Goal: Communication & Community: Share content

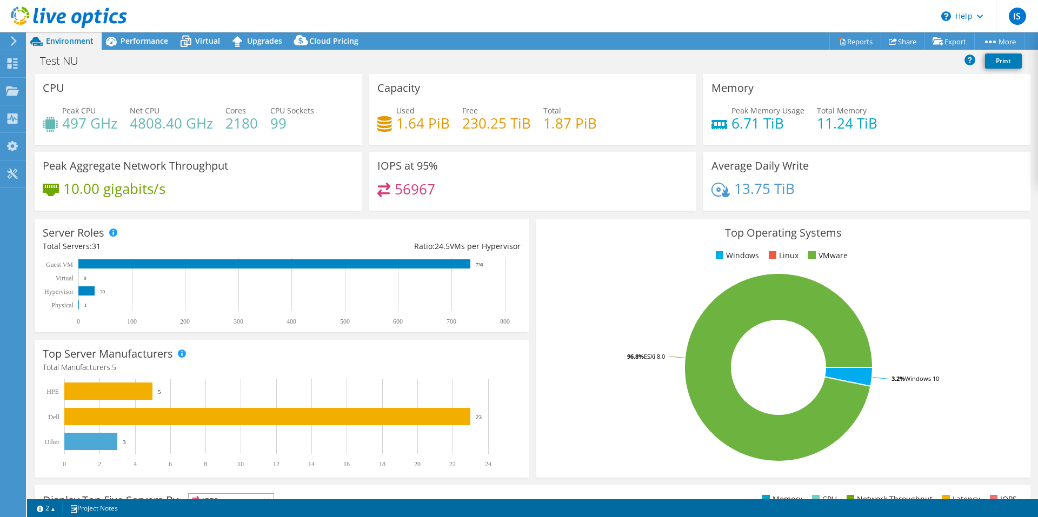
select select "USD"
click at [15, 88] on use at bounding box center [12, 90] width 13 height 9
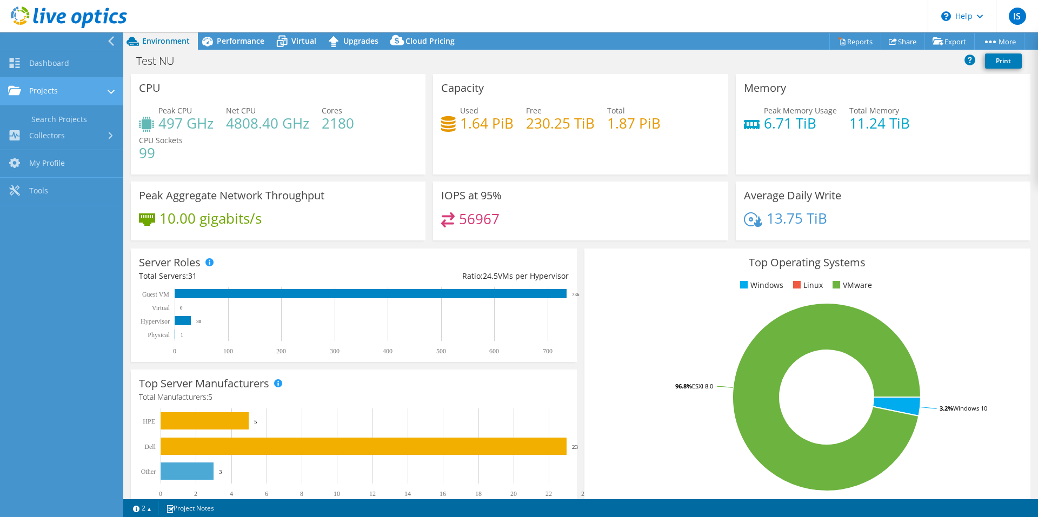
select select "USD"
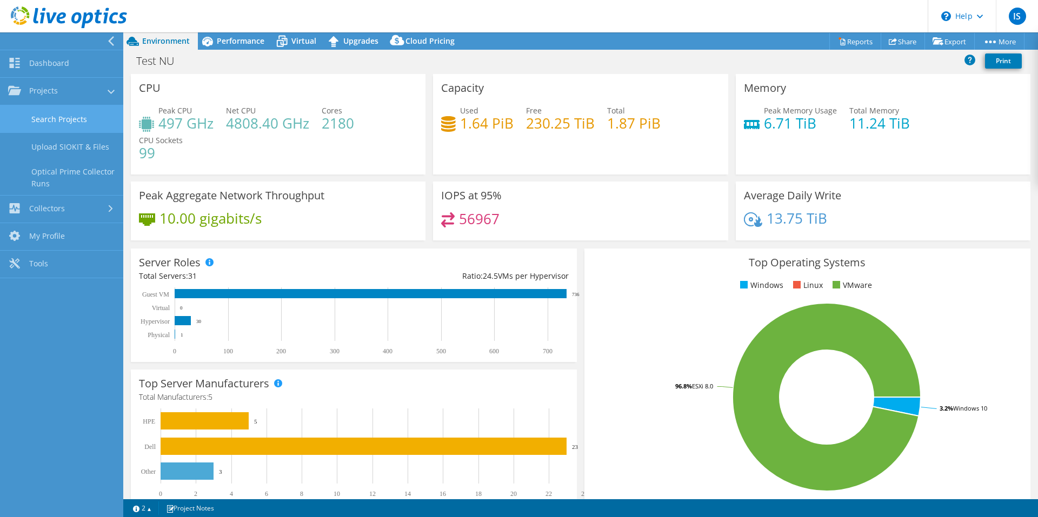
click at [49, 121] on link "Search Projects" at bounding box center [61, 119] width 123 height 28
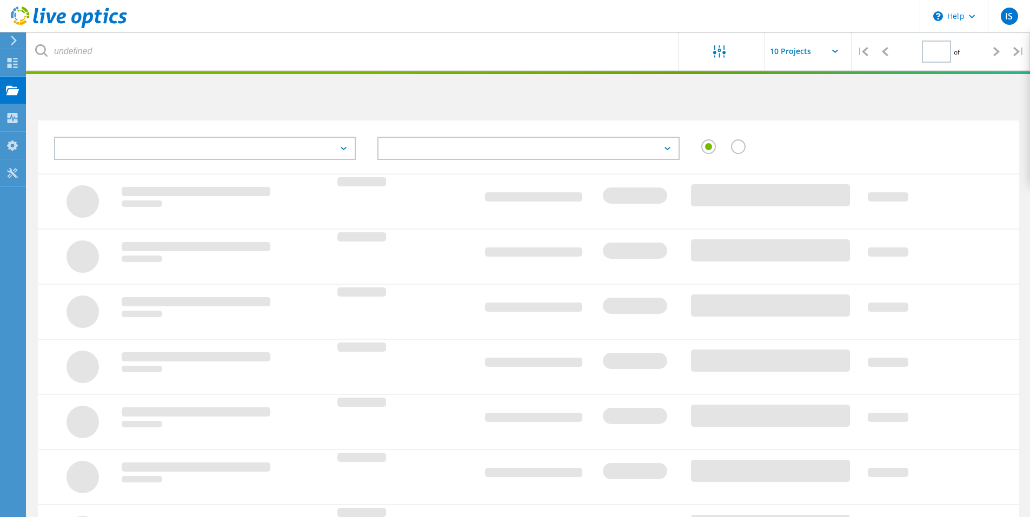
type input "1"
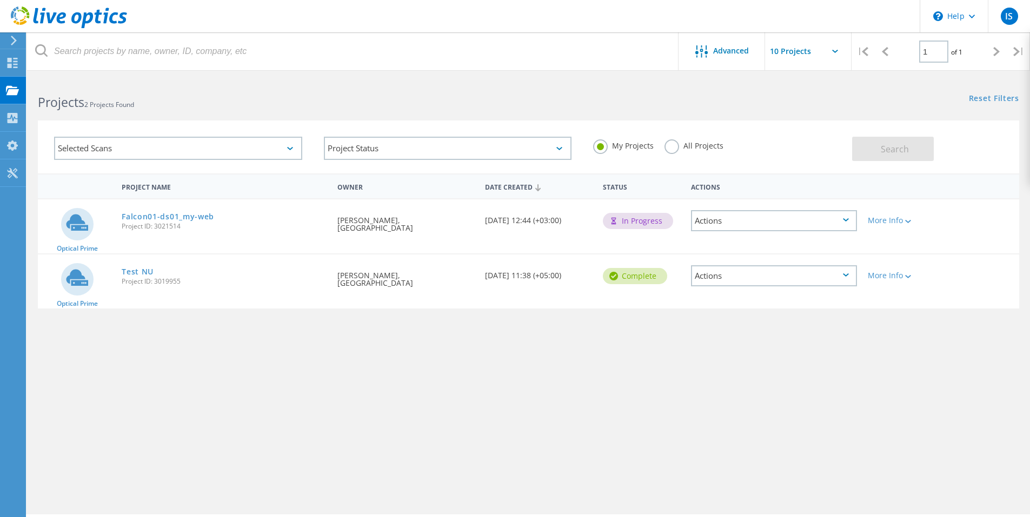
click at [830, 223] on div "Actions" at bounding box center [774, 220] width 166 height 21
click at [747, 192] on div "View Project" at bounding box center [774, 196] width 164 height 17
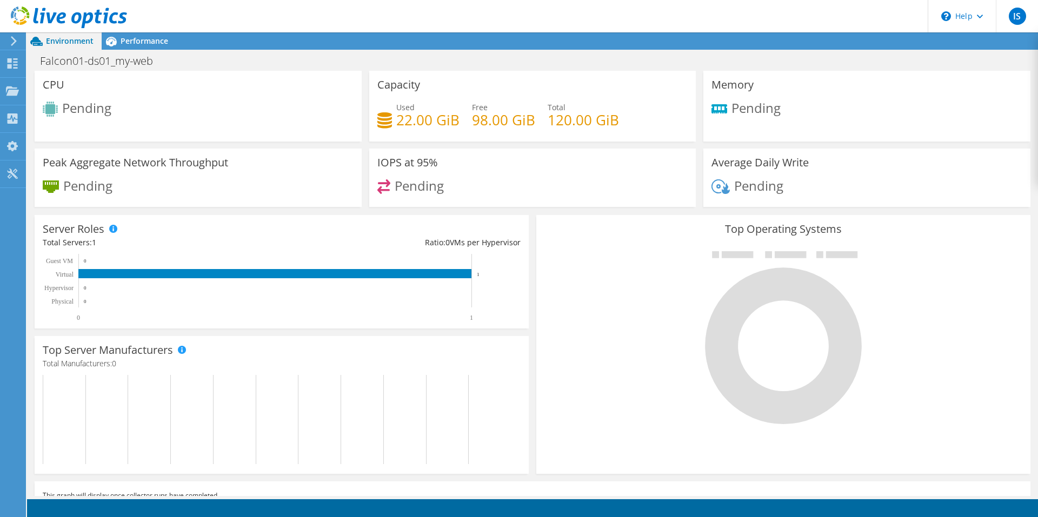
scroll to position [54, 0]
click at [130, 40] on span "Performance" at bounding box center [145, 41] width 48 height 10
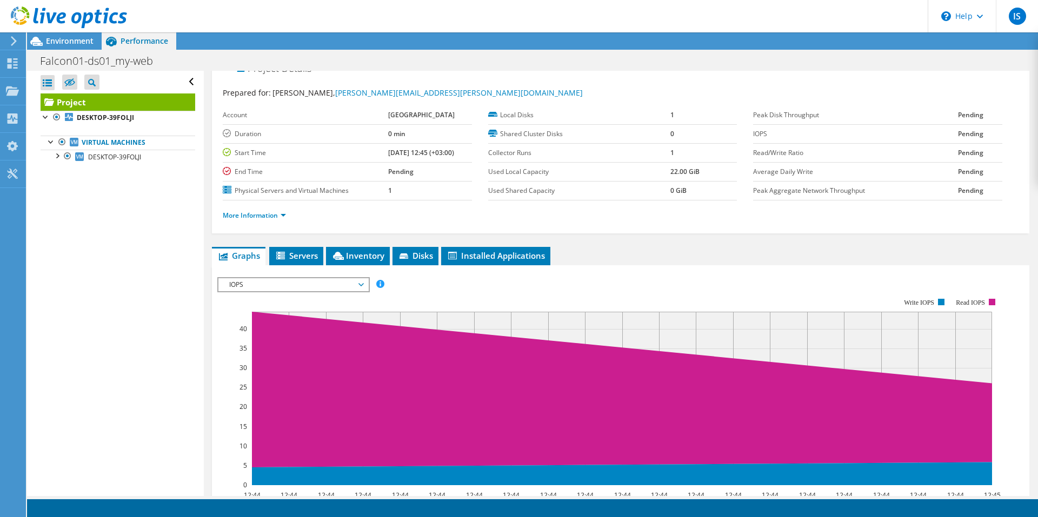
scroll to position [0, 0]
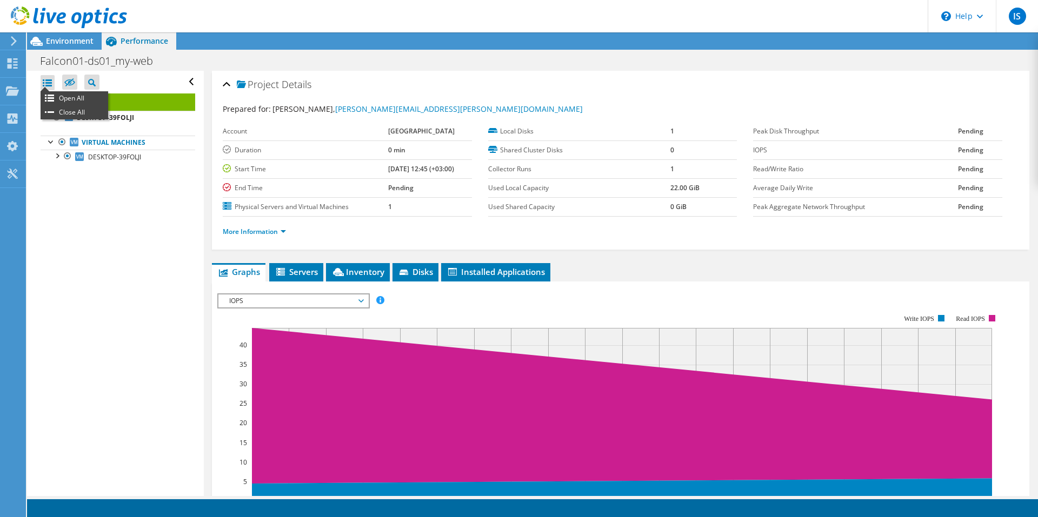
click at [52, 84] on div at bounding box center [48, 82] width 14 height 15
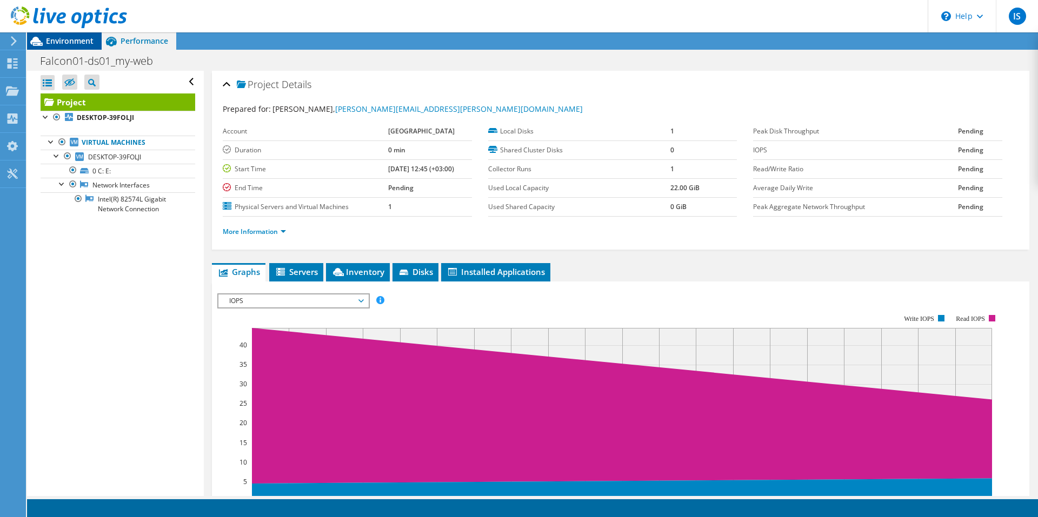
click at [78, 44] on span "Environment" at bounding box center [70, 41] width 48 height 10
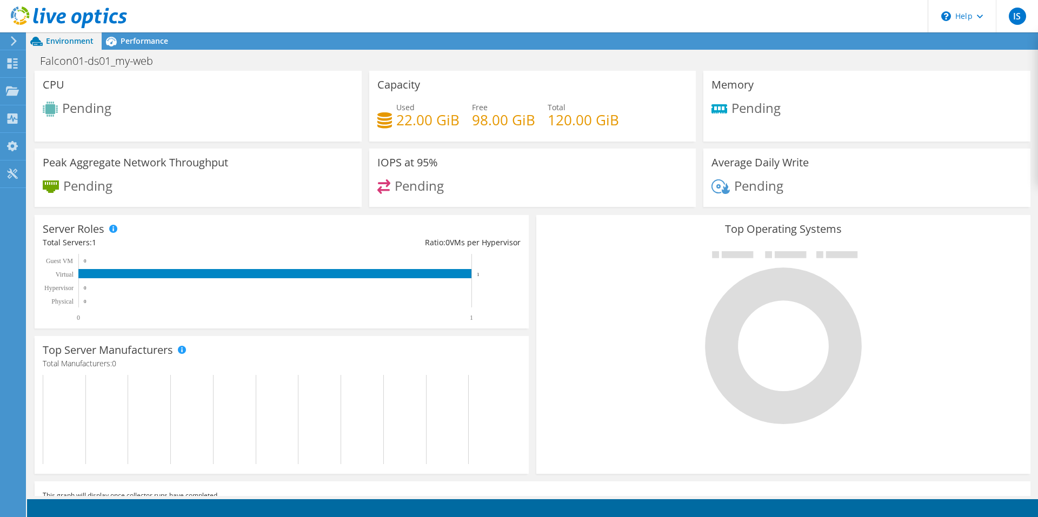
scroll to position [25, 0]
click at [136, 44] on span "Performance" at bounding box center [145, 41] width 48 height 10
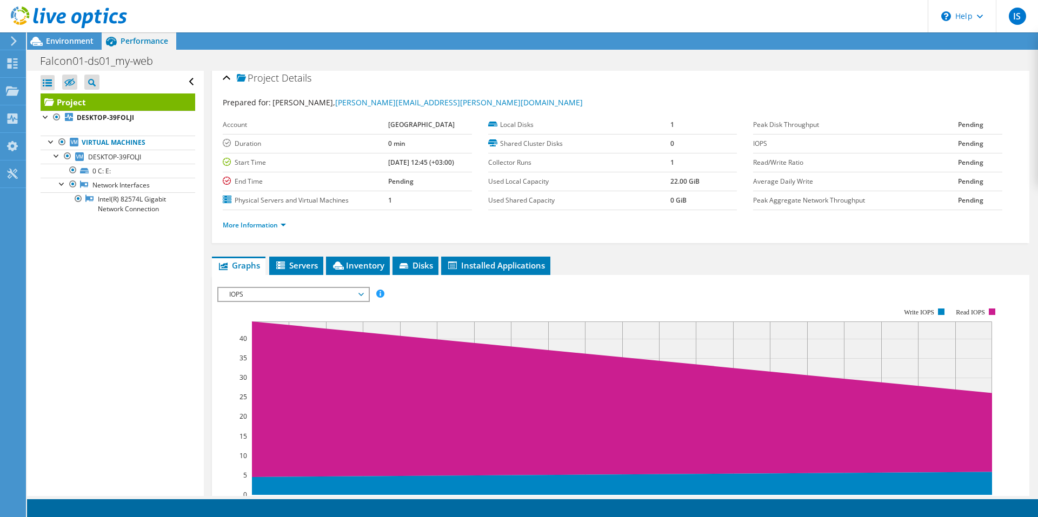
scroll to position [0, 0]
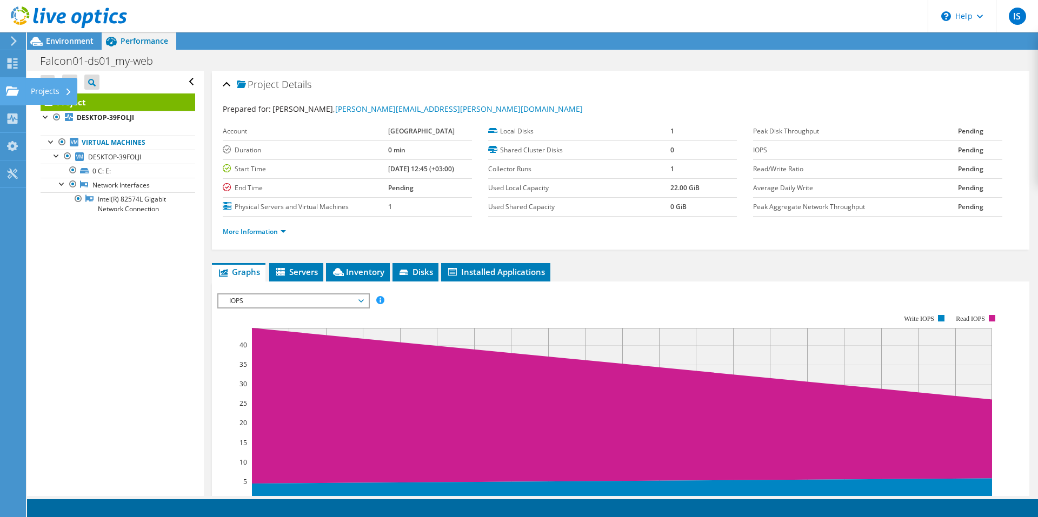
click at [14, 88] on use at bounding box center [12, 90] width 13 height 9
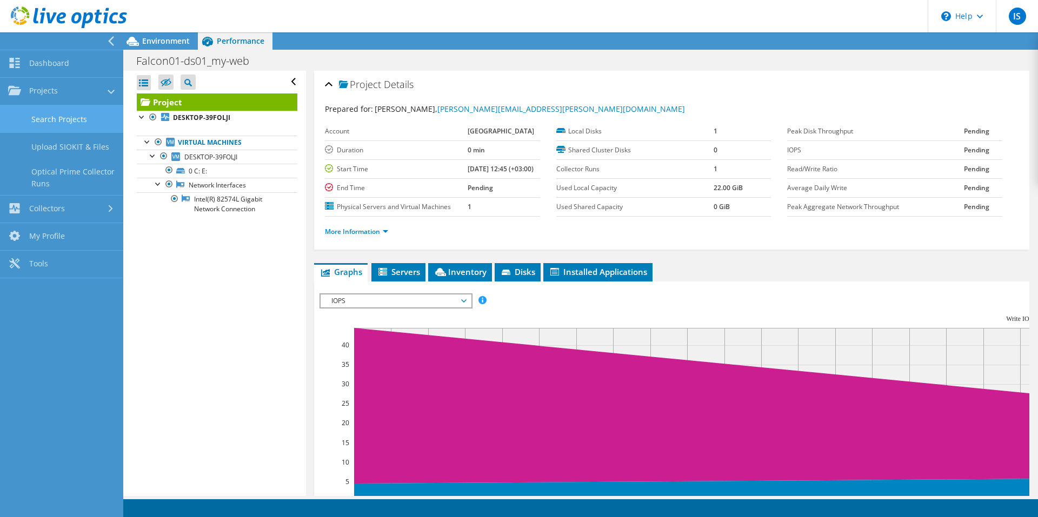
click at [69, 120] on link "Search Projects" at bounding box center [61, 119] width 123 height 28
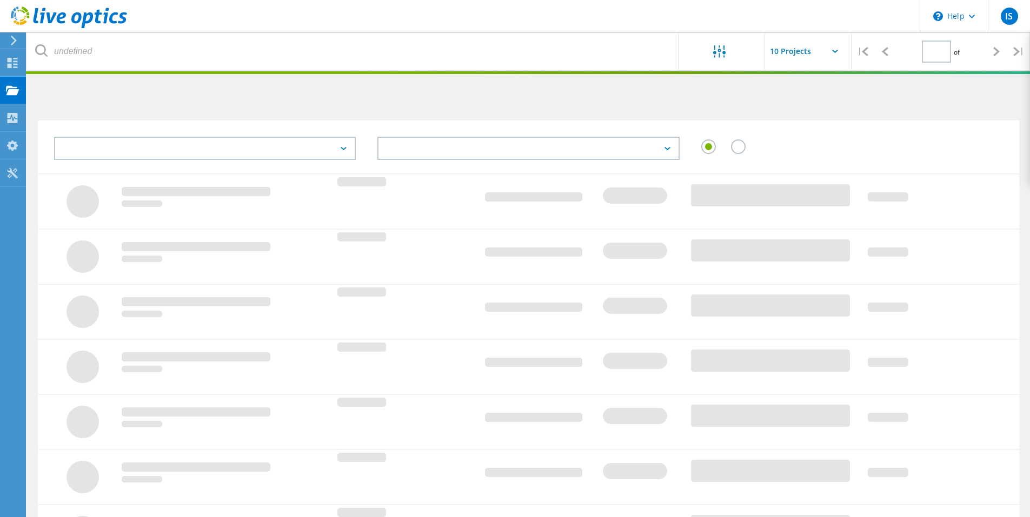
type input "1"
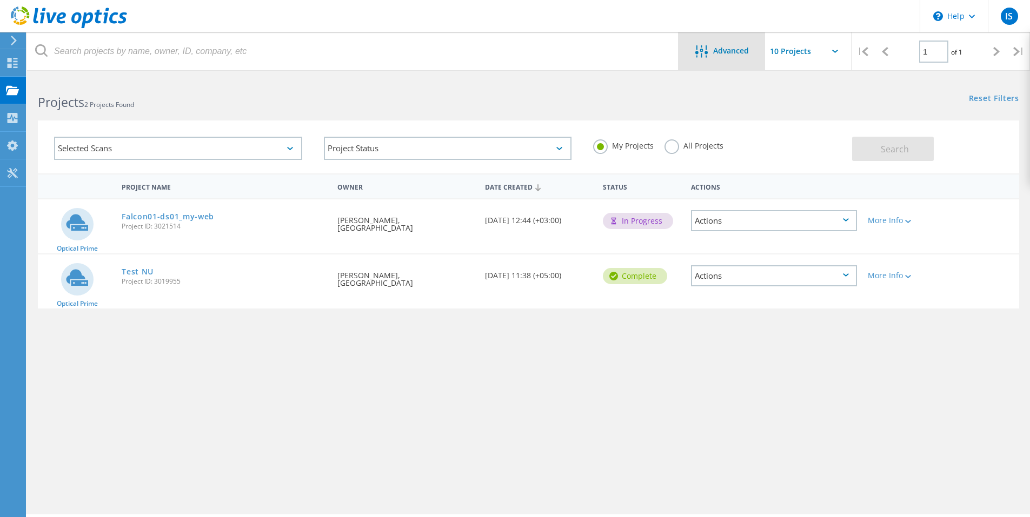
click at [745, 49] on span "Advanced" at bounding box center [731, 51] width 36 height 8
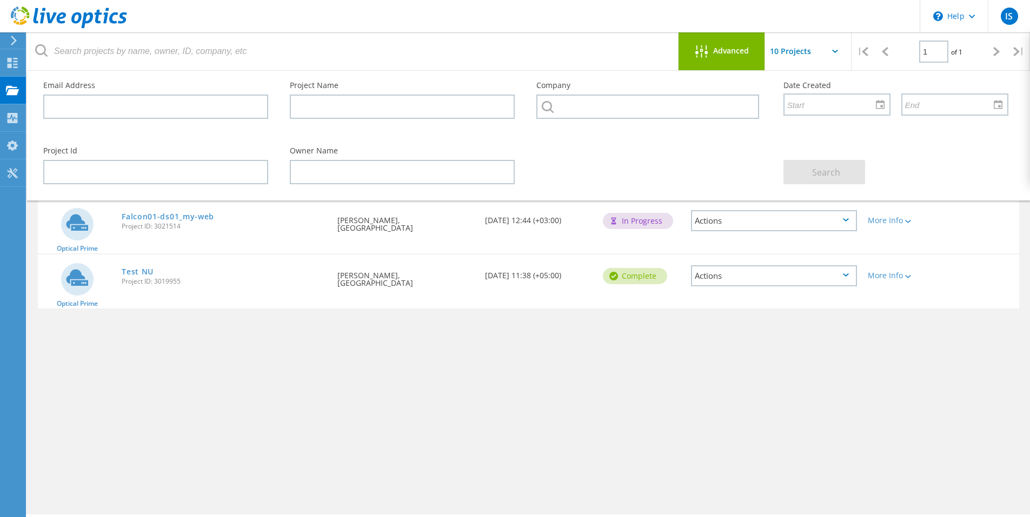
click at [745, 49] on span "Advanced" at bounding box center [731, 51] width 36 height 8
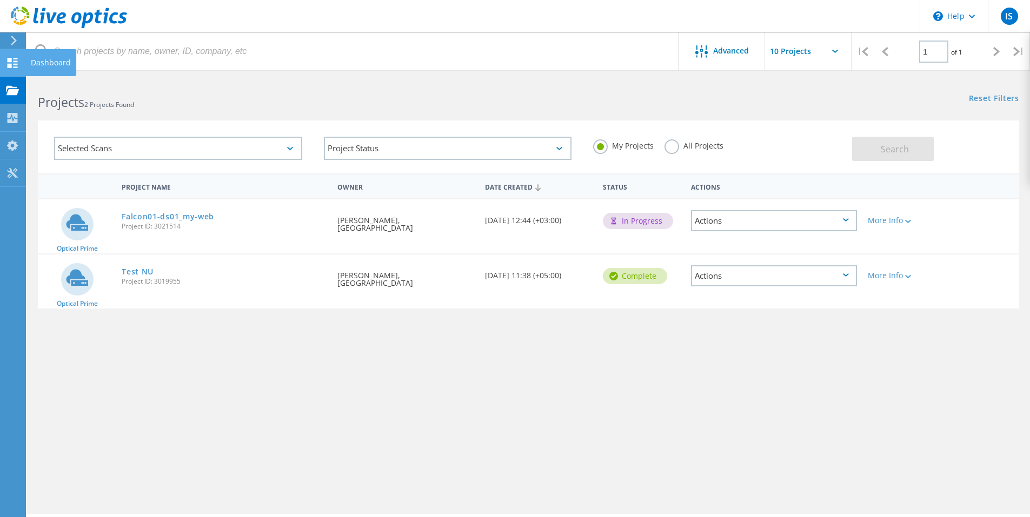
click at [15, 63] on icon at bounding box center [12, 63] width 13 height 10
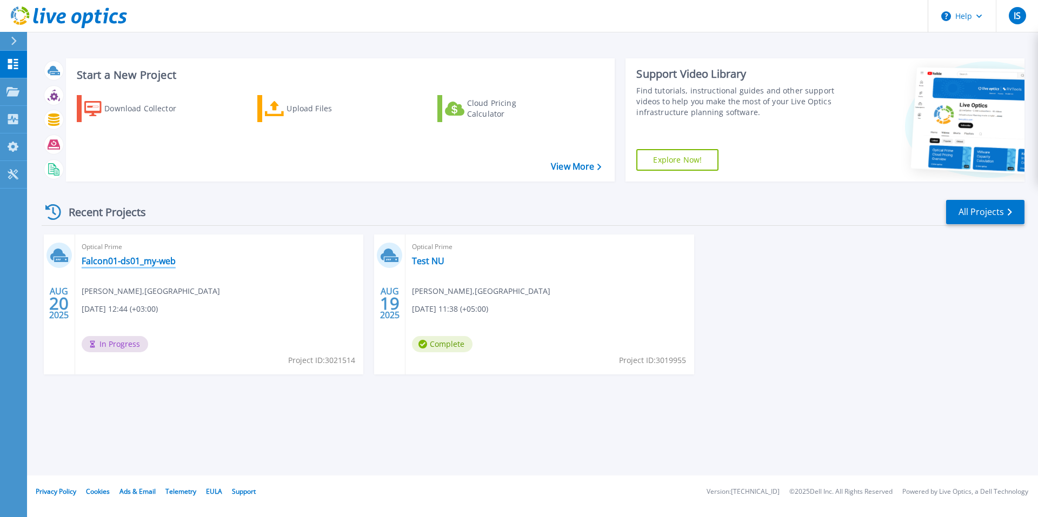
click at [105, 258] on link "Falcon01-ds01_my-web" at bounding box center [129, 261] width 94 height 11
click at [441, 262] on link "Test NU" at bounding box center [428, 261] width 32 height 11
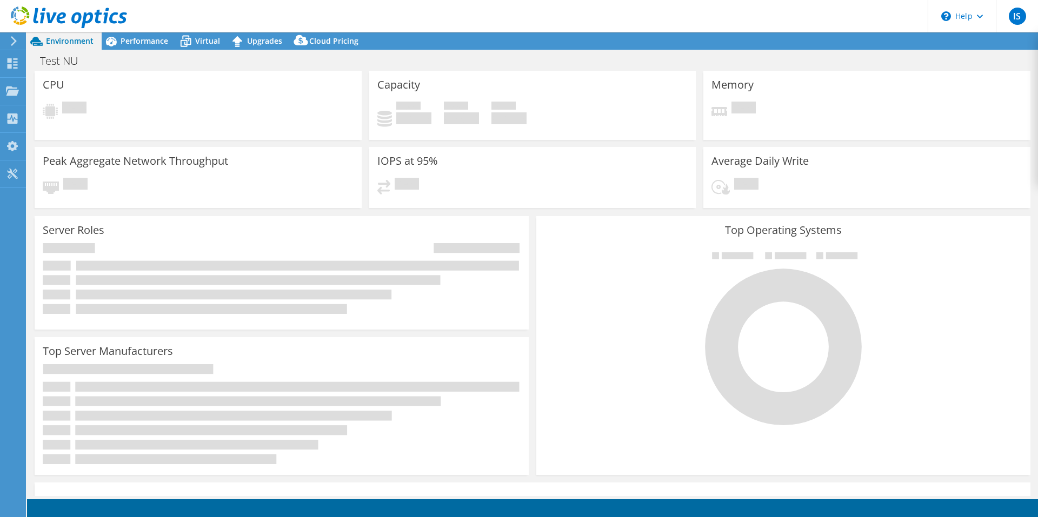
select select "USD"
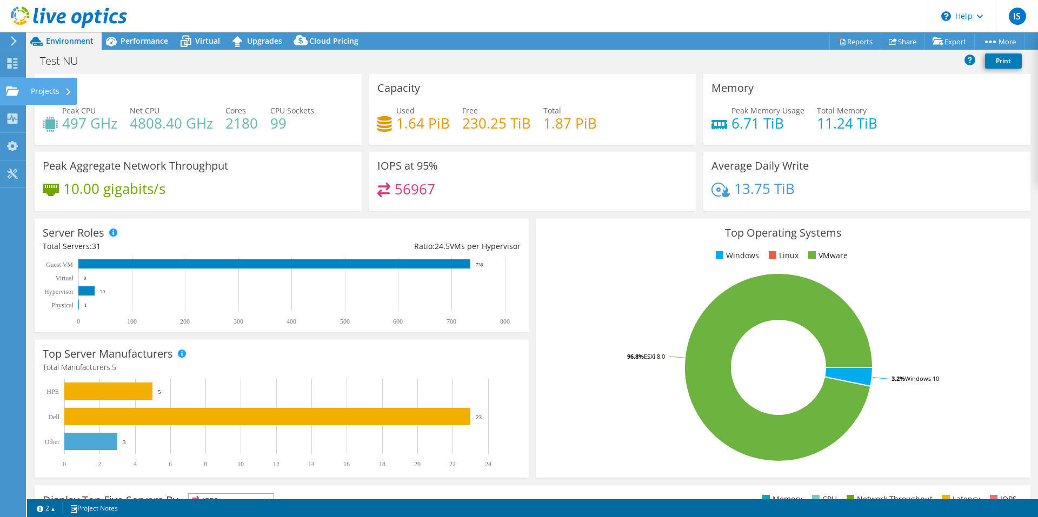
click at [14, 91] on use at bounding box center [12, 90] width 13 height 9
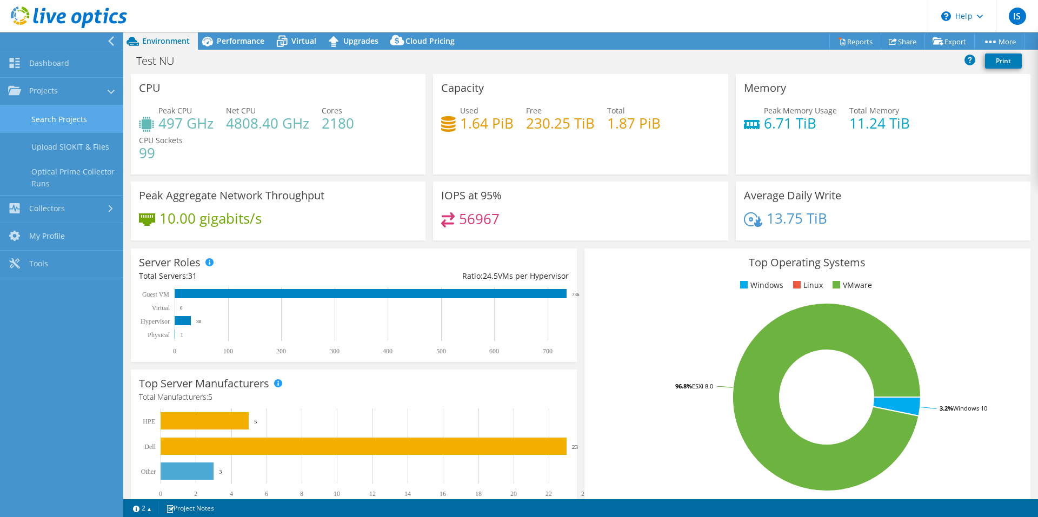
click at [44, 128] on link "Search Projects" at bounding box center [61, 119] width 123 height 28
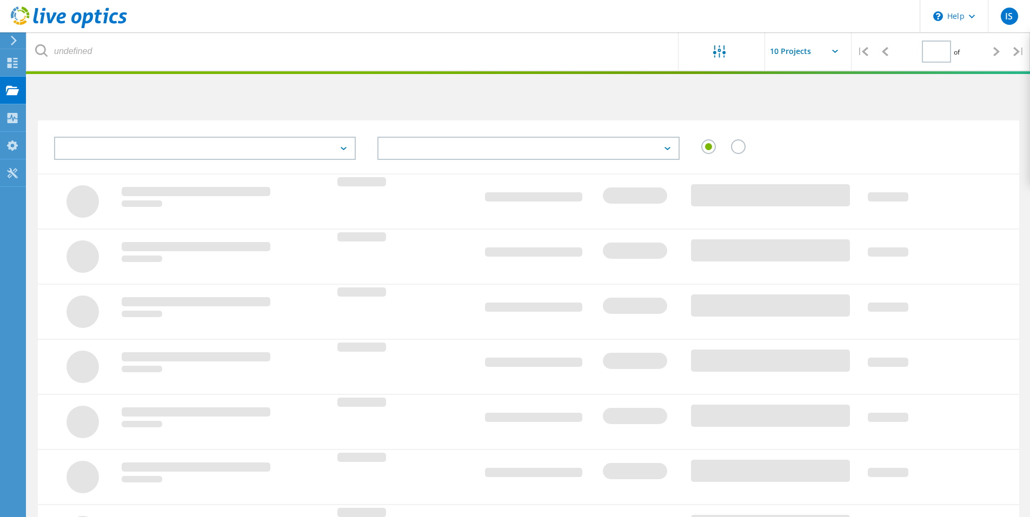
type input "1"
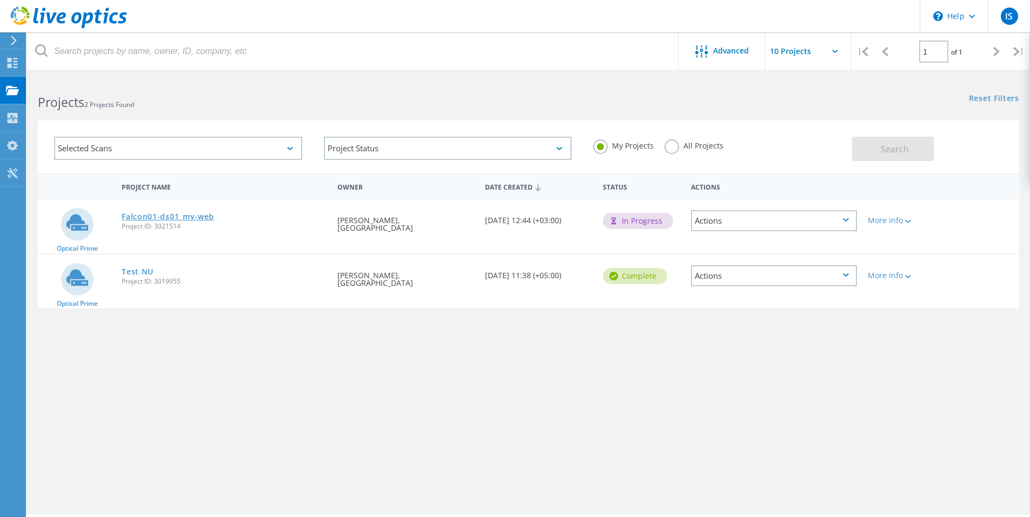
click at [187, 217] on link "Falcon01-ds01_my-web" at bounding box center [168, 217] width 92 height 8
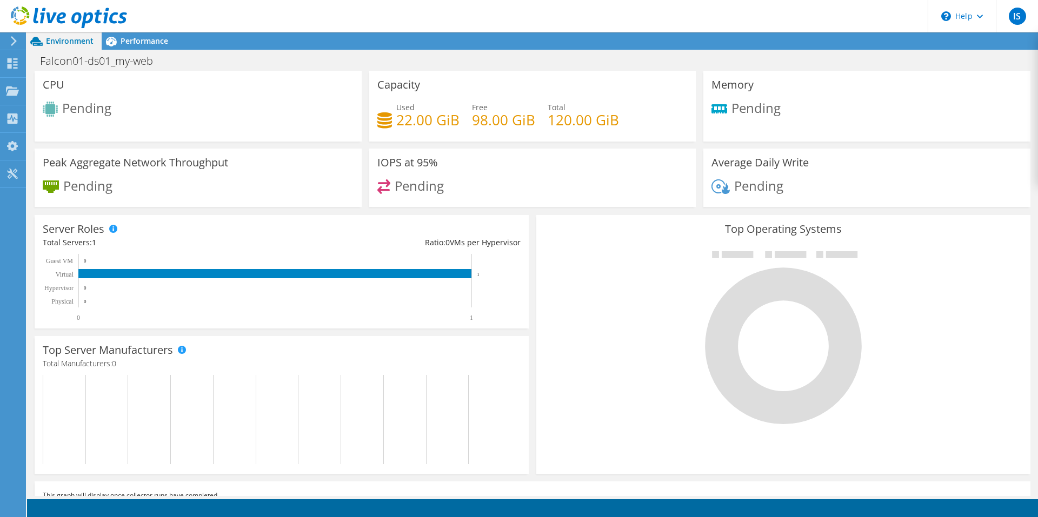
click at [77, 44] on span "Environment" at bounding box center [70, 41] width 48 height 10
click at [128, 44] on span "Performance" at bounding box center [145, 41] width 48 height 10
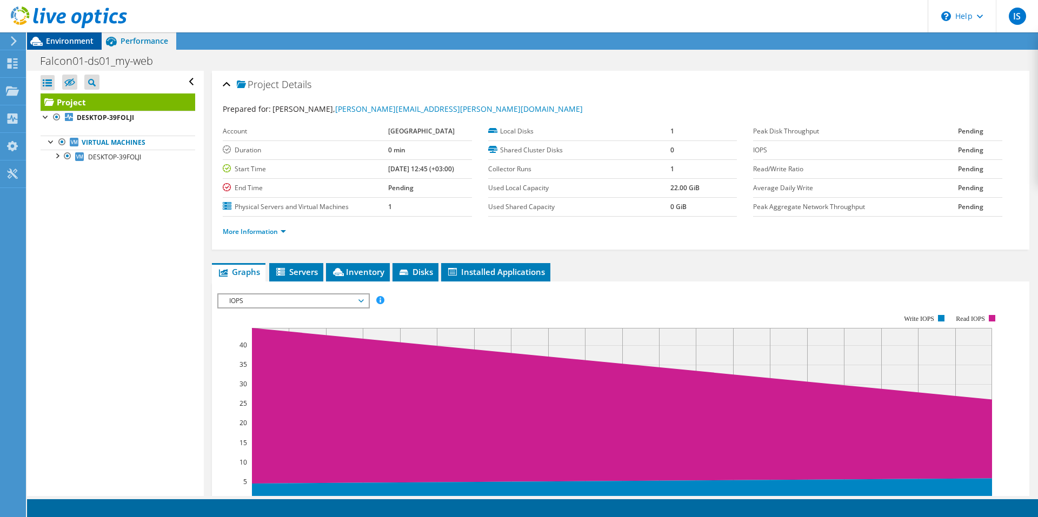
click at [64, 44] on span "Environment" at bounding box center [70, 41] width 48 height 10
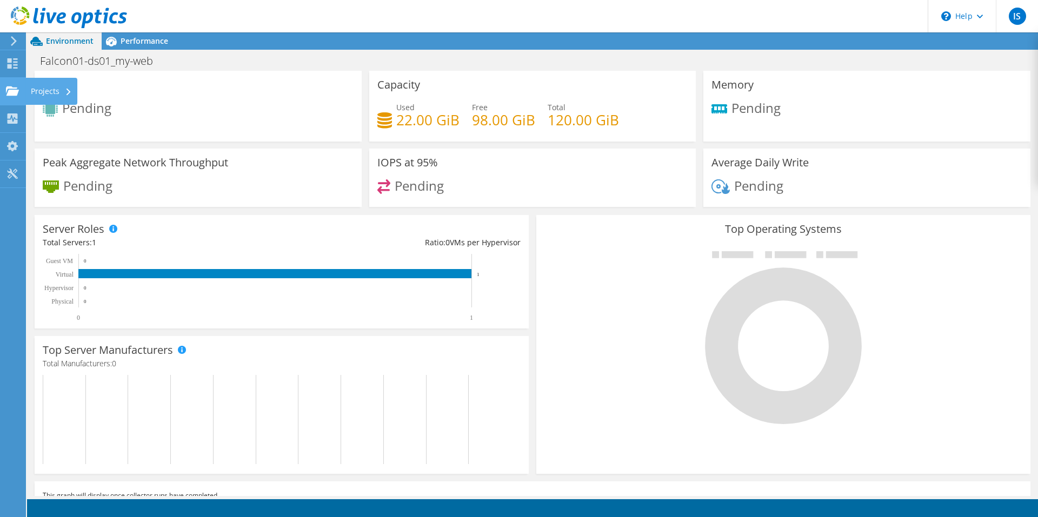
click at [12, 92] on use at bounding box center [12, 90] width 13 height 9
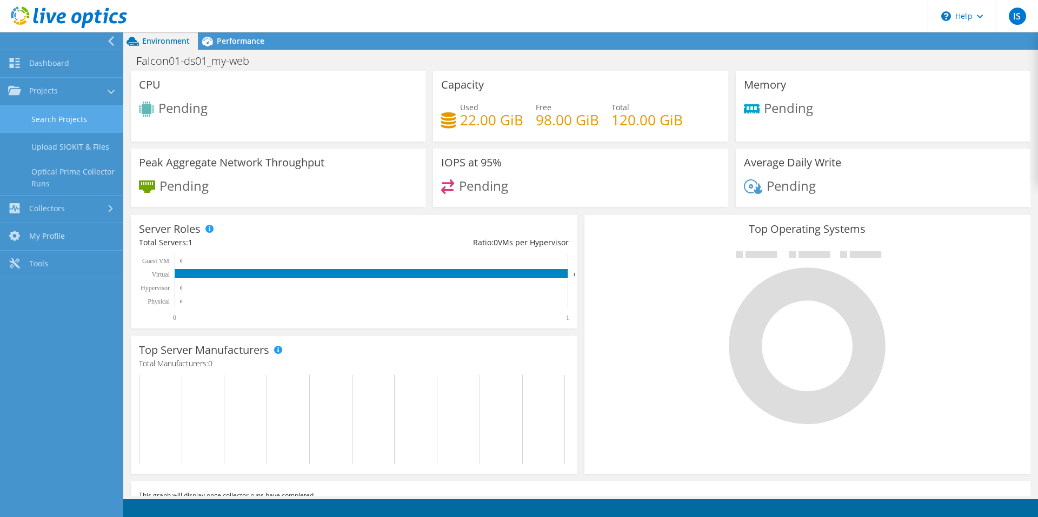
click at [60, 123] on link "Search Projects" at bounding box center [61, 119] width 123 height 28
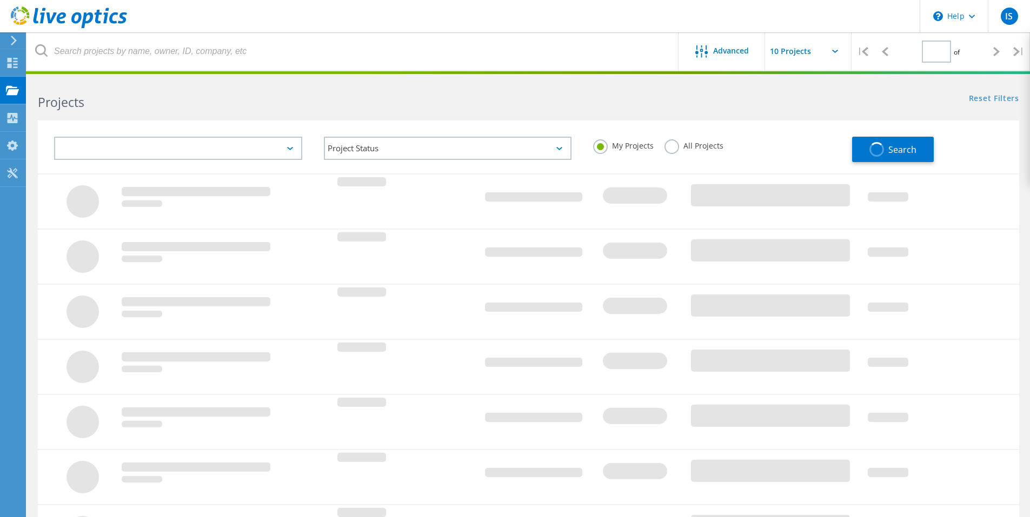
type input "1"
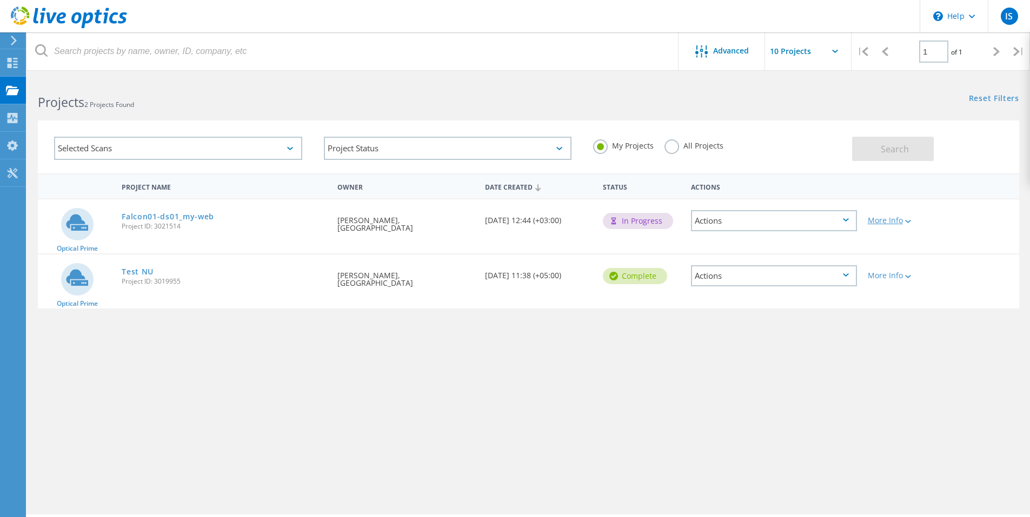
click at [885, 222] on div "More Info" at bounding box center [902, 221] width 68 height 8
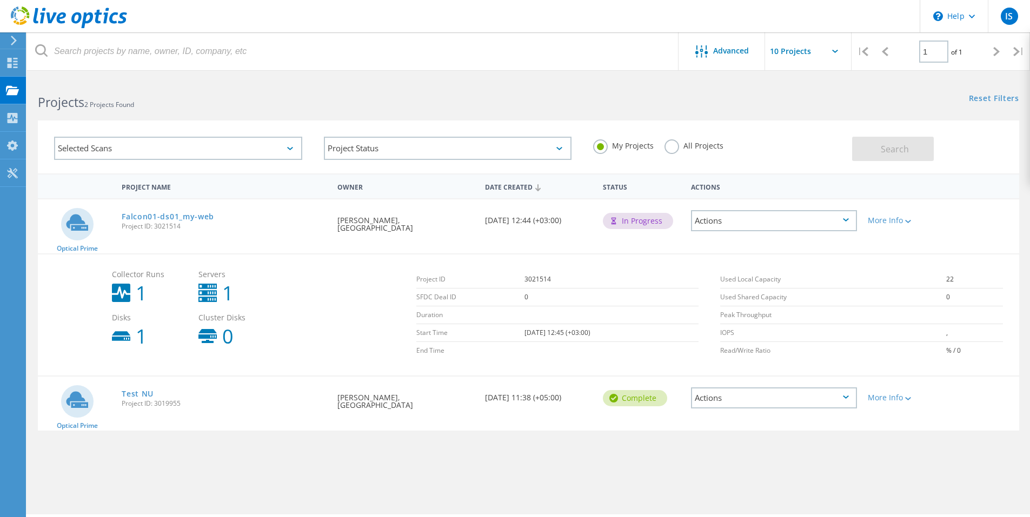
click at [840, 223] on div "Actions" at bounding box center [774, 220] width 166 height 21
click at [776, 194] on div "View Project" at bounding box center [774, 196] width 164 height 17
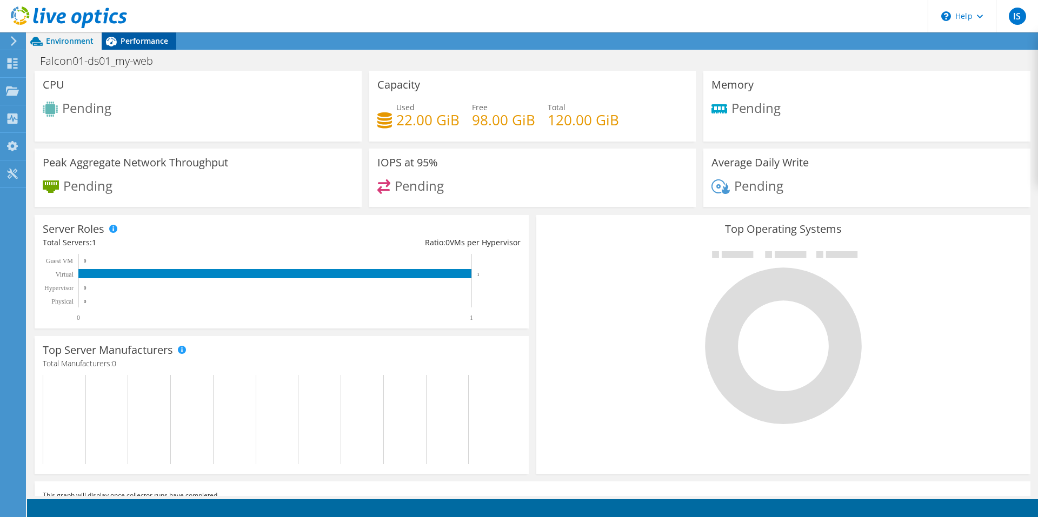
click at [137, 40] on span "Performance" at bounding box center [145, 41] width 48 height 10
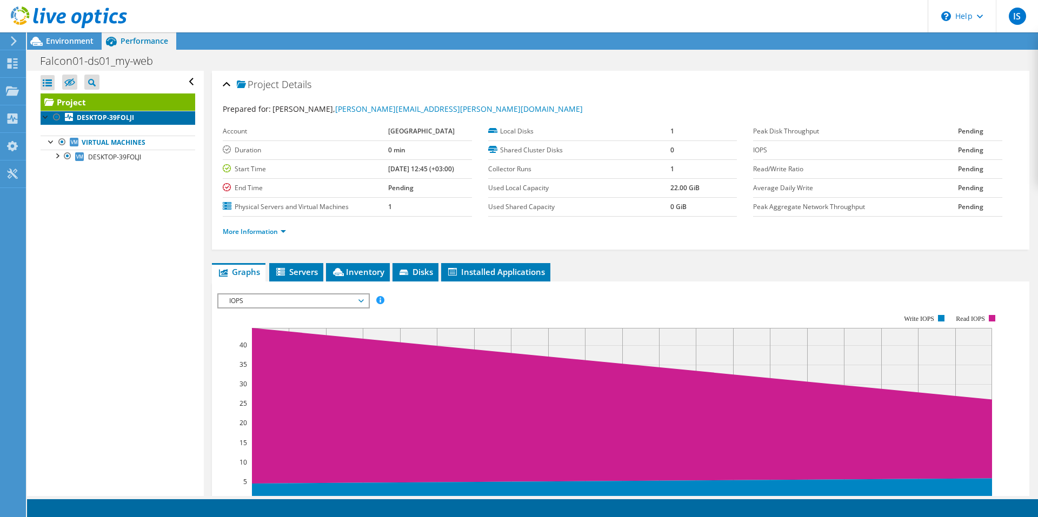
click at [79, 116] on b "DESKTOP-39FOLJI" at bounding box center [105, 117] width 57 height 9
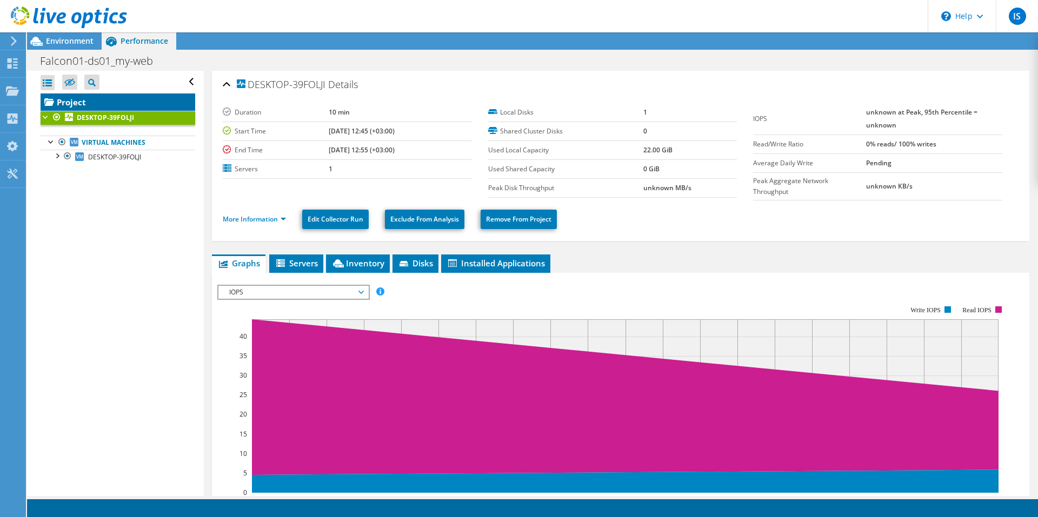
click at [88, 103] on link "Project" at bounding box center [118, 102] width 155 height 17
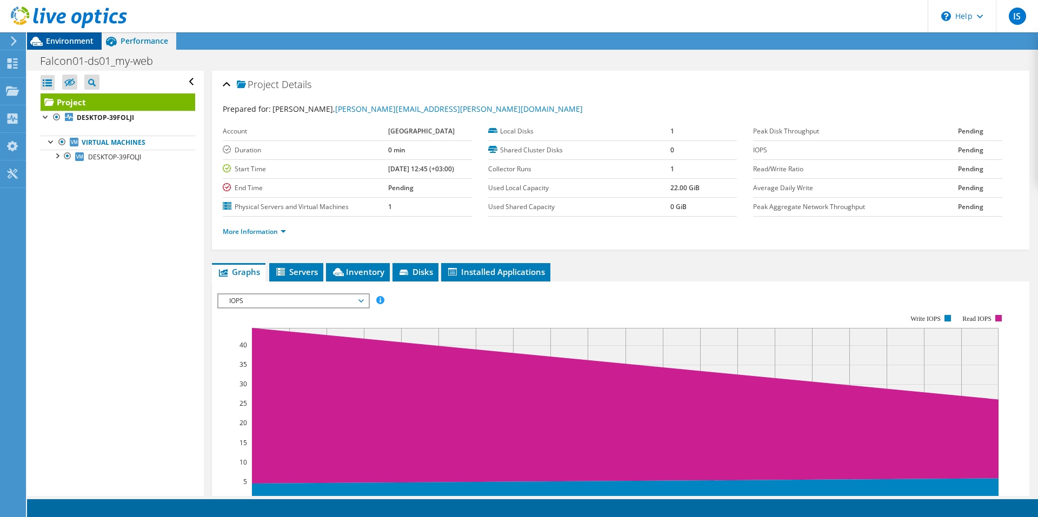
click at [71, 39] on span "Environment" at bounding box center [70, 41] width 48 height 10
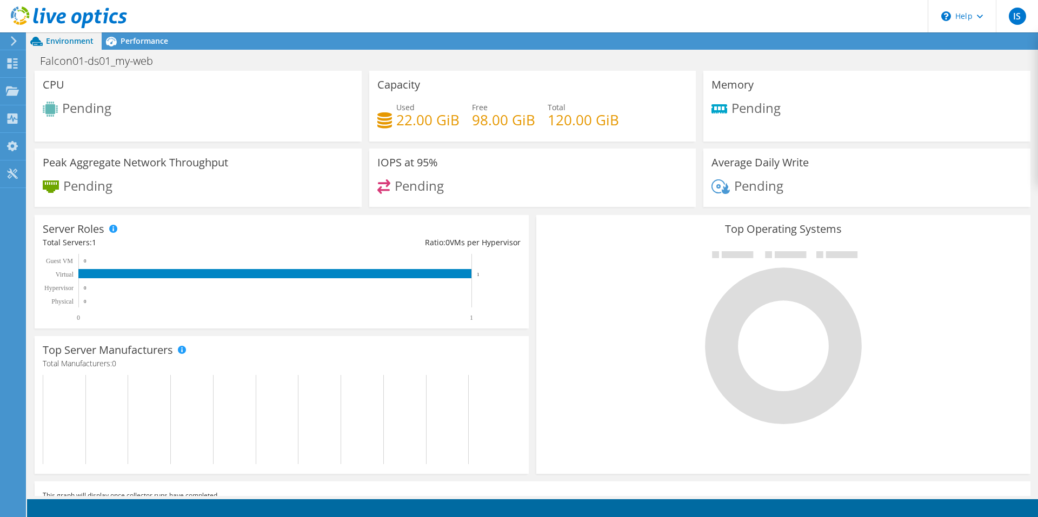
scroll to position [108, 0]
click at [168, 49] on div "Performance" at bounding box center [139, 40] width 75 height 17
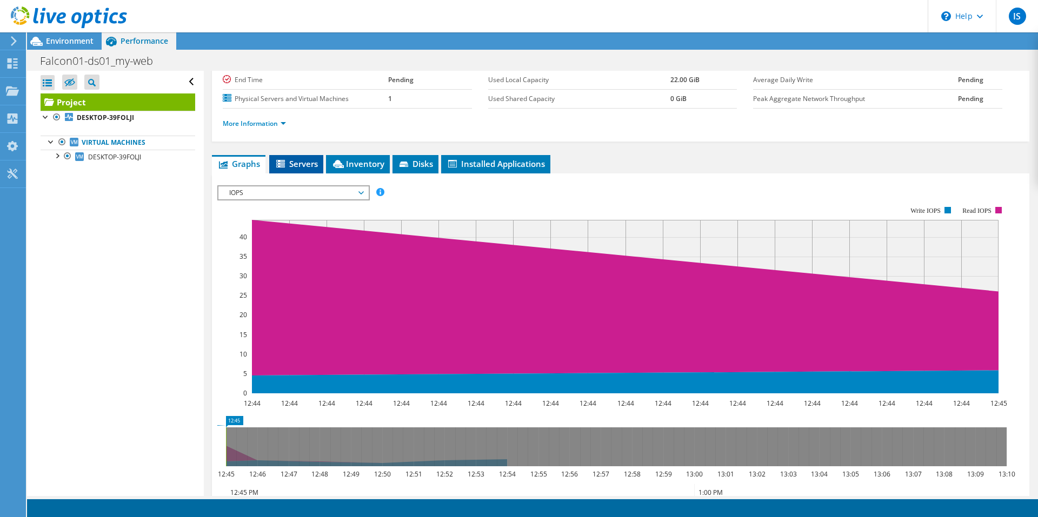
click at [316, 166] on span "Servers" at bounding box center [296, 163] width 43 height 11
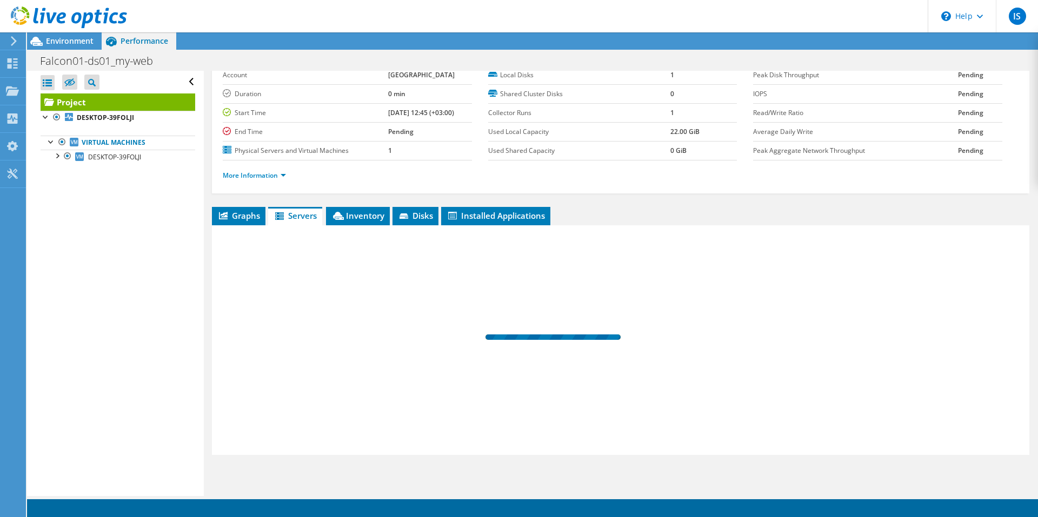
scroll to position [56, 0]
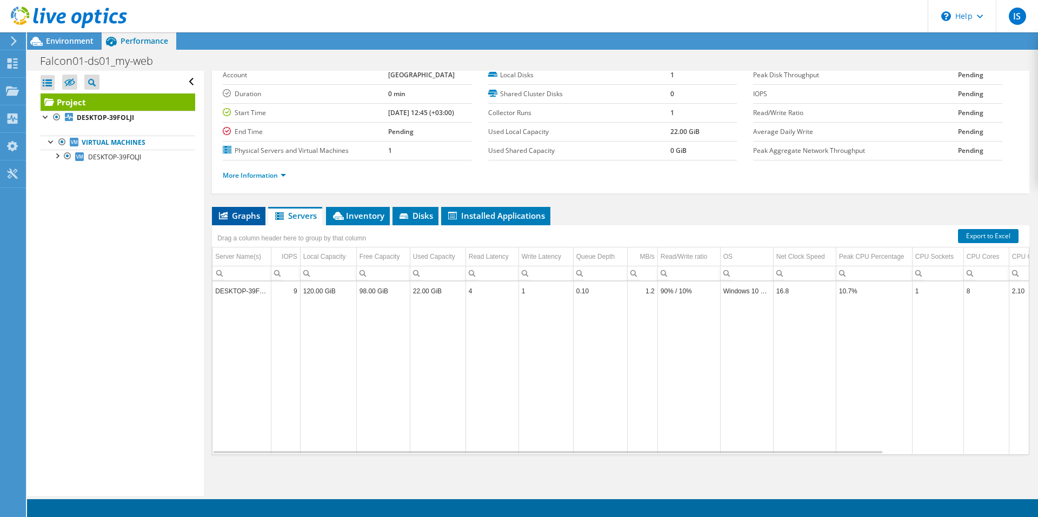
click at [249, 210] on span "Graphs" at bounding box center [238, 215] width 43 height 11
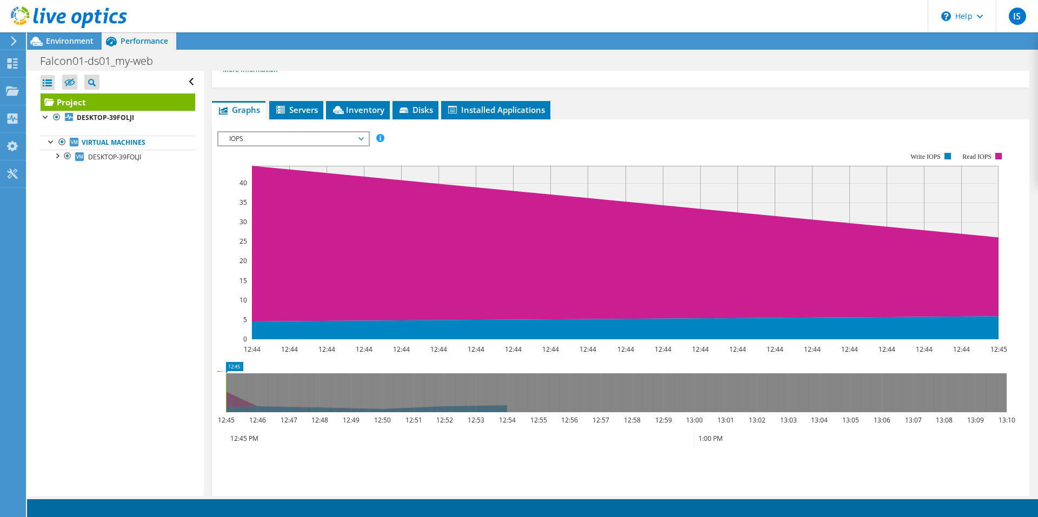
scroll to position [0, 0]
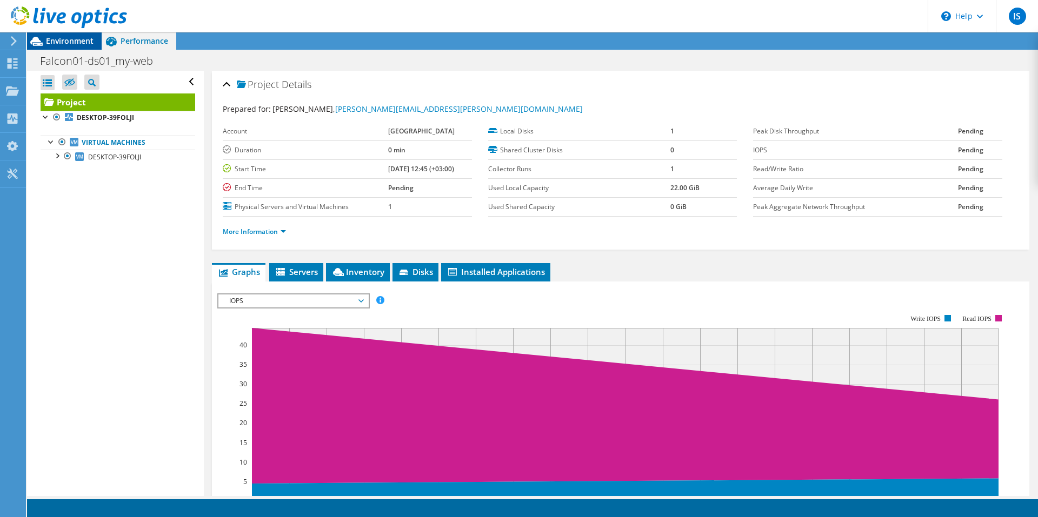
click at [78, 42] on span "Environment" at bounding box center [70, 41] width 48 height 10
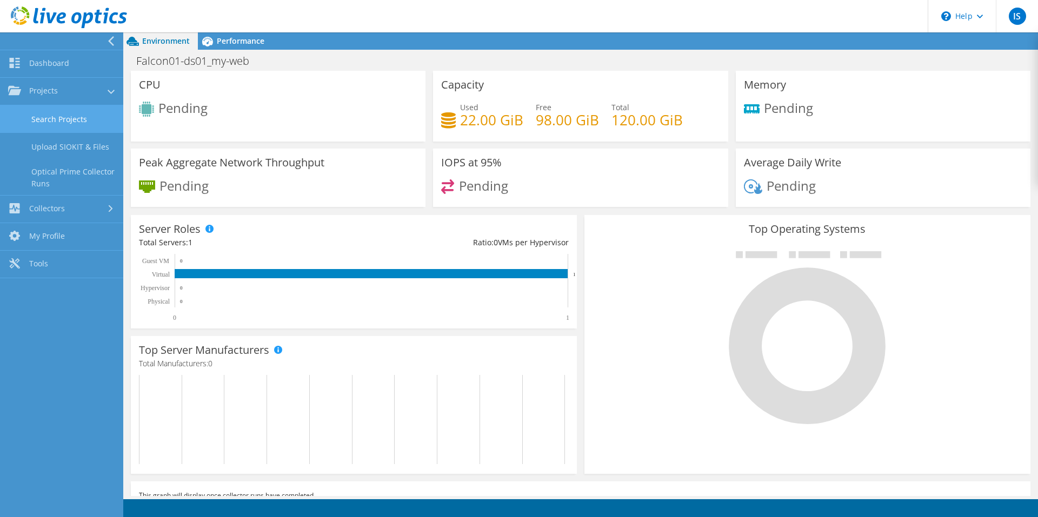
click at [83, 122] on link "Search Projects" at bounding box center [61, 119] width 123 height 28
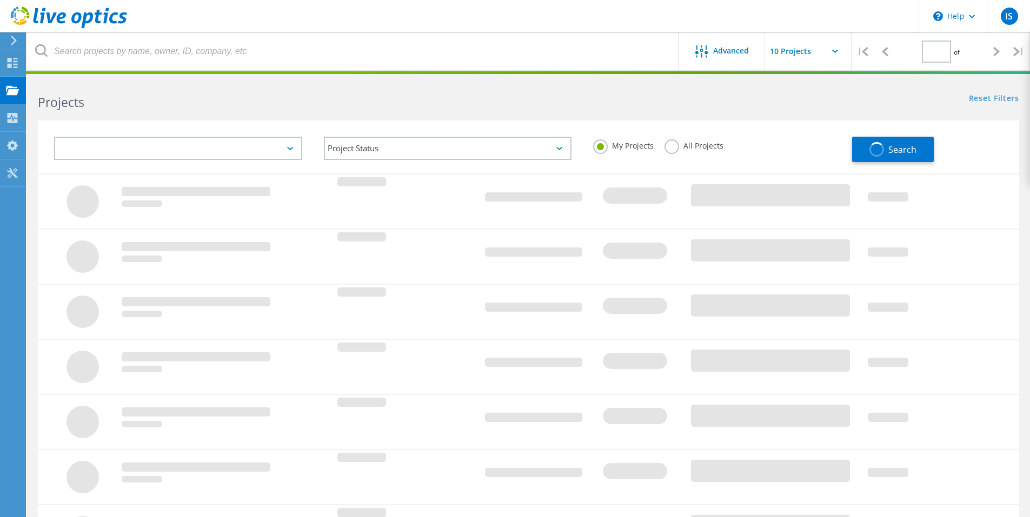
type input "1"
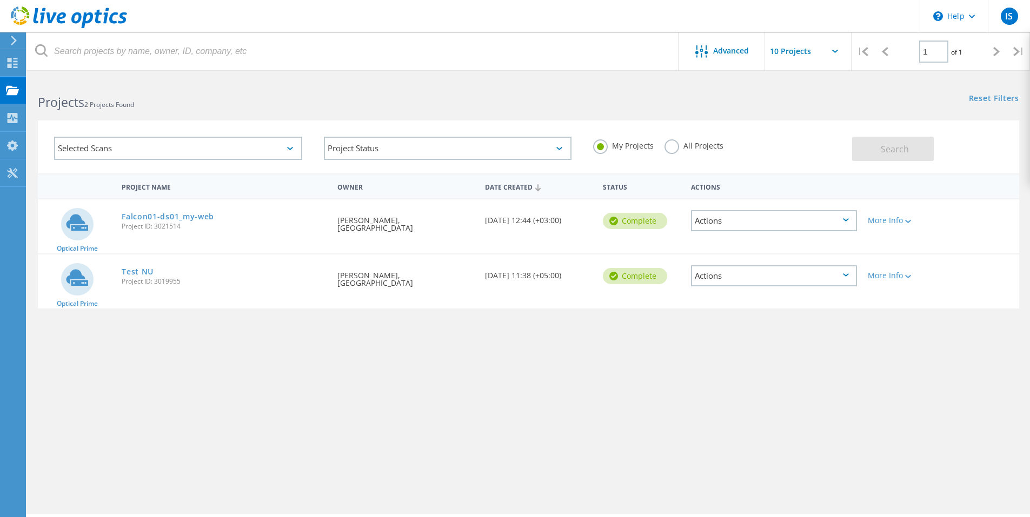
click at [747, 272] on div "Actions" at bounding box center [774, 275] width 166 height 21
click at [744, 257] on div "View Project" at bounding box center [774, 251] width 164 height 17
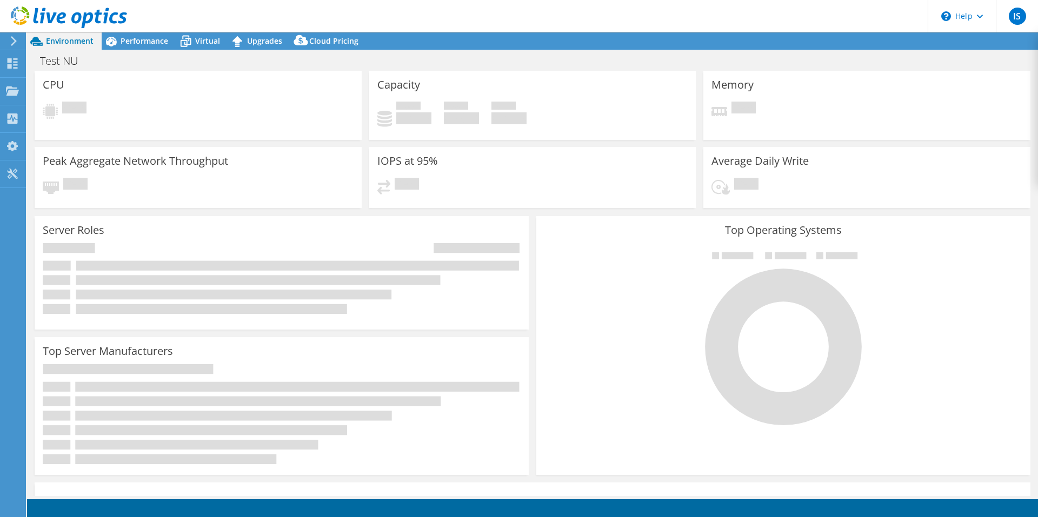
select select "EUFrankfurt"
select select "USD"
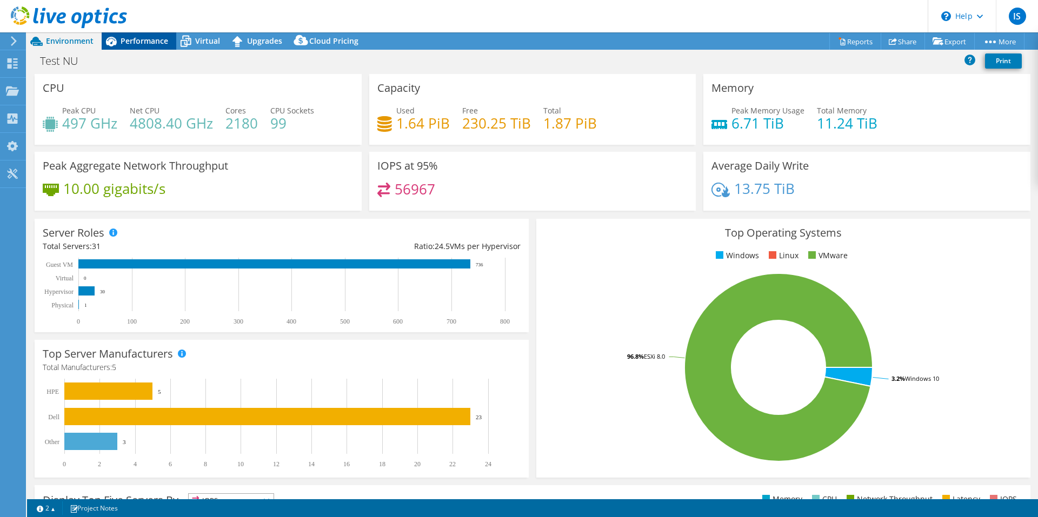
click at [119, 44] on icon at bounding box center [111, 41] width 19 height 19
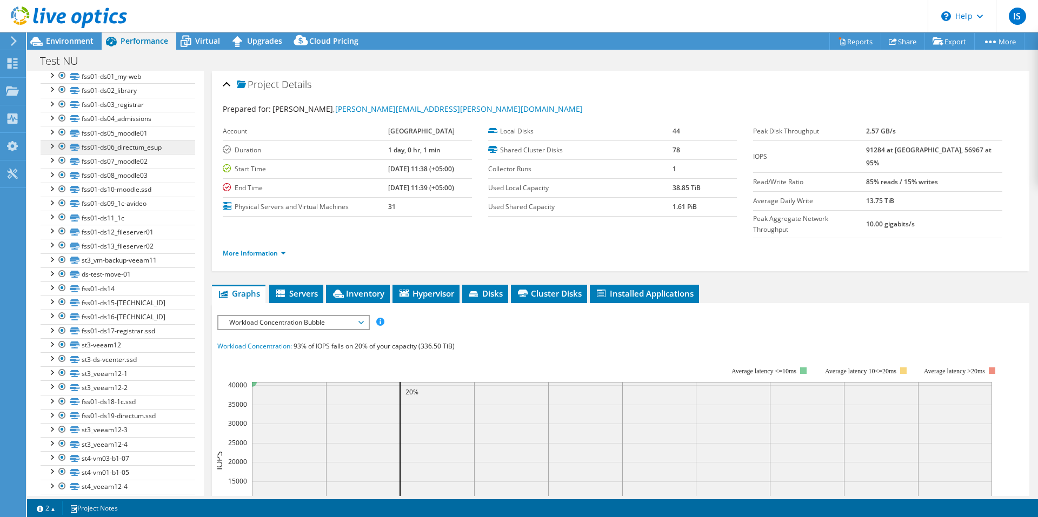
scroll to position [405, 0]
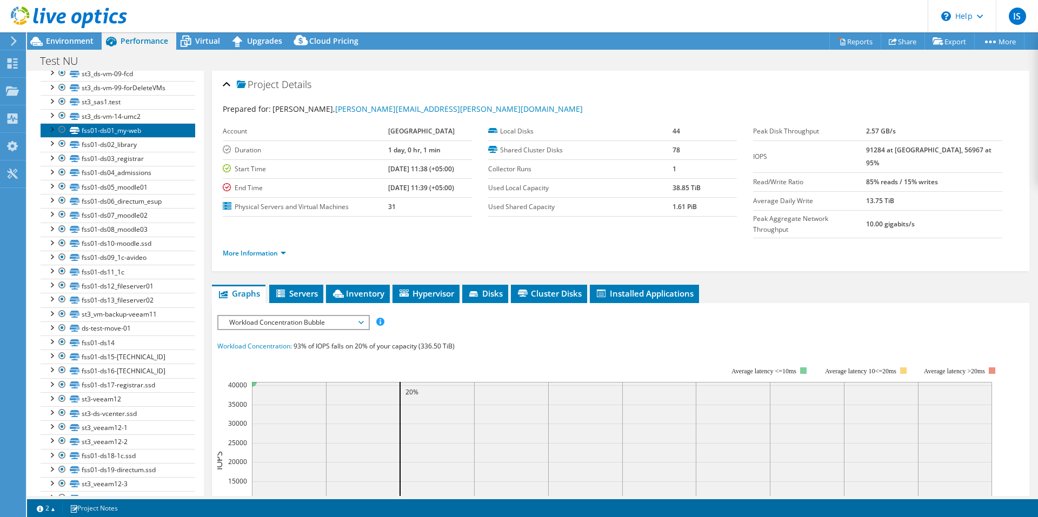
click at [138, 123] on link "fss01-ds01_my-web" at bounding box center [118, 130] width 155 height 14
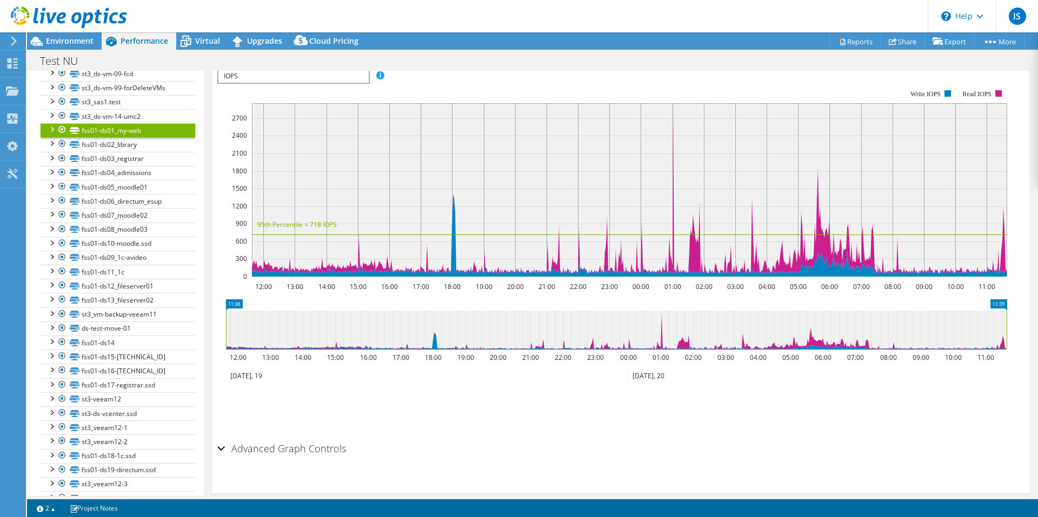
scroll to position [268, 0]
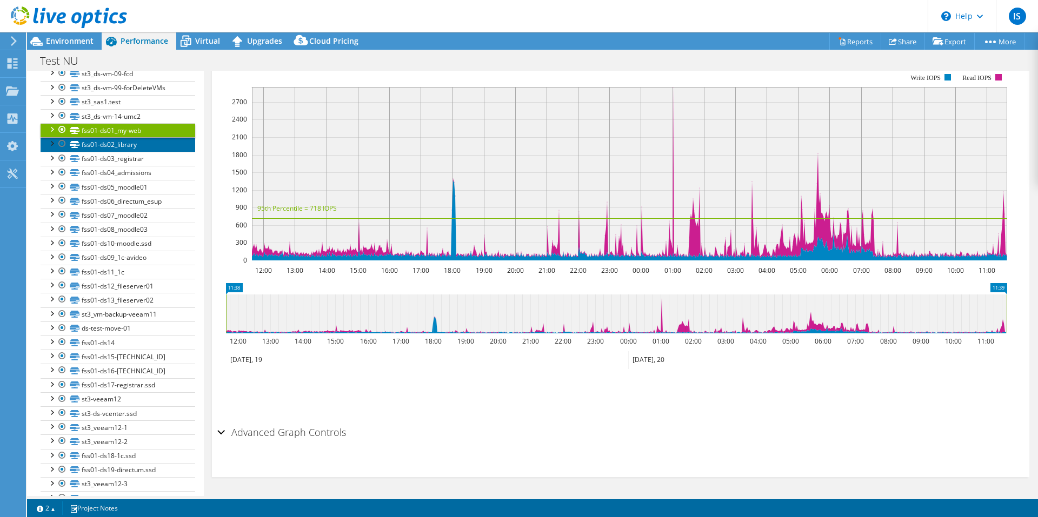
click at [135, 137] on link "fss01-ds02_library" at bounding box center [118, 144] width 155 height 14
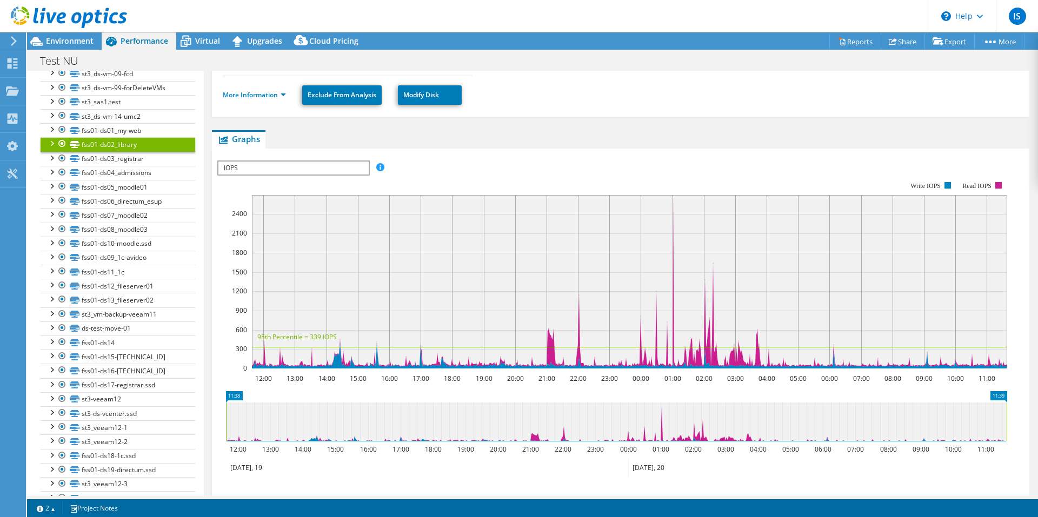
scroll to position [214, 0]
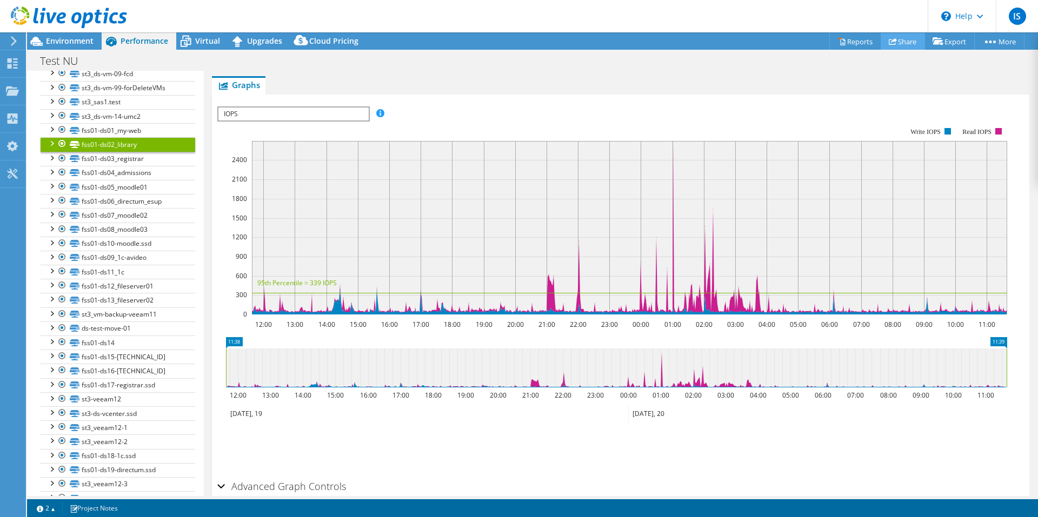
click at [891, 38] on link "Share" at bounding box center [903, 41] width 44 height 17
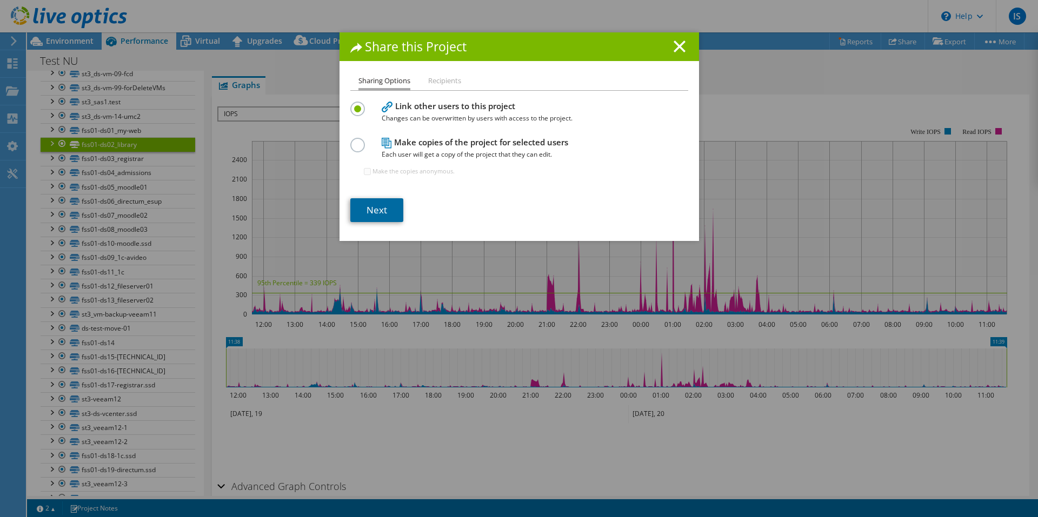
click at [381, 220] on link "Next" at bounding box center [376, 210] width 53 height 24
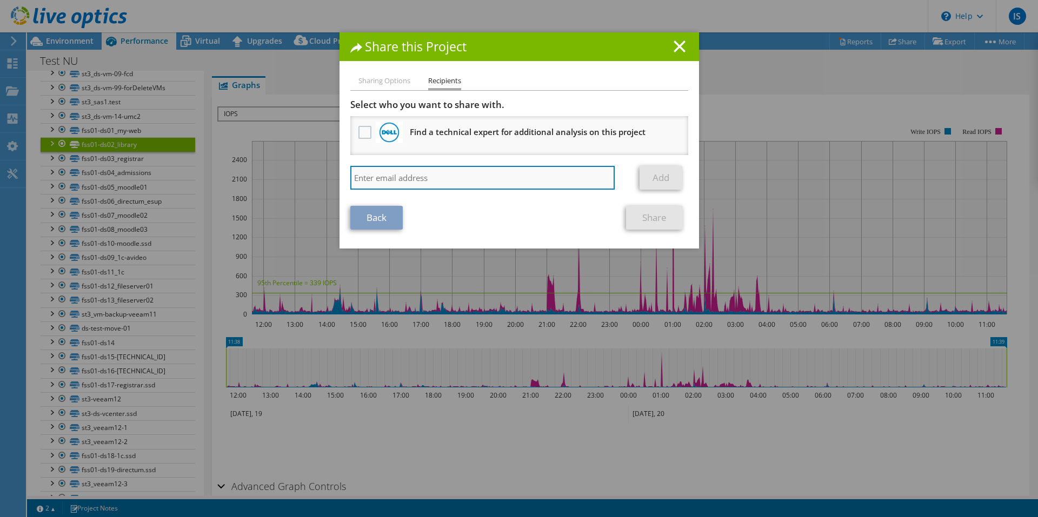
click at [439, 176] on input "search" at bounding box center [482, 178] width 265 height 24
type input "ф"
type input "abikbayev@nu.edu.kz"
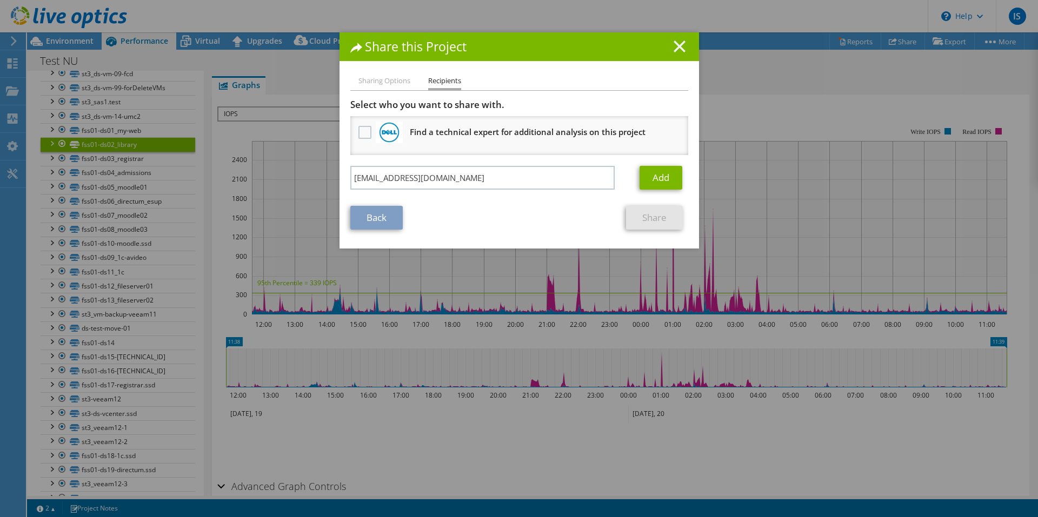
click at [674, 42] on icon at bounding box center [680, 47] width 12 height 12
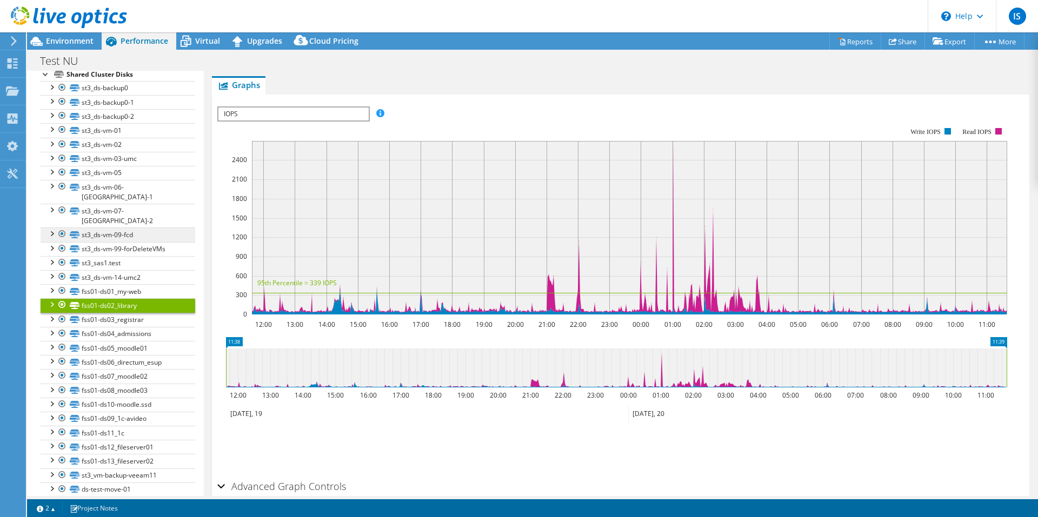
scroll to position [135, 0]
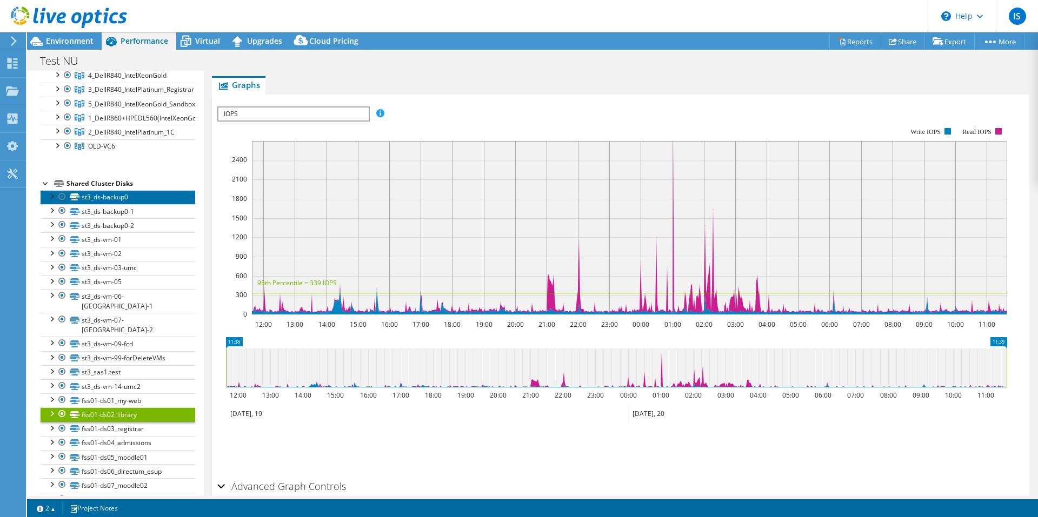
click at [105, 198] on link "st3_ds-backup0" at bounding box center [118, 197] width 155 height 14
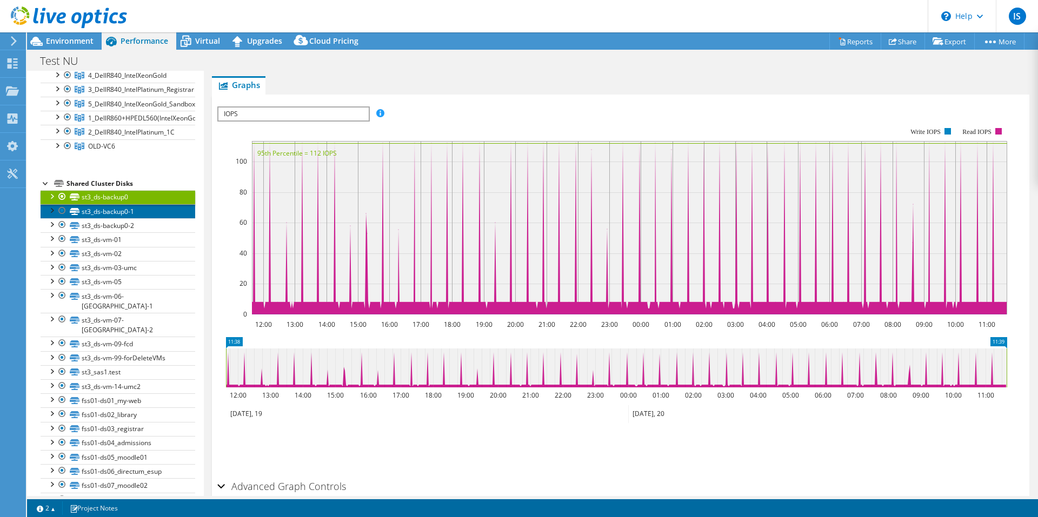
click at [95, 217] on link "st3_ds-backup0-1" at bounding box center [118, 211] width 155 height 14
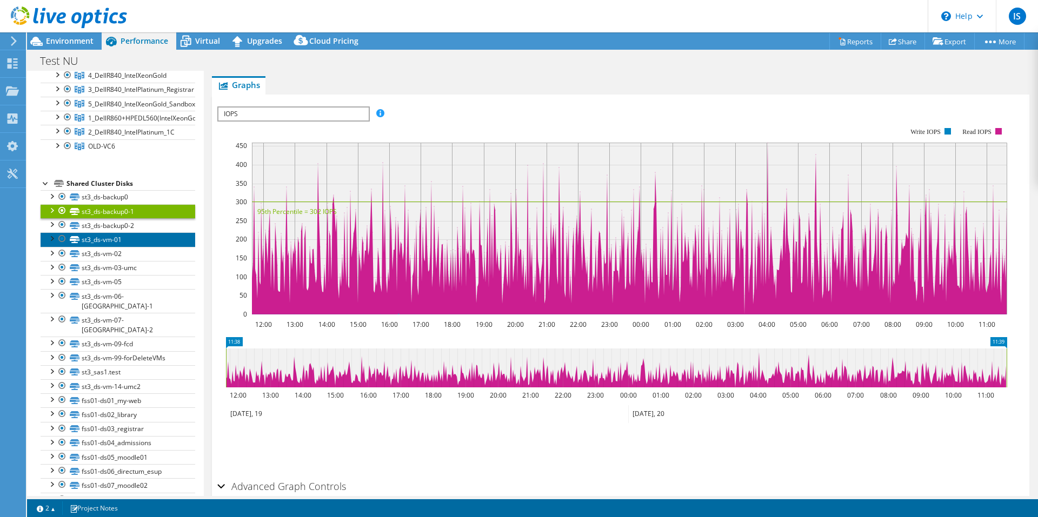
click at [95, 240] on link "st3_ds-vm-01" at bounding box center [118, 239] width 155 height 14
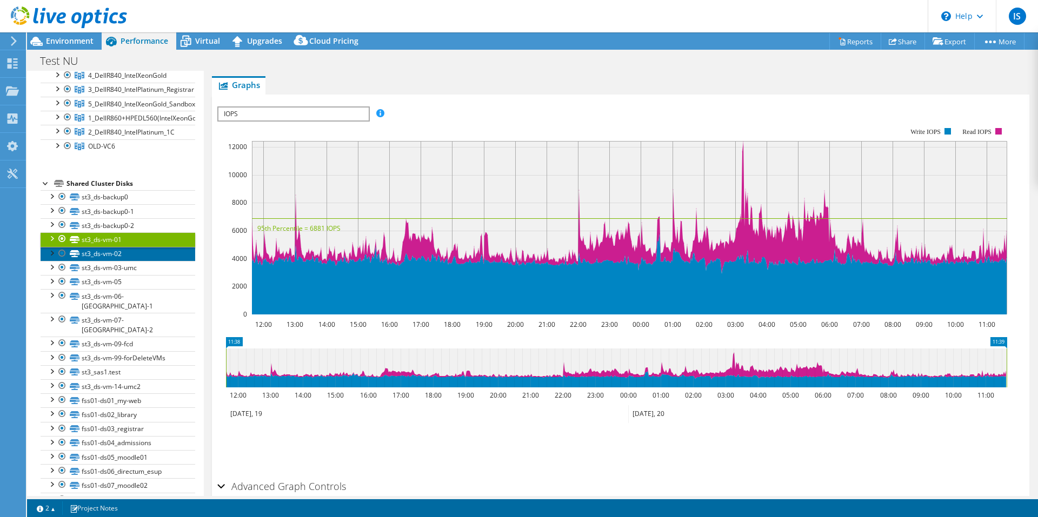
click at [99, 256] on link "st3_ds-vm-02" at bounding box center [118, 254] width 155 height 14
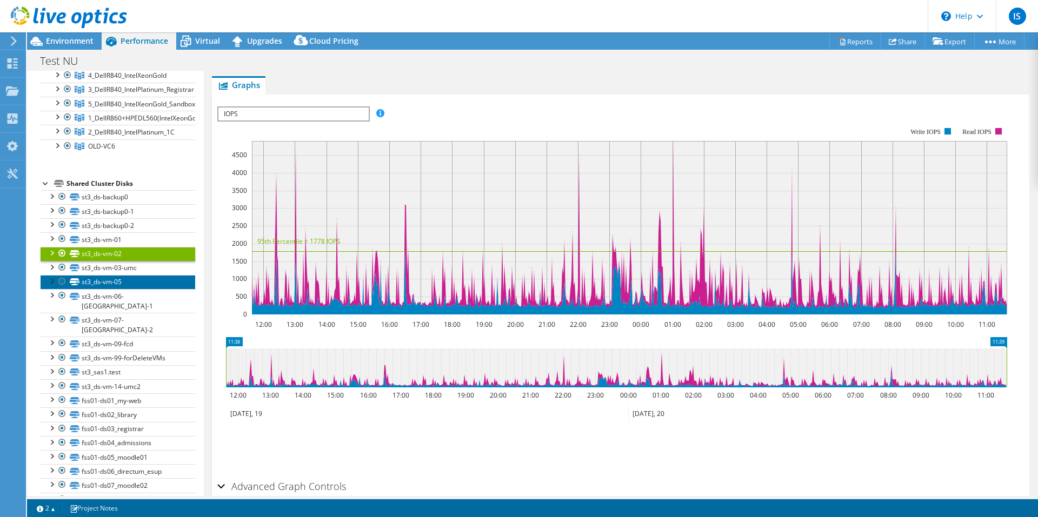
click at [108, 284] on link "st3_ds-vm-05" at bounding box center [118, 282] width 155 height 14
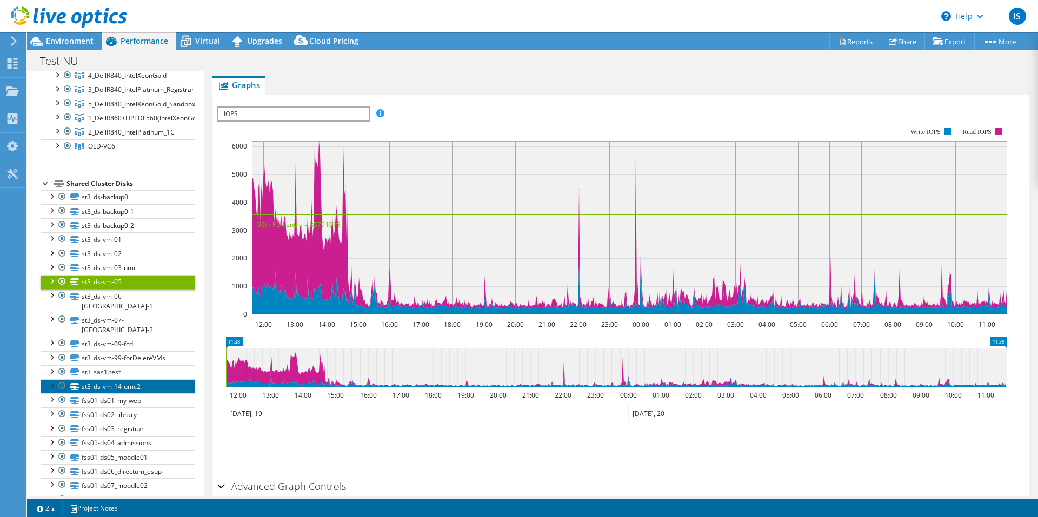
click at [110, 380] on link "st3_ds-vm-14-umc2" at bounding box center [118, 387] width 155 height 14
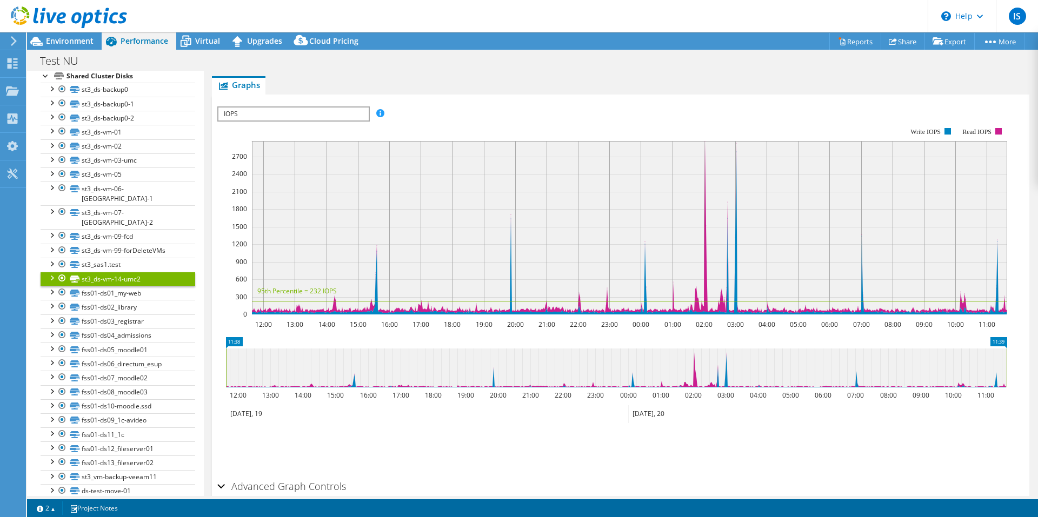
scroll to position [243, 0]
click at [105, 370] on link "fss01-ds07_moodle02" at bounding box center [118, 377] width 155 height 14
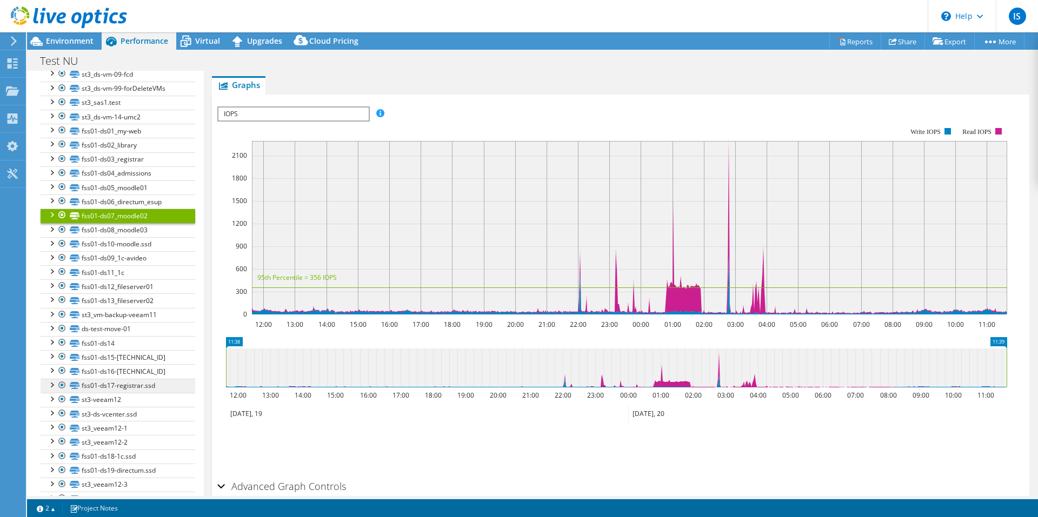
scroll to position [405, 0]
click at [99, 378] on link "fss01-ds17-registrar.ssd" at bounding box center [118, 385] width 155 height 14
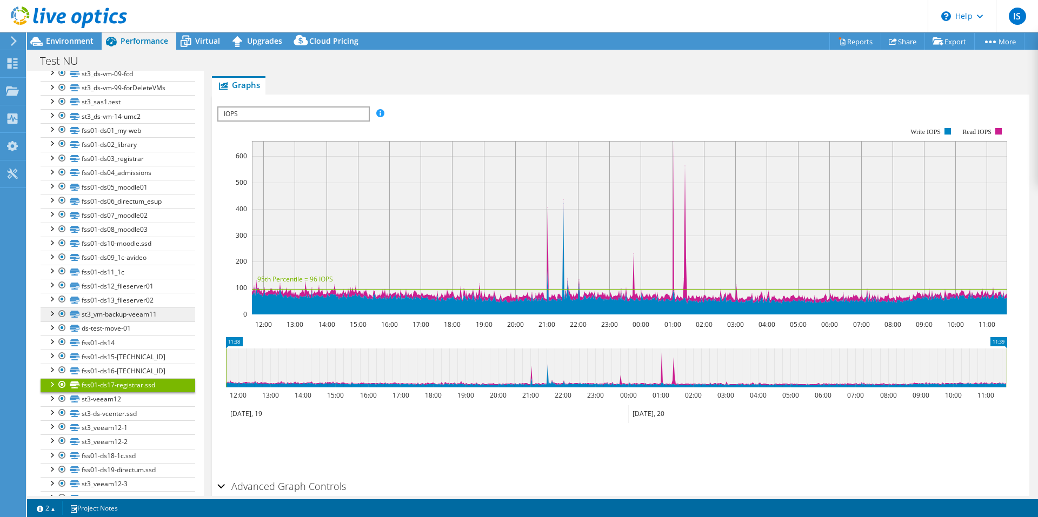
scroll to position [621, 0]
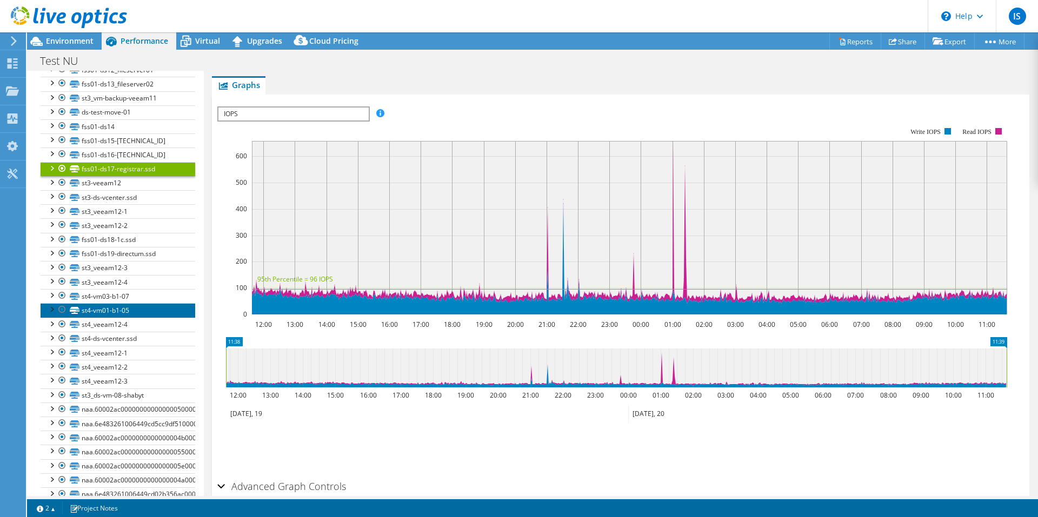
click at [101, 303] on link "st4-vm01-b1-05" at bounding box center [118, 310] width 155 height 14
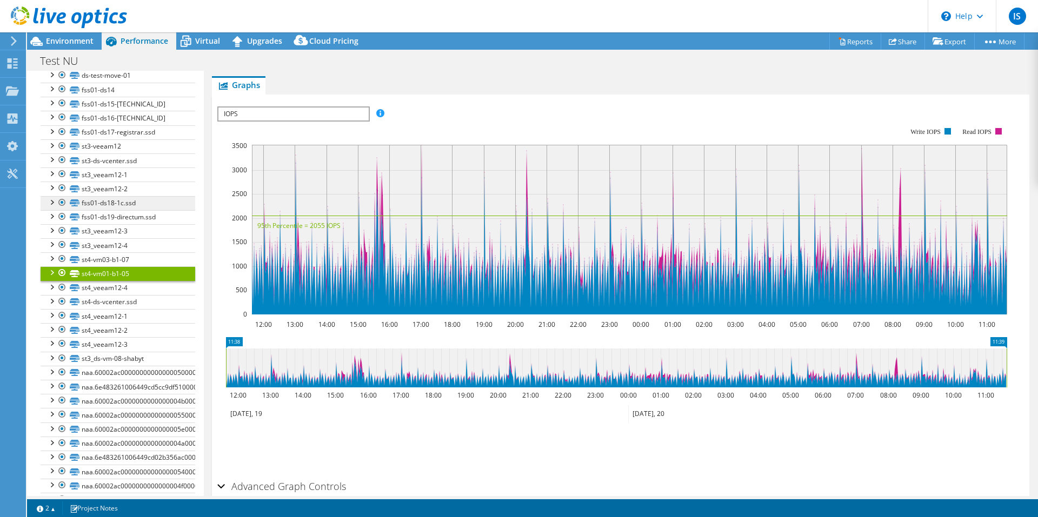
scroll to position [675, 0]
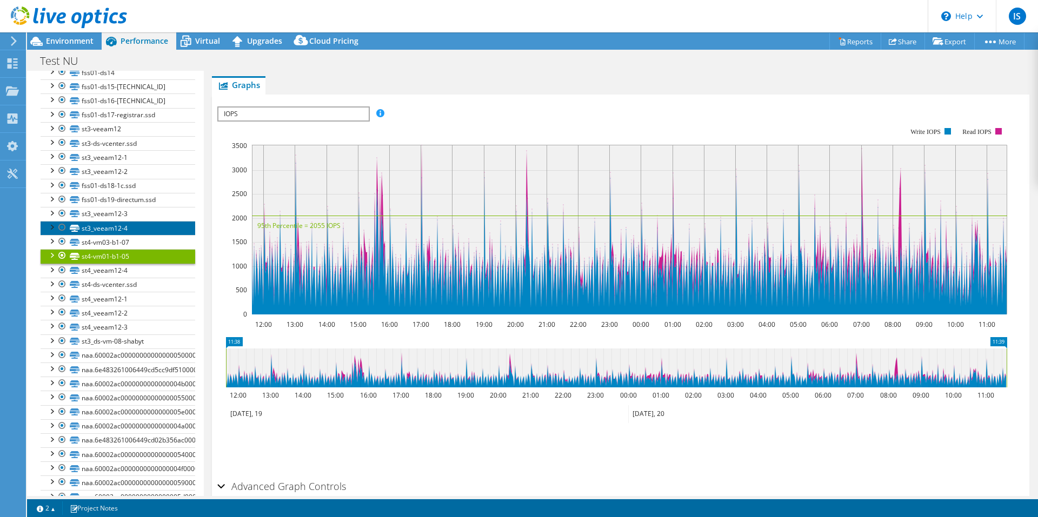
click at [104, 221] on link "st3_veeam12-4" at bounding box center [118, 228] width 155 height 14
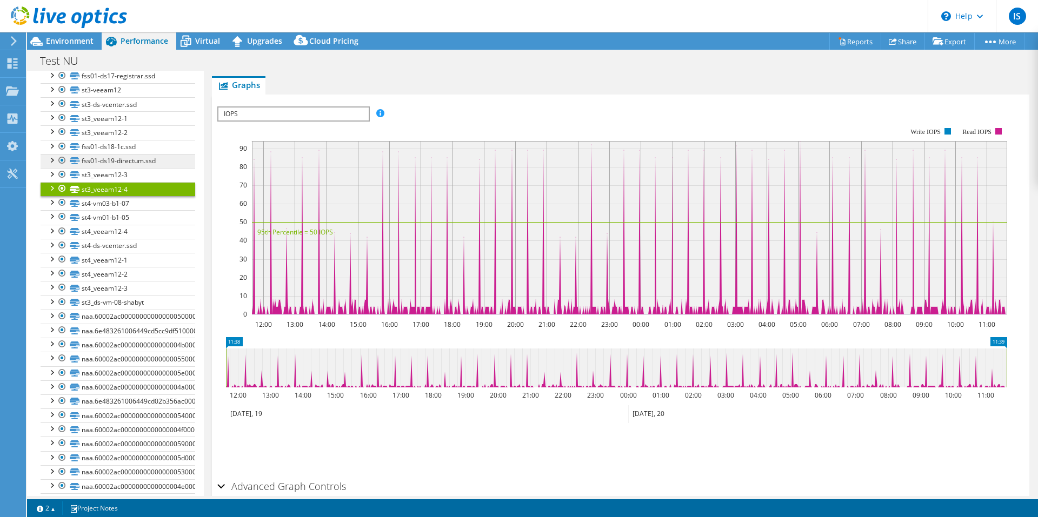
scroll to position [729, 0]
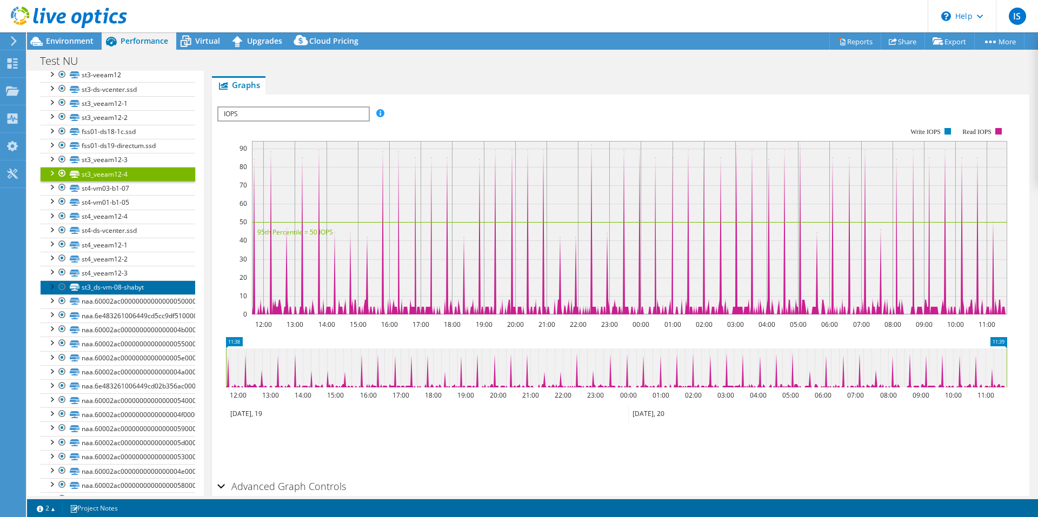
click at [94, 281] on link "st3_ds-vm-08-shabyt" at bounding box center [118, 288] width 155 height 14
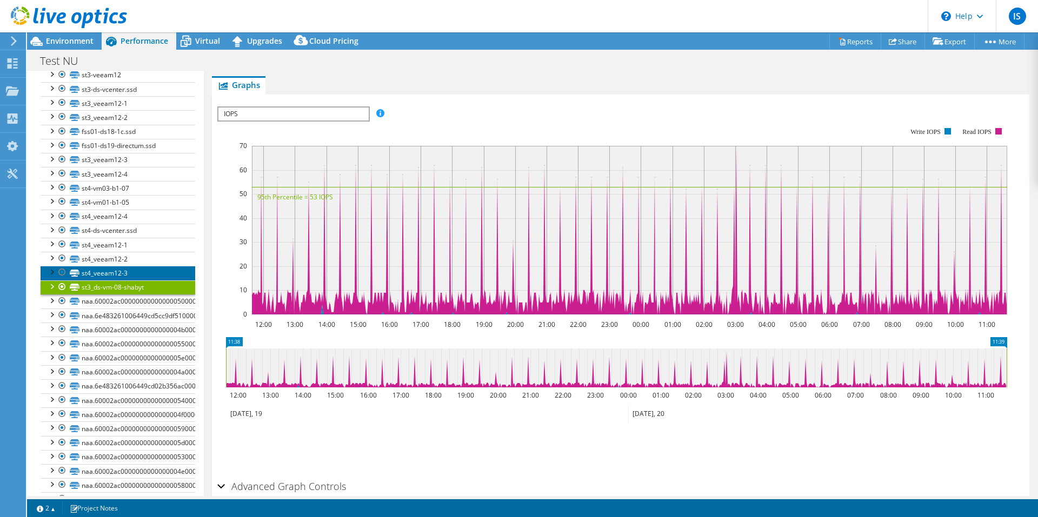
click at [97, 266] on link "st4_veeam12-3" at bounding box center [118, 273] width 155 height 14
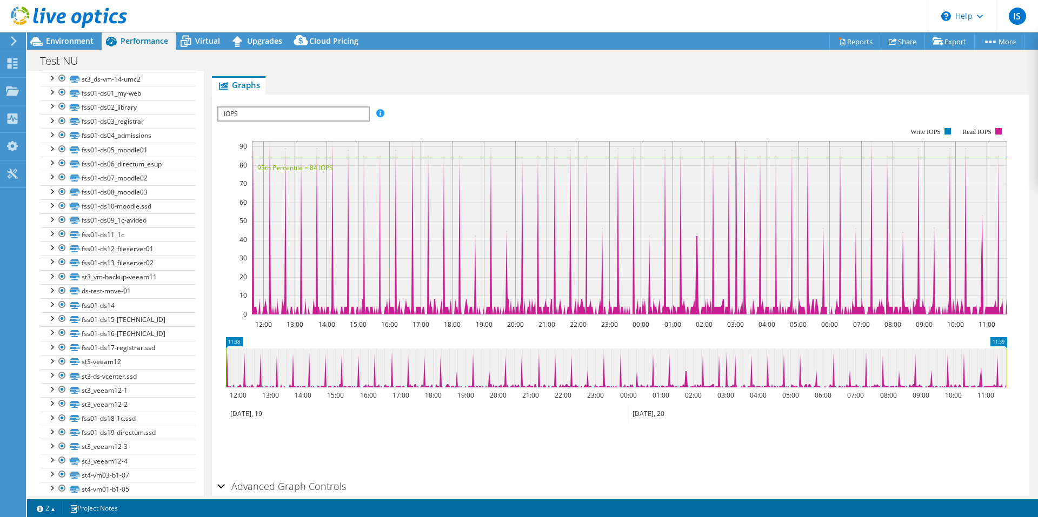
scroll to position [405, 0]
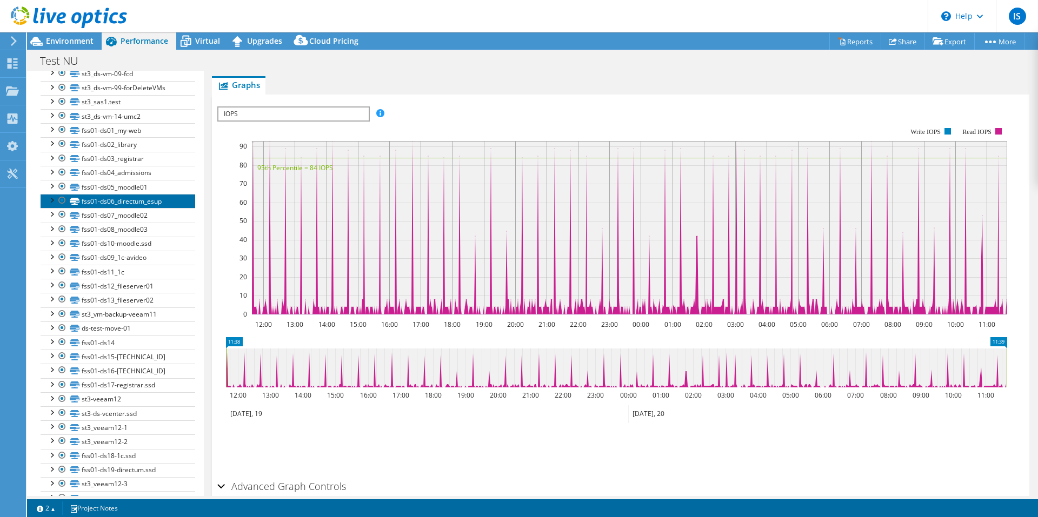
click at [105, 194] on link "fss01-ds06_directum_esup" at bounding box center [118, 201] width 155 height 14
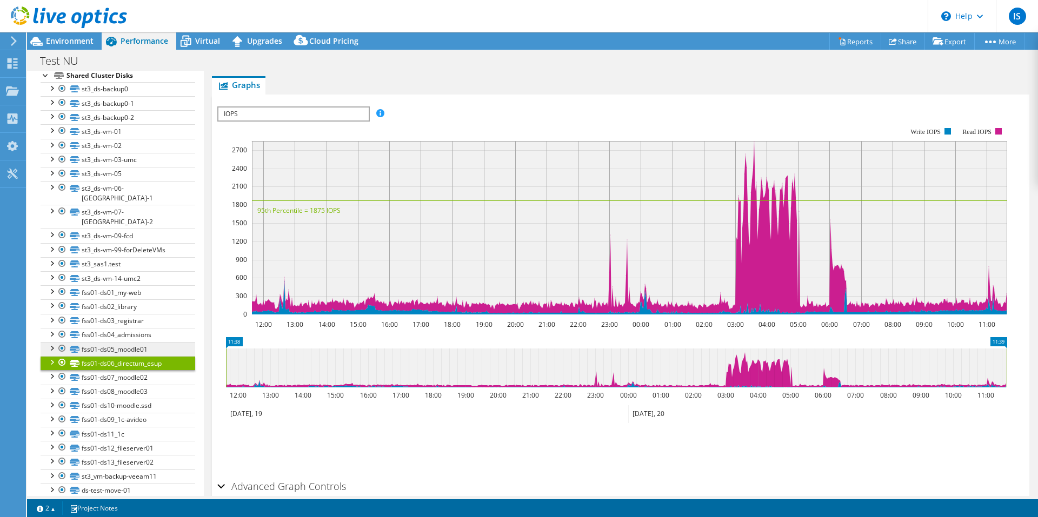
scroll to position [297, 0]
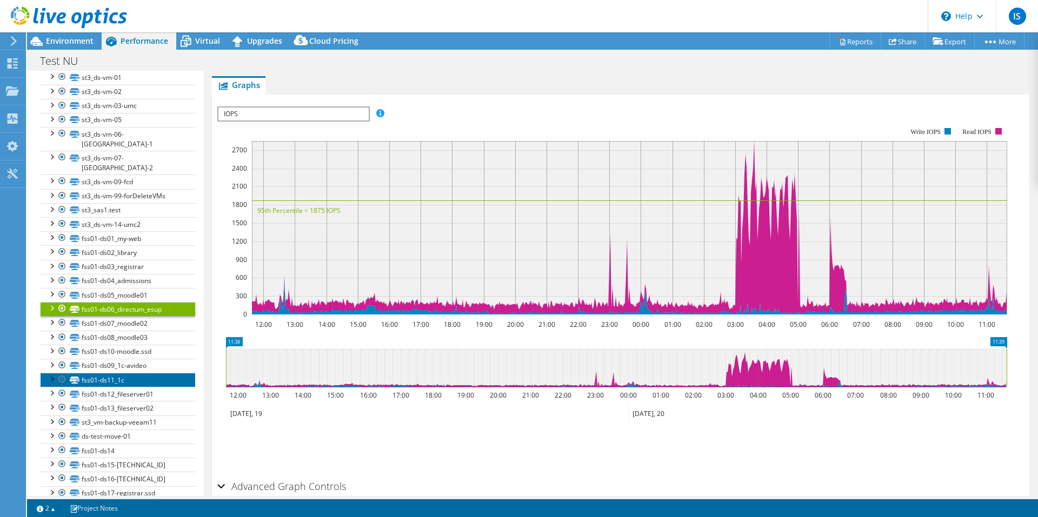
click at [155, 373] on link "fss01-ds11_1c" at bounding box center [118, 380] width 155 height 14
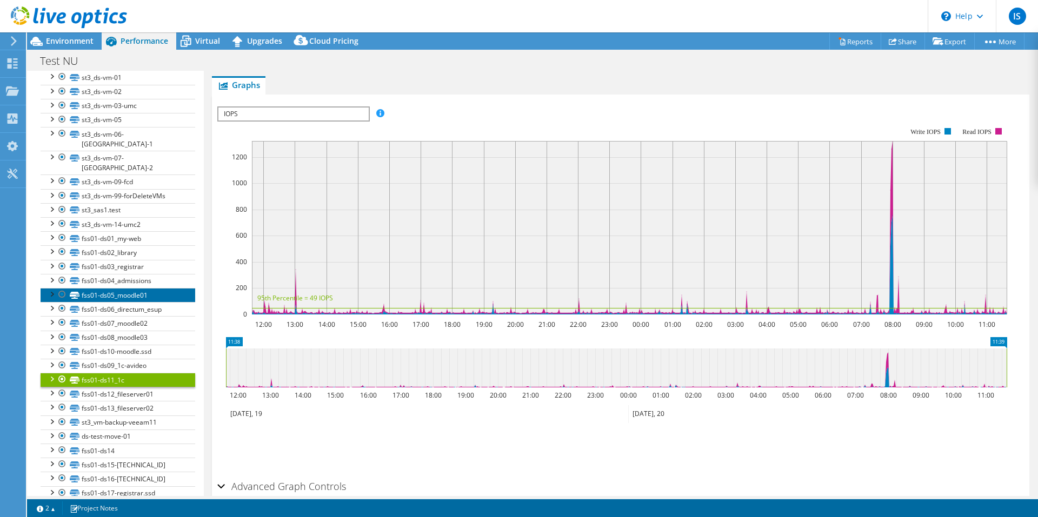
click at [117, 288] on link "fss01-ds05_moodle01" at bounding box center [118, 295] width 155 height 14
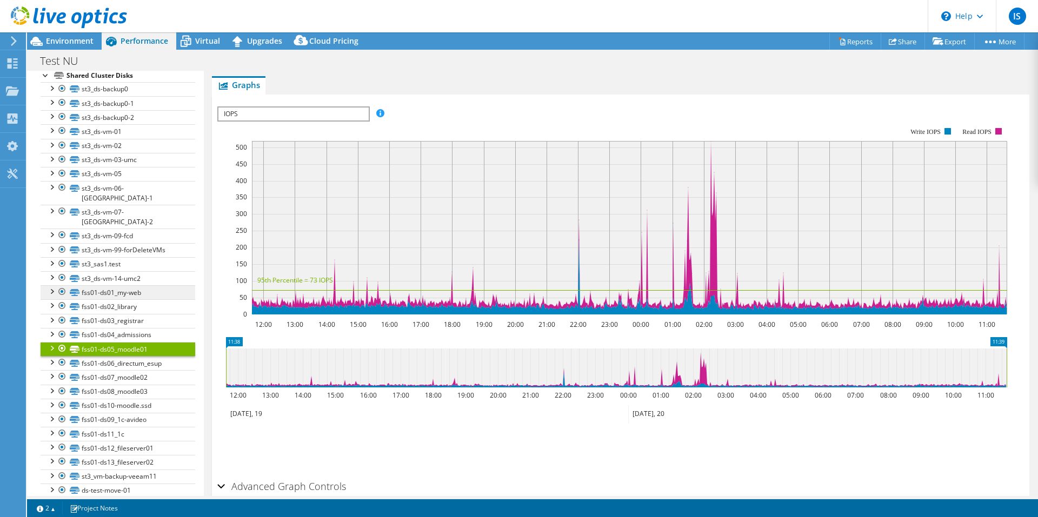
scroll to position [189, 0]
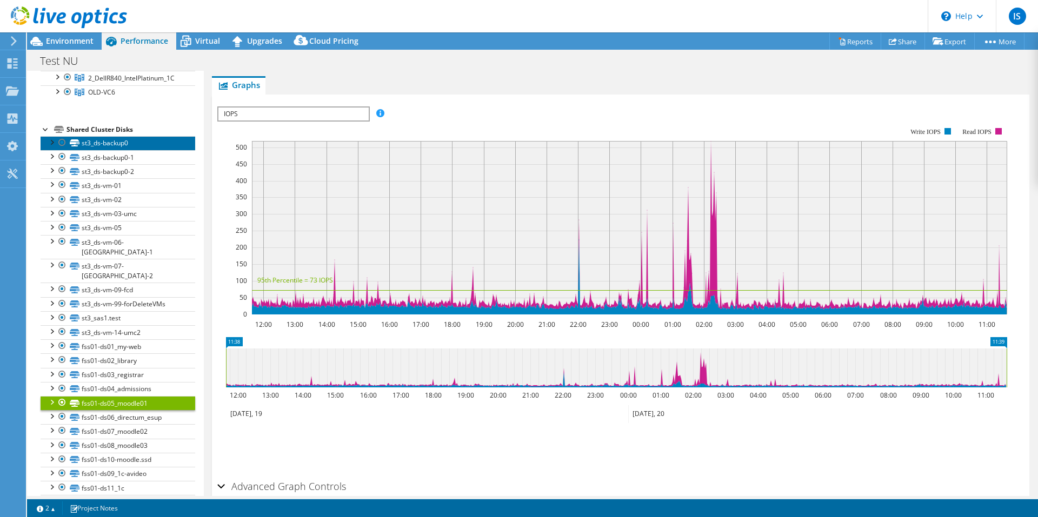
click at [117, 138] on link "st3_ds-backup0" at bounding box center [118, 143] width 155 height 14
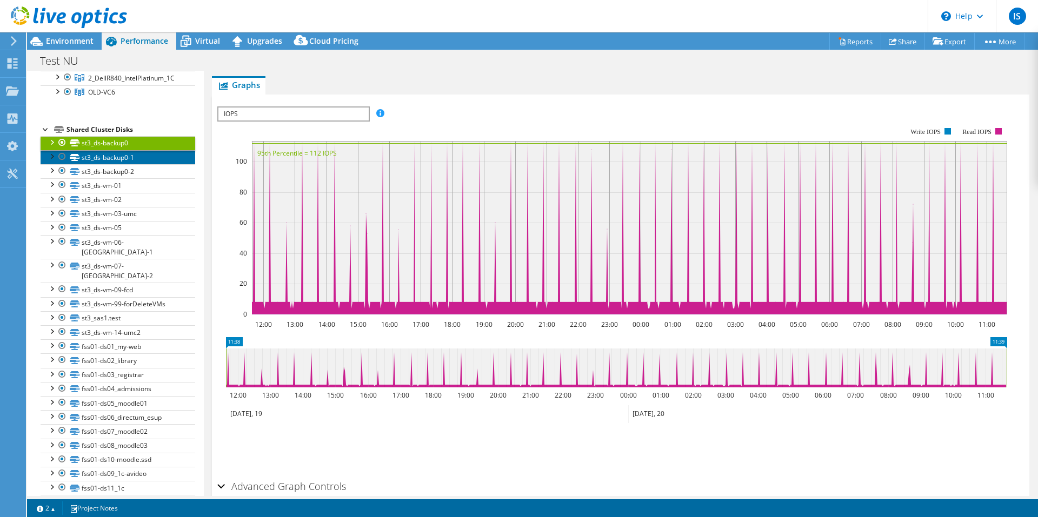
click at [115, 158] on link "st3_ds-backup0-1" at bounding box center [118, 157] width 155 height 14
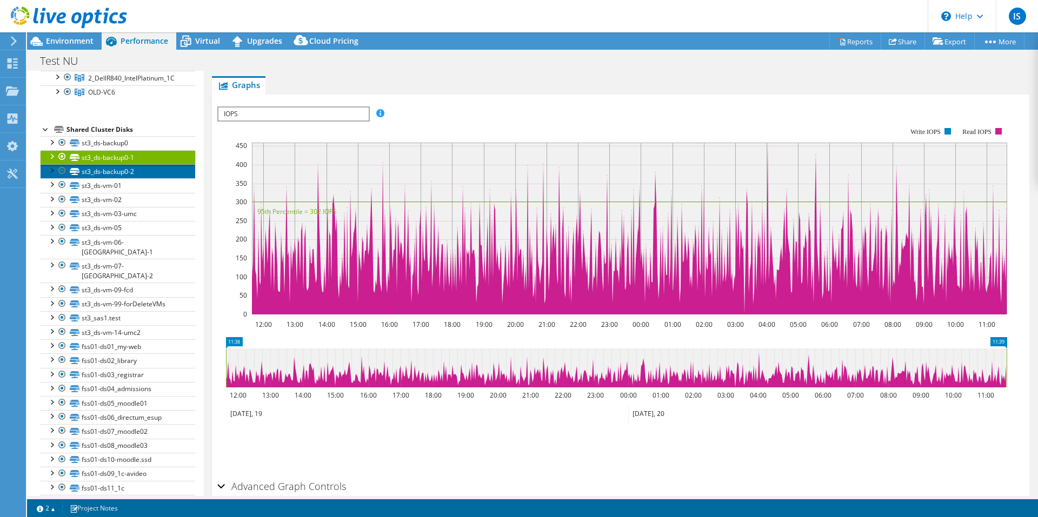
click at [120, 176] on link "st3_ds-backup0-2" at bounding box center [118, 171] width 155 height 14
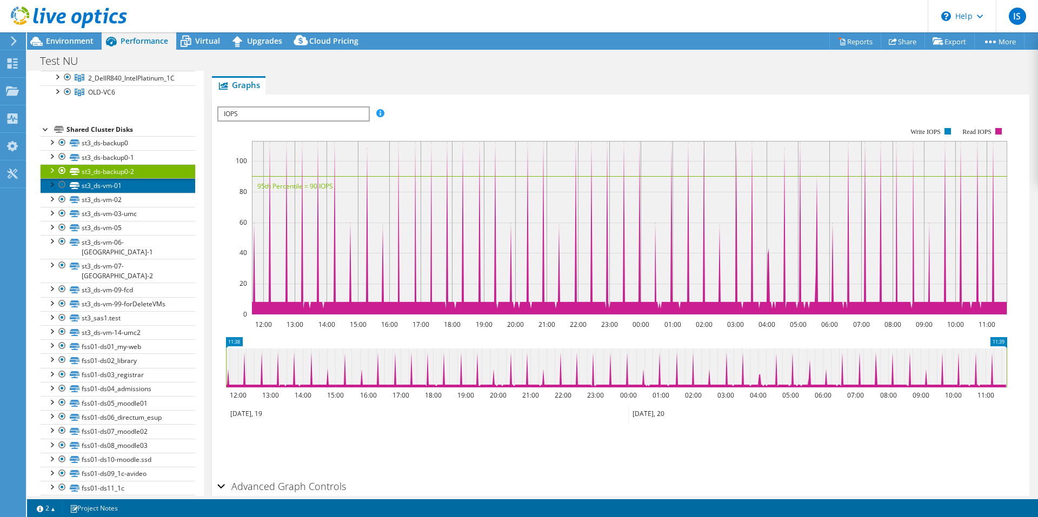
click at [117, 192] on link "st3_ds-vm-01" at bounding box center [118, 185] width 155 height 14
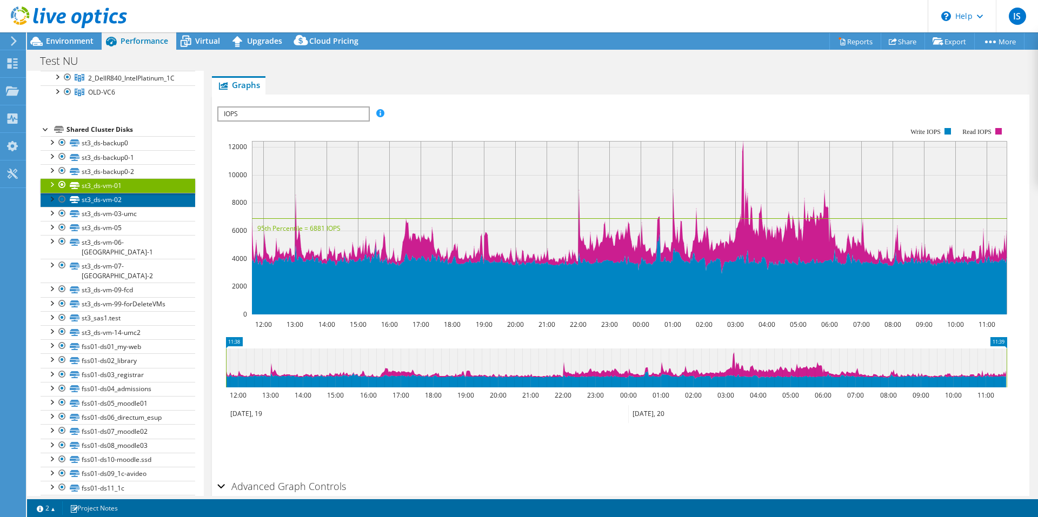
click at [112, 200] on link "st3_ds-vm-02" at bounding box center [118, 200] width 155 height 14
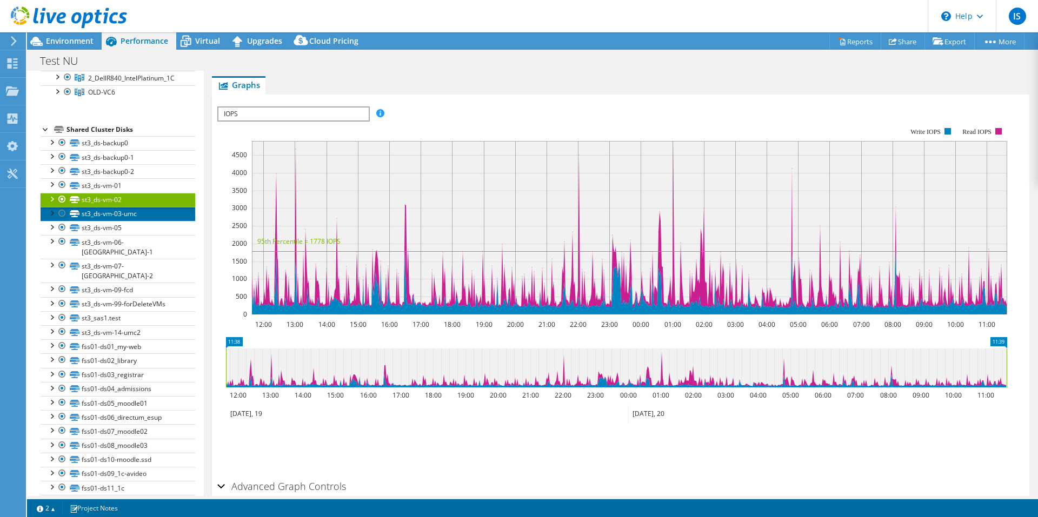
click at [112, 213] on link "st3_ds-vm-03-umc" at bounding box center [118, 214] width 155 height 14
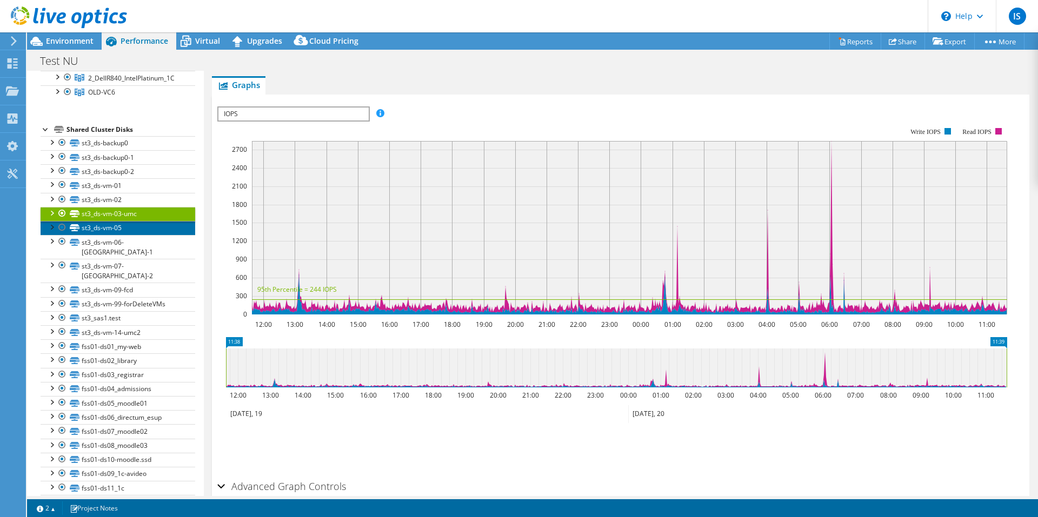
click at [108, 229] on link "st3_ds-vm-05" at bounding box center [118, 228] width 155 height 14
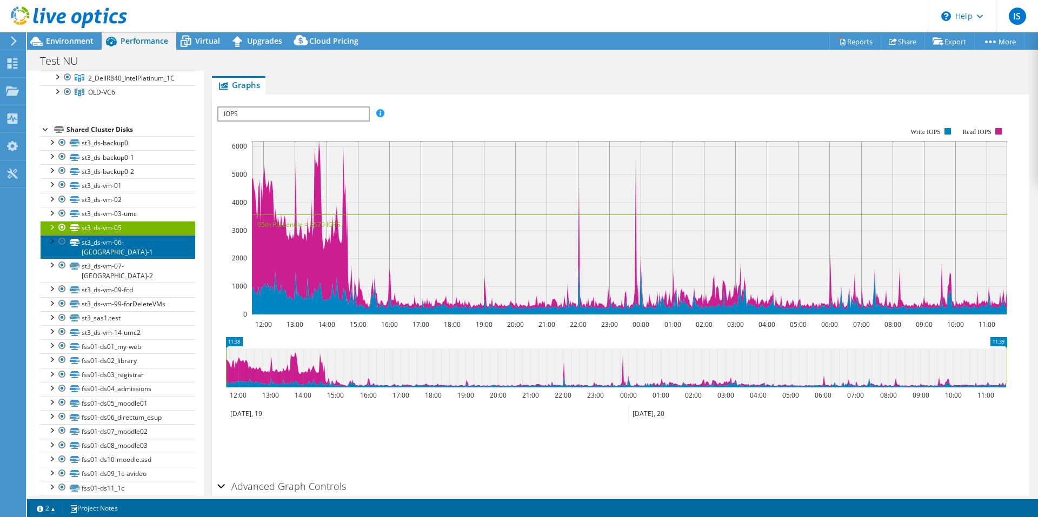
click at [105, 242] on link "st3_ds-vm-06-issai-1" at bounding box center [118, 247] width 155 height 24
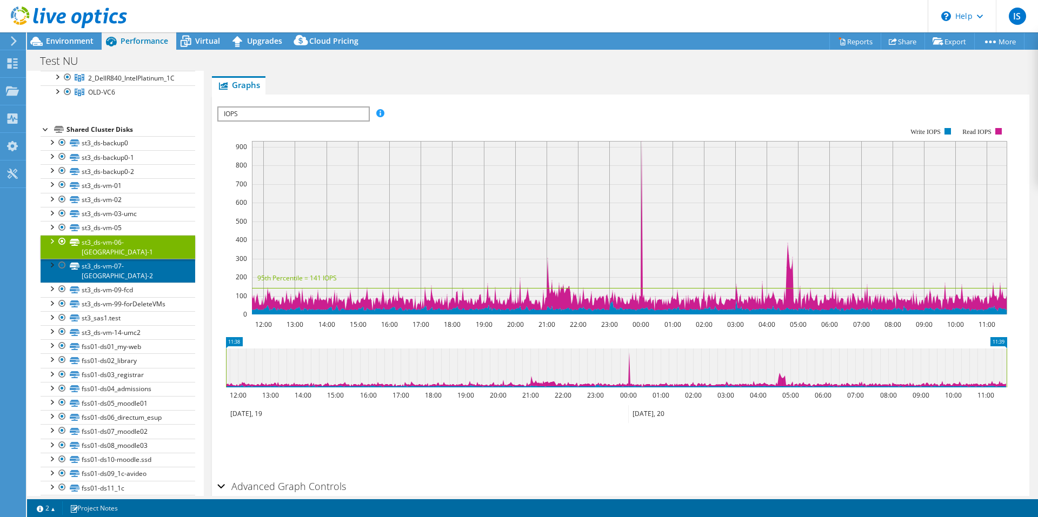
click at [105, 259] on link "st3_ds-vm-07-issai-2" at bounding box center [118, 271] width 155 height 24
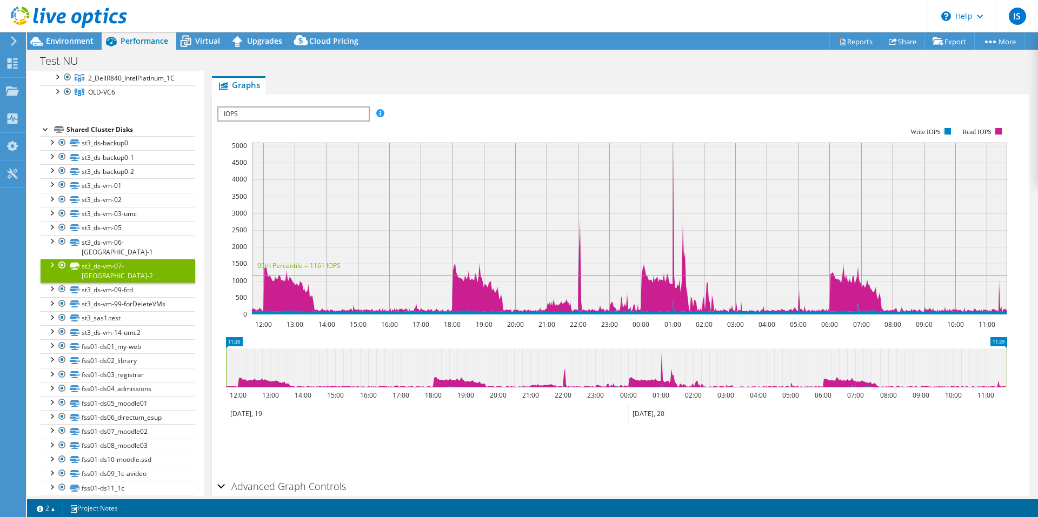
click at [48, 259] on div at bounding box center [51, 264] width 11 height 11
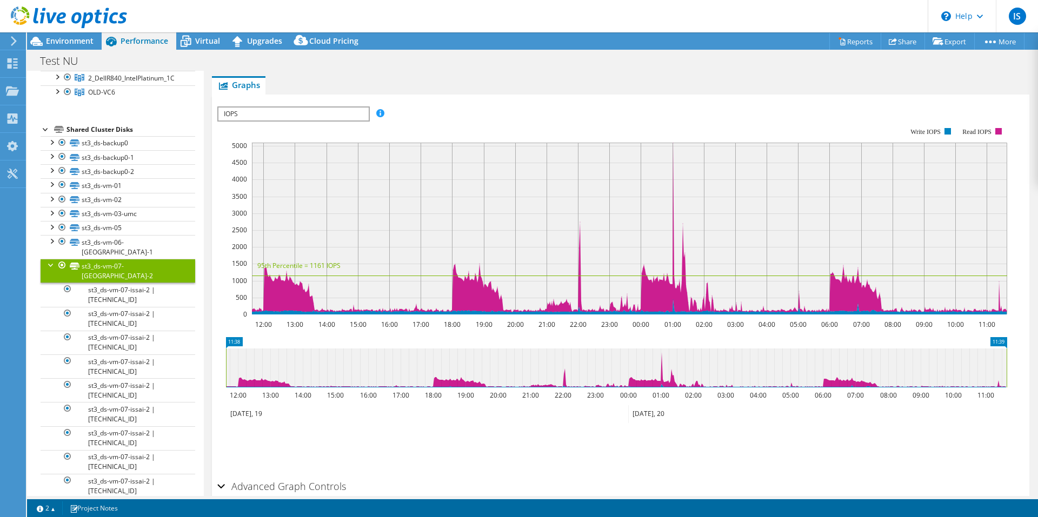
click at [50, 259] on div at bounding box center [51, 264] width 11 height 11
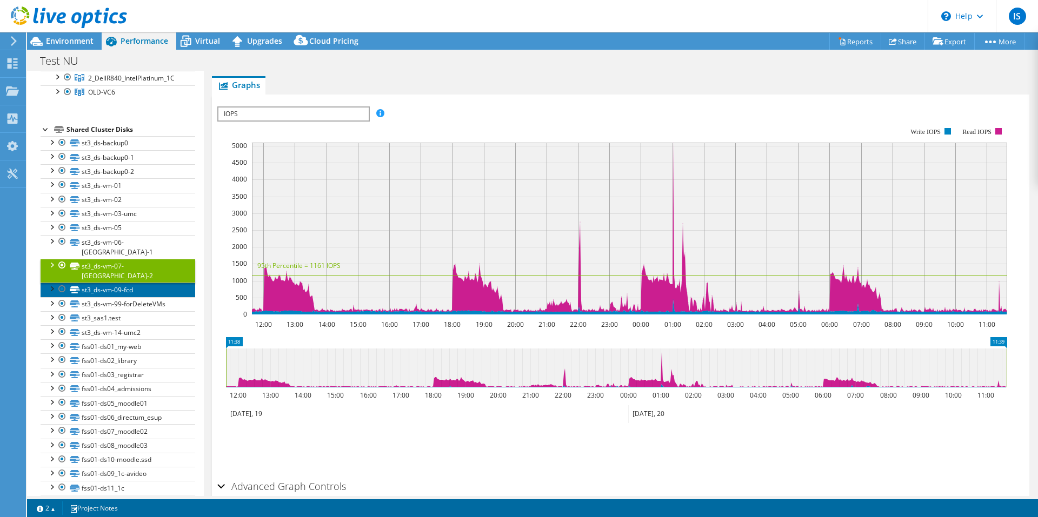
click at [120, 283] on link "st3_ds-vm-09-fcd" at bounding box center [118, 290] width 155 height 14
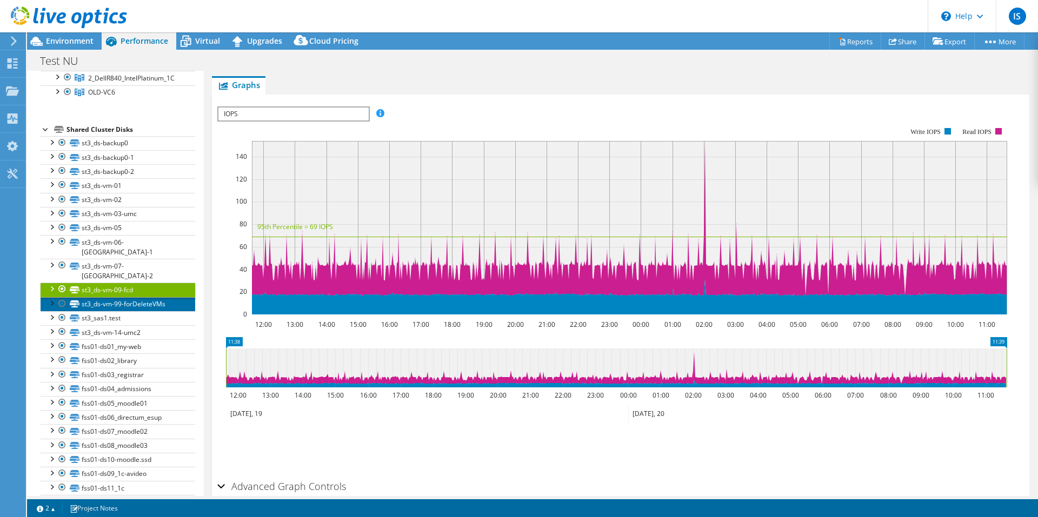
click at [117, 297] on link "st3_ds-vm-99-forDeleteVMs" at bounding box center [118, 304] width 155 height 14
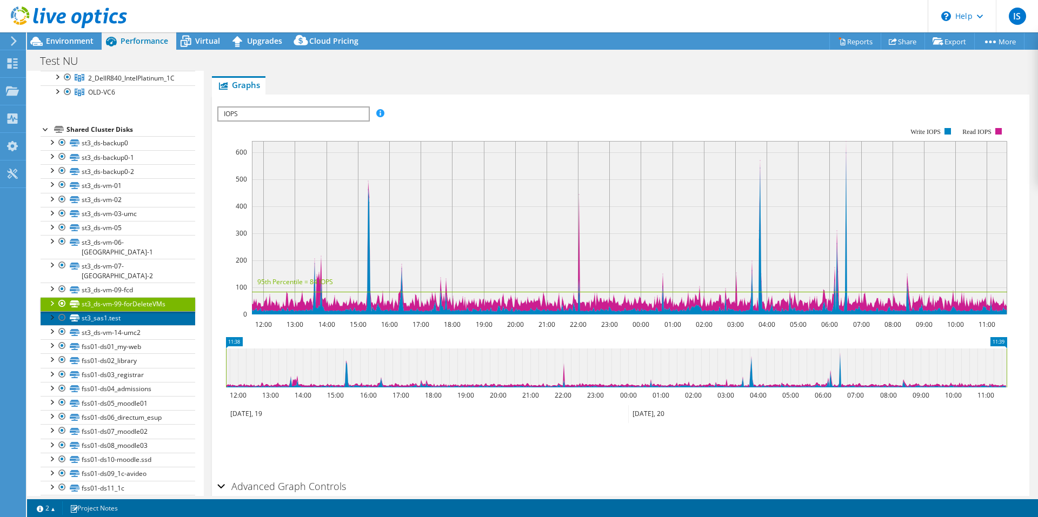
click at [116, 311] on link "st3_sas1.test" at bounding box center [118, 318] width 155 height 14
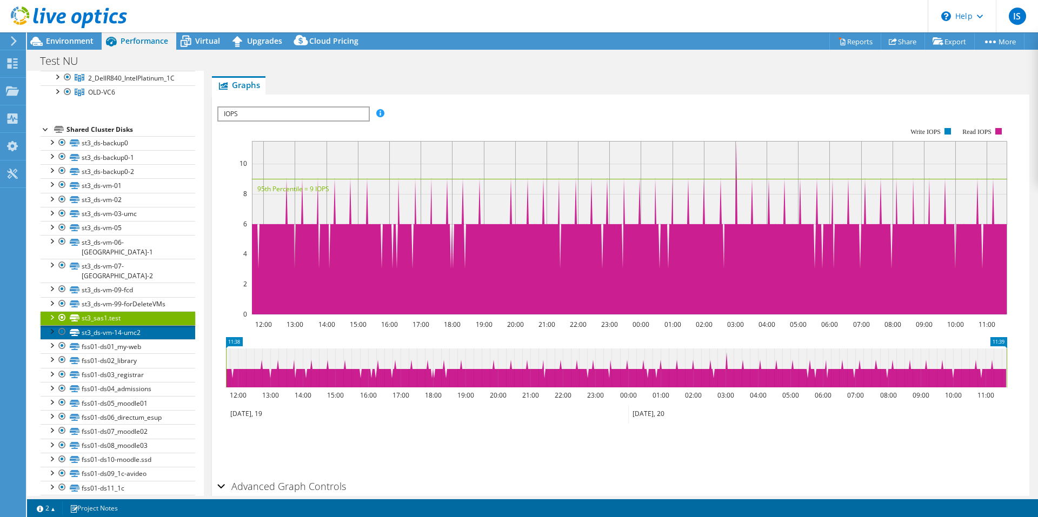
click at [114, 325] on link "st3_ds-vm-14-umc2" at bounding box center [118, 332] width 155 height 14
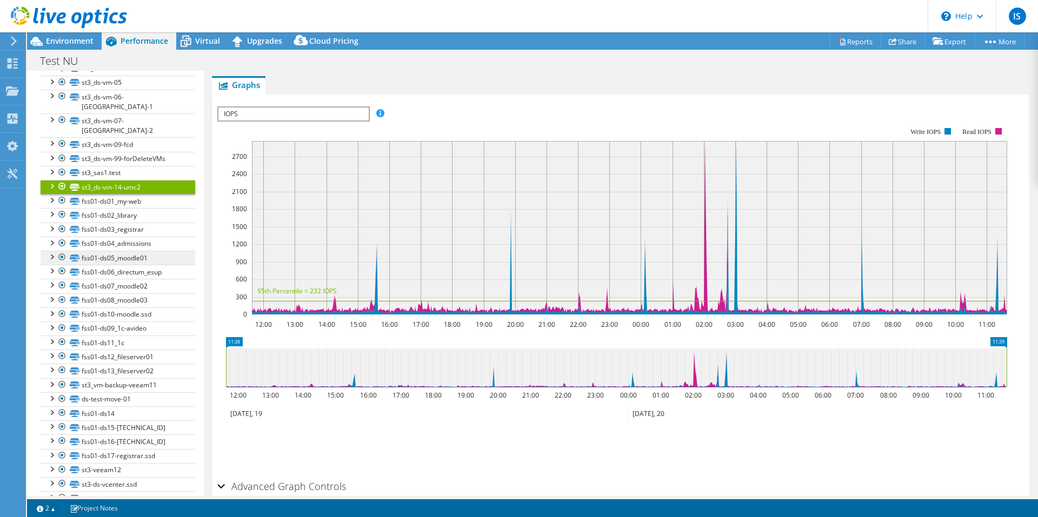
scroll to position [351, 0]
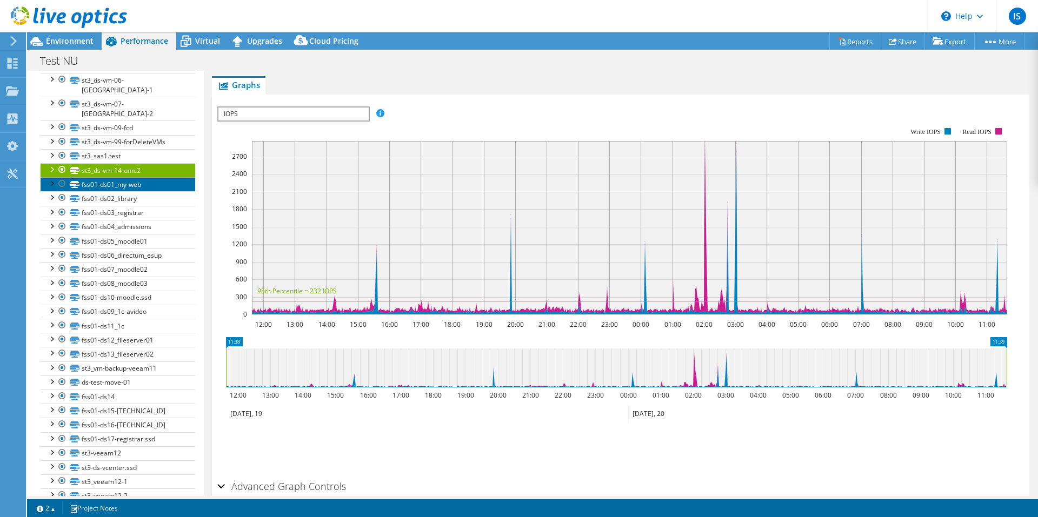
click at [124, 177] on link "fss01-ds01_my-web" at bounding box center [118, 184] width 155 height 14
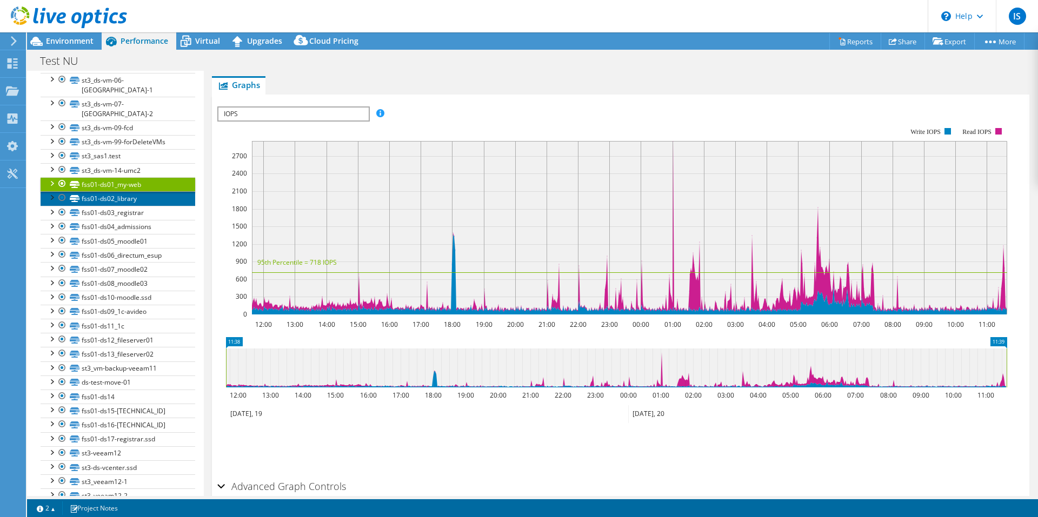
click at [122, 191] on link "fss01-ds02_library" at bounding box center [118, 198] width 155 height 14
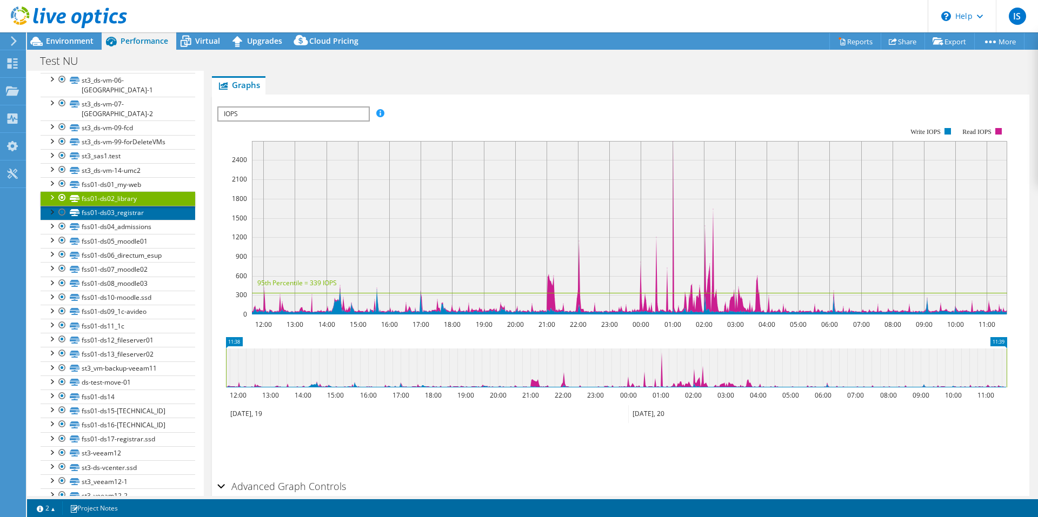
click at [117, 206] on link "fss01-ds03_registrar" at bounding box center [118, 213] width 155 height 14
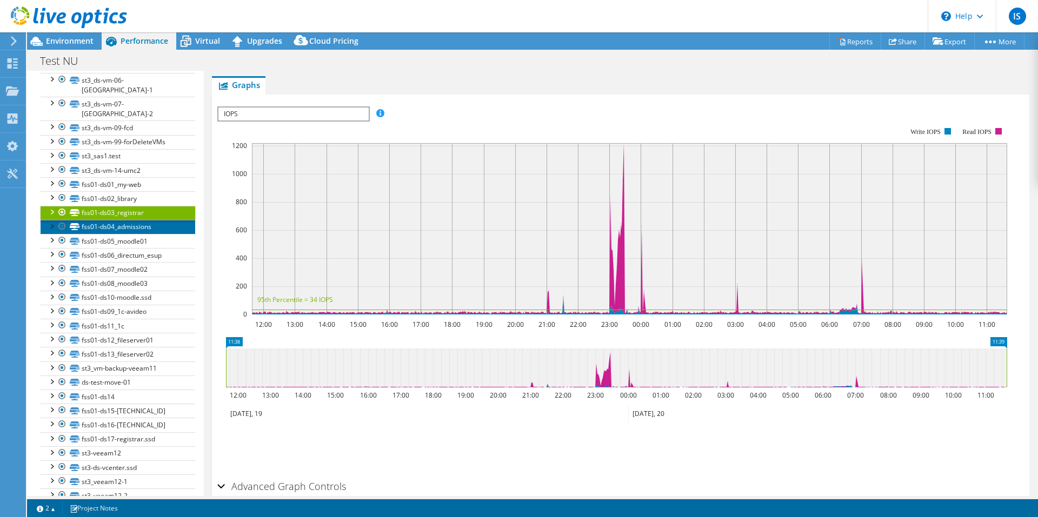
click at [116, 220] on link "fss01-ds04_admissions" at bounding box center [118, 227] width 155 height 14
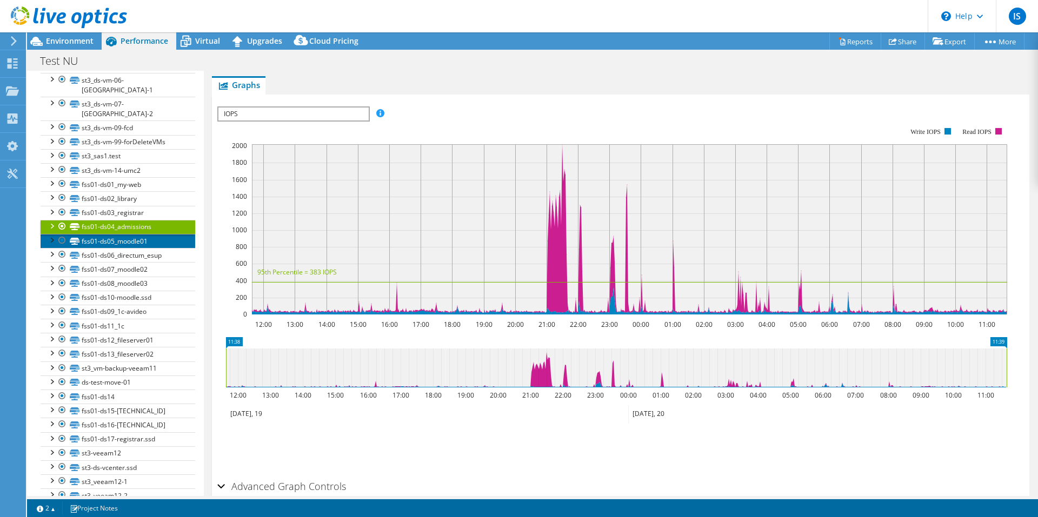
click at [117, 234] on link "fss01-ds05_moodle01" at bounding box center [118, 241] width 155 height 14
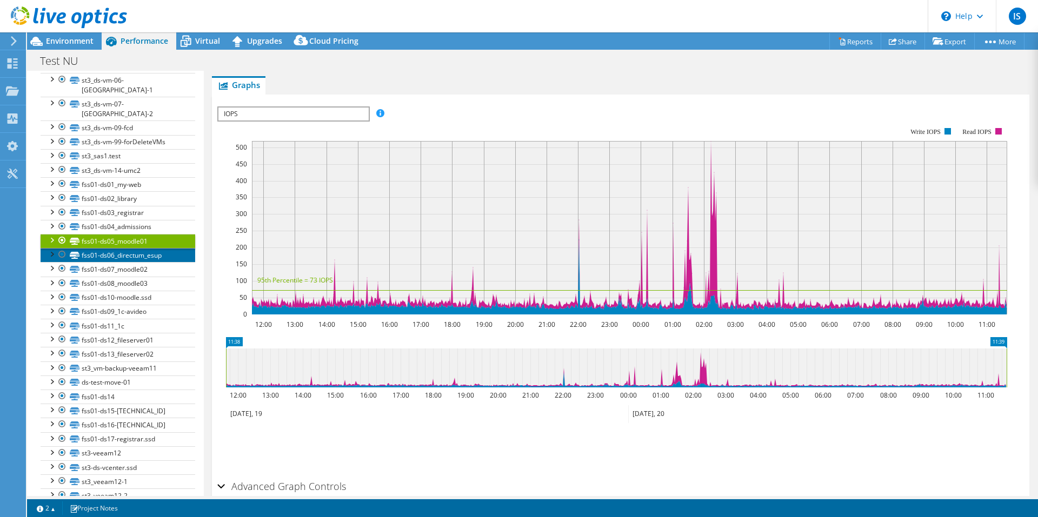
click at [117, 248] on link "fss01-ds06_directum_esup" at bounding box center [118, 255] width 155 height 14
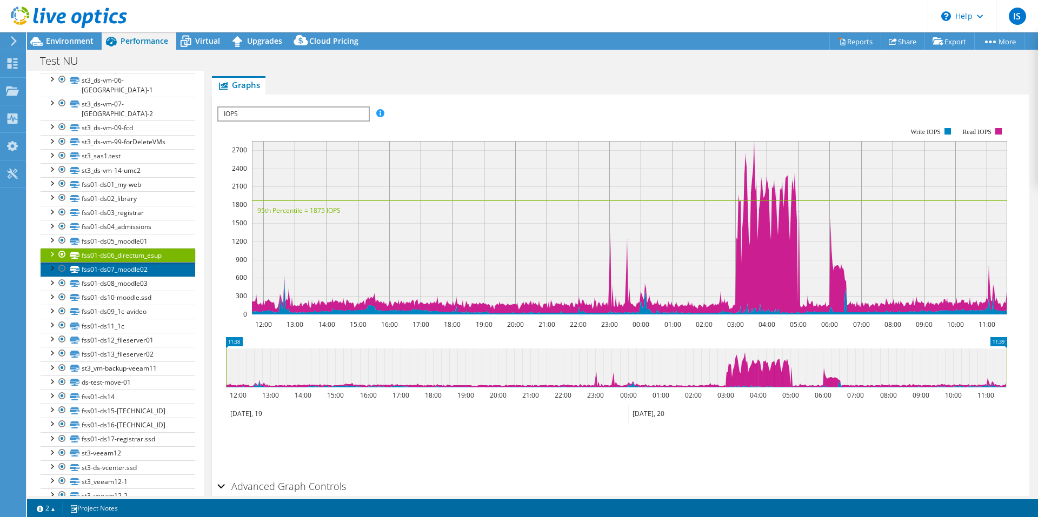
click at [118, 262] on link "fss01-ds07_moodle02" at bounding box center [118, 269] width 155 height 14
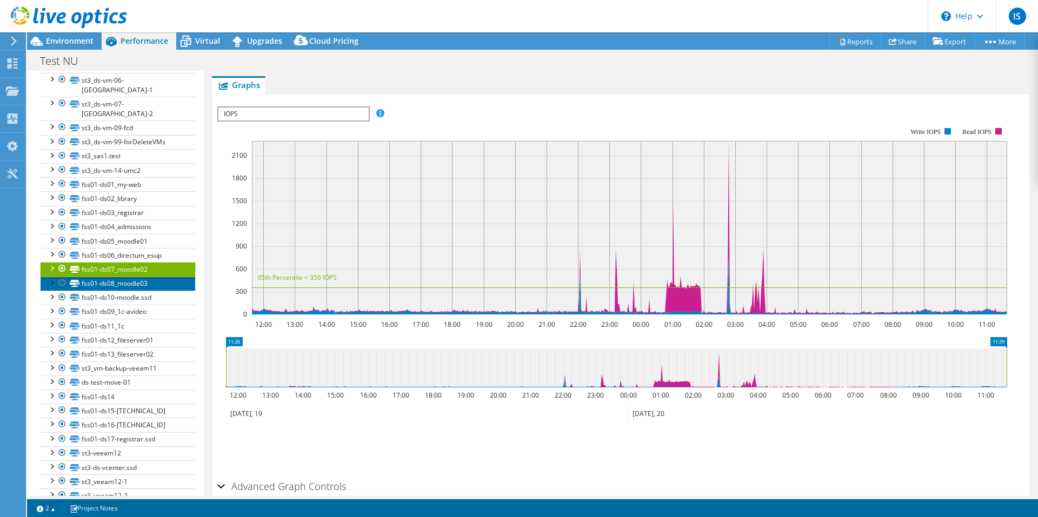
click at [118, 277] on link "fss01-ds08_moodle03" at bounding box center [118, 284] width 155 height 14
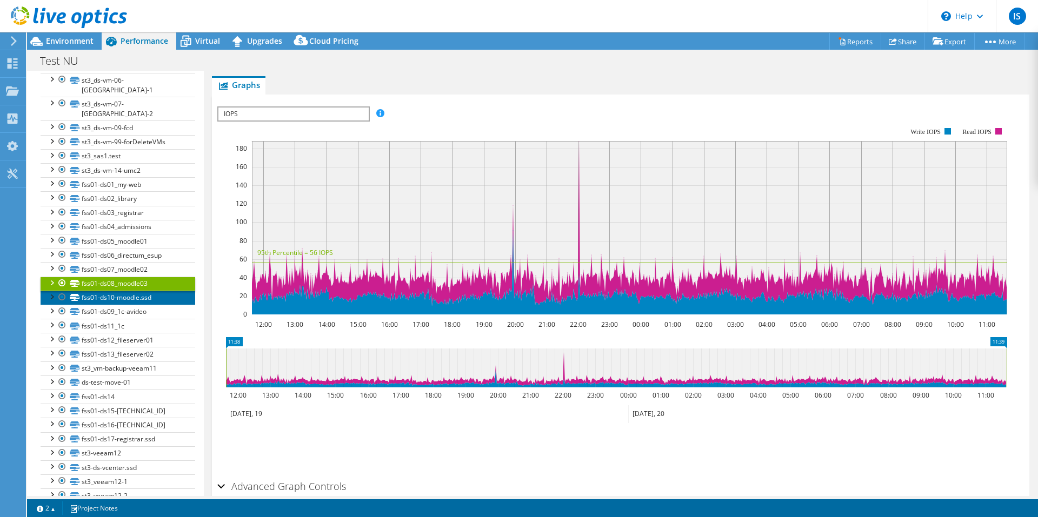
click at [118, 291] on link "fss01-ds10-moodle.ssd" at bounding box center [118, 298] width 155 height 14
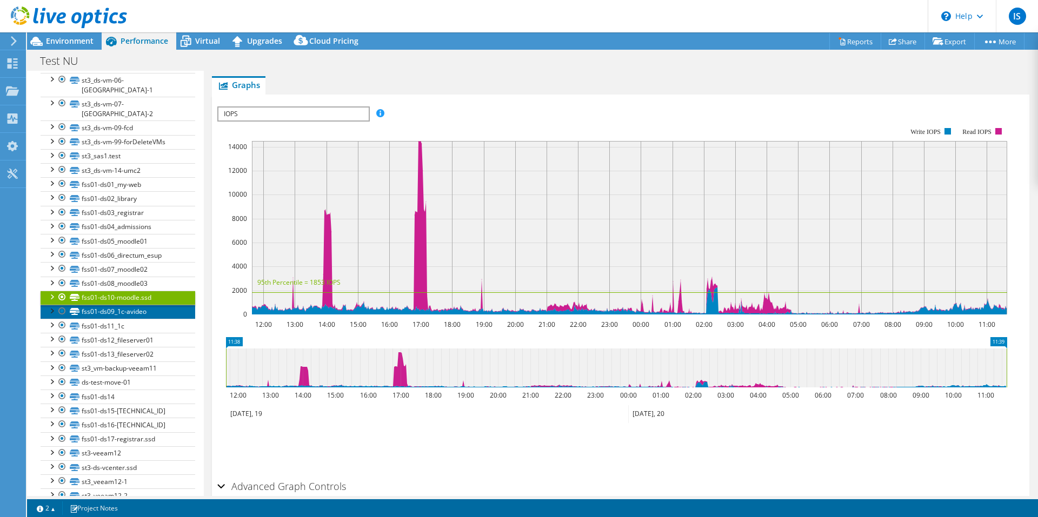
click at [120, 305] on link "fss01-ds09_1c-avideo" at bounding box center [118, 312] width 155 height 14
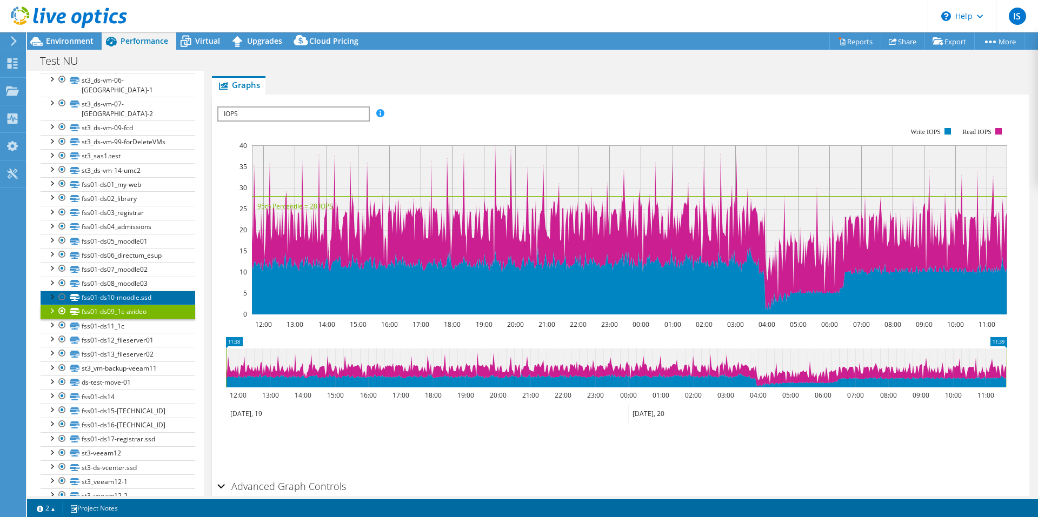
click at [118, 291] on link "fss01-ds10-moodle.ssd" at bounding box center [118, 298] width 155 height 14
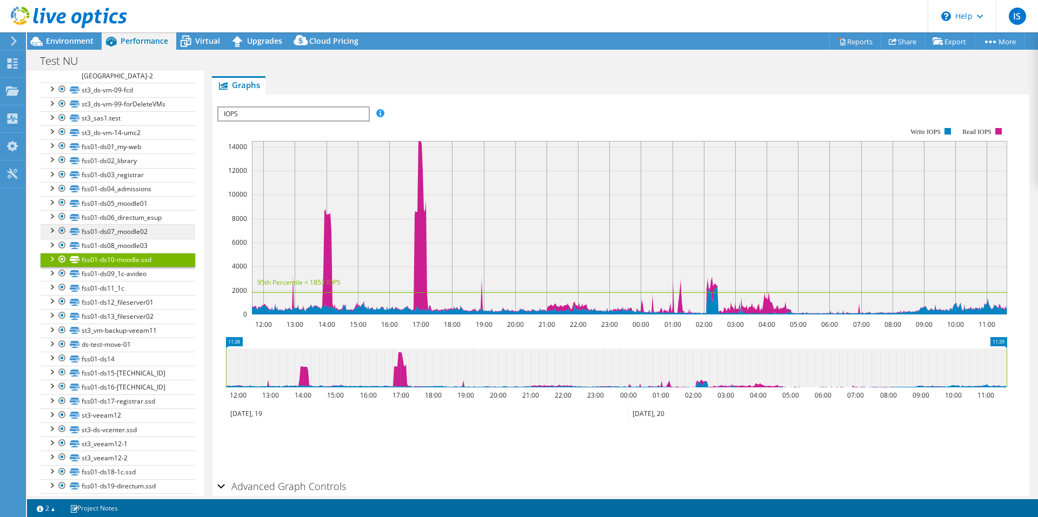
scroll to position [405, 0]
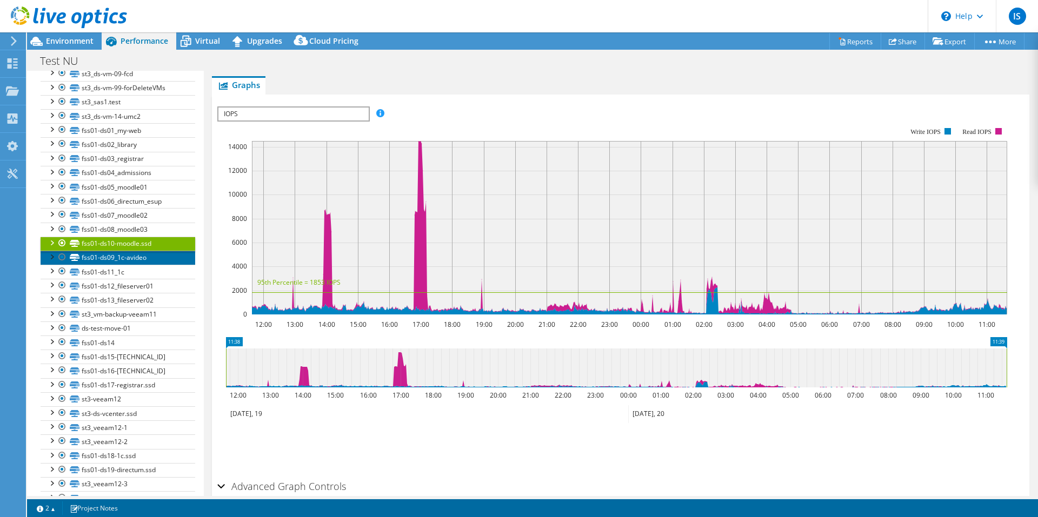
click at [135, 251] on link "fss01-ds09_1c-avideo" at bounding box center [118, 258] width 155 height 14
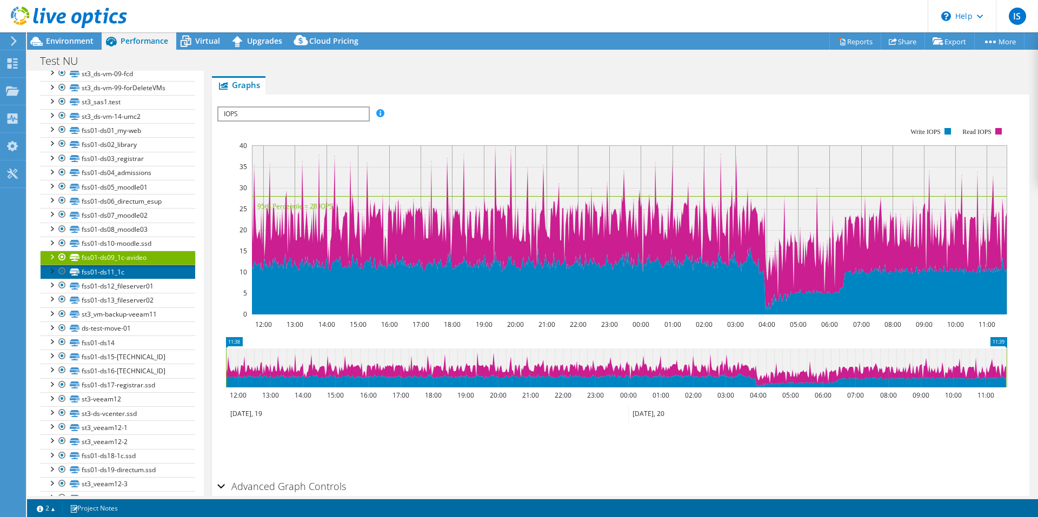
click at [118, 265] on link "fss01-ds11_1c" at bounding box center [118, 272] width 155 height 14
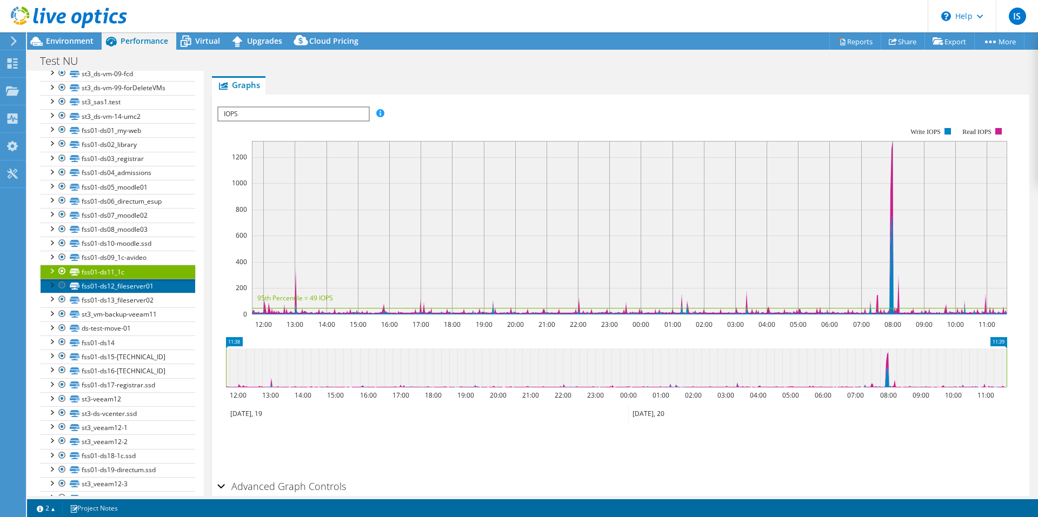
click at [111, 279] on link "fss01-ds12_fileserver01" at bounding box center [118, 286] width 155 height 14
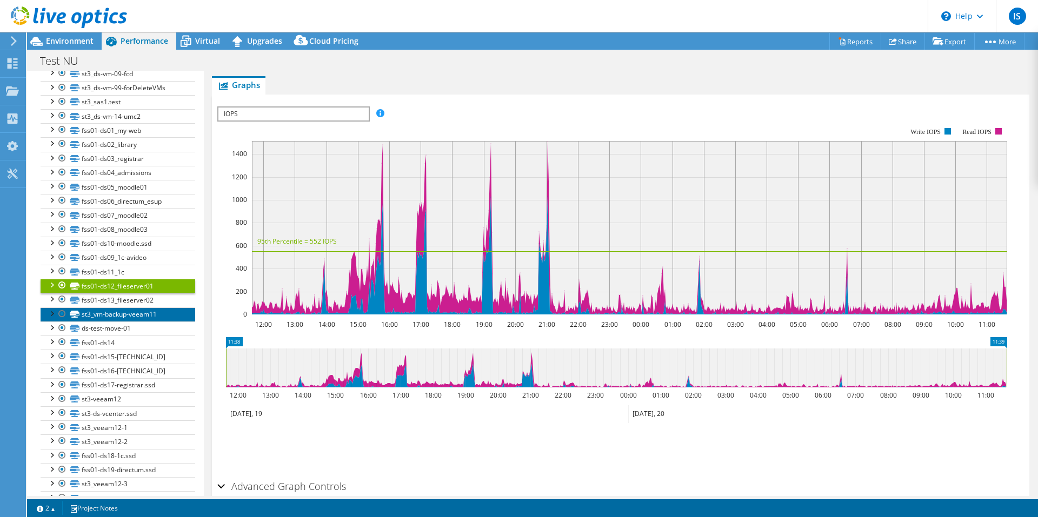
click at [114, 308] on link "st3_vm-backup-veeam11" at bounding box center [118, 315] width 155 height 14
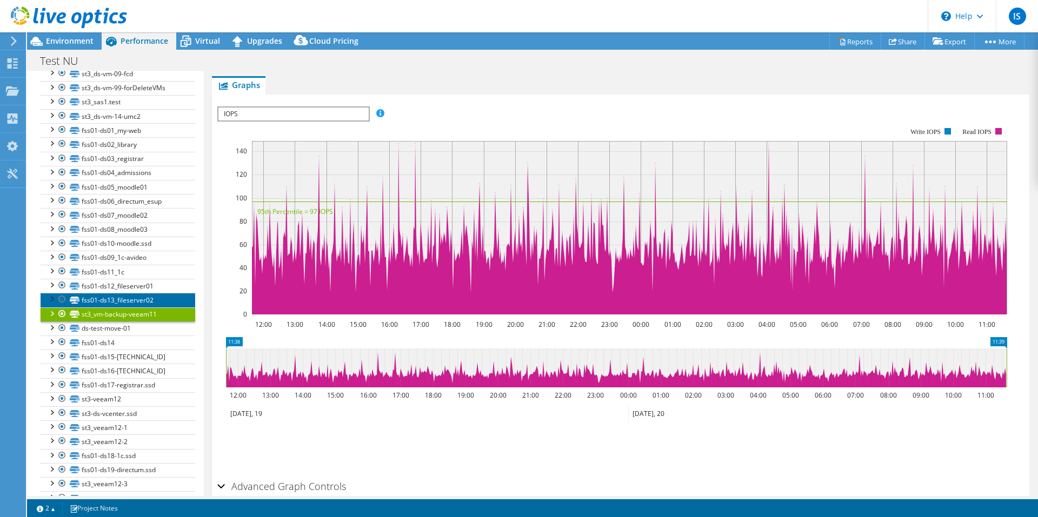
click at [118, 293] on link "fss01-ds13_fileserver02" at bounding box center [118, 300] width 155 height 14
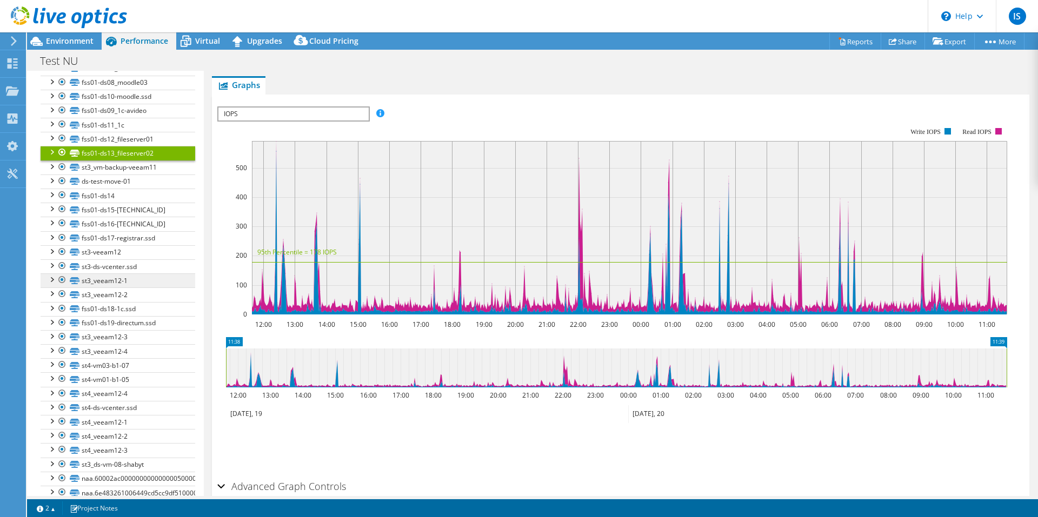
scroll to position [567, 0]
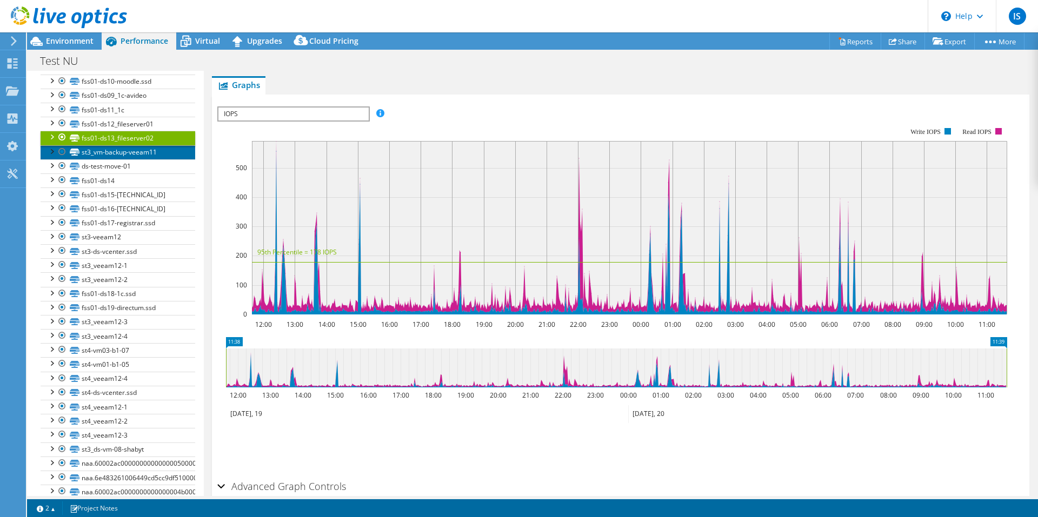
click at [127, 145] on link "st3_vm-backup-veeam11" at bounding box center [118, 152] width 155 height 14
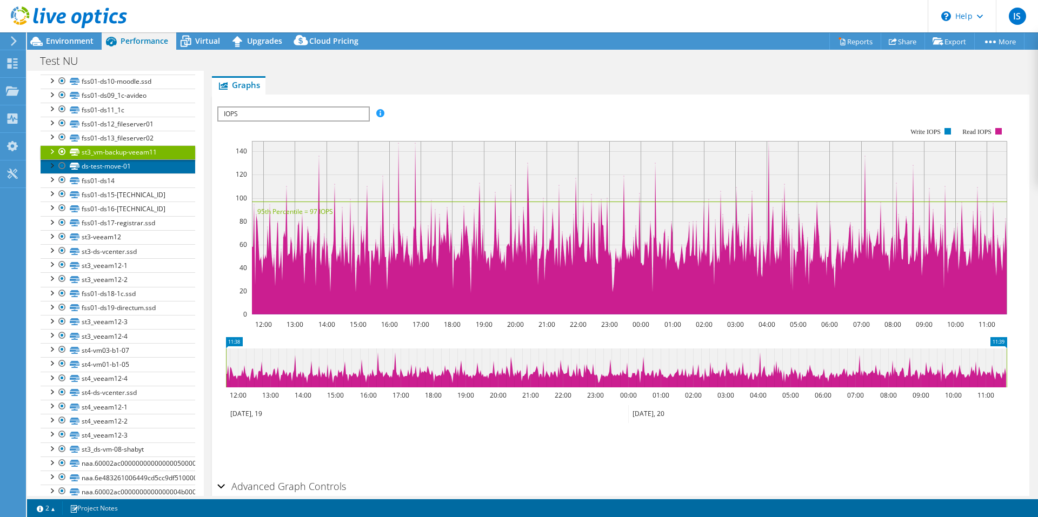
click at [119, 159] on link "ds-test-move-01" at bounding box center [118, 166] width 155 height 14
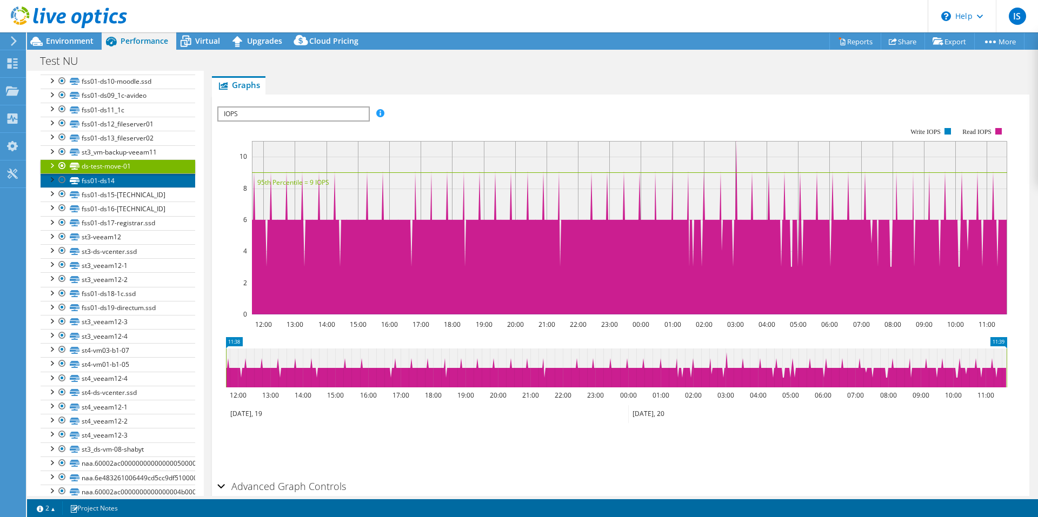
click at [114, 174] on link "fss01-ds14" at bounding box center [118, 181] width 155 height 14
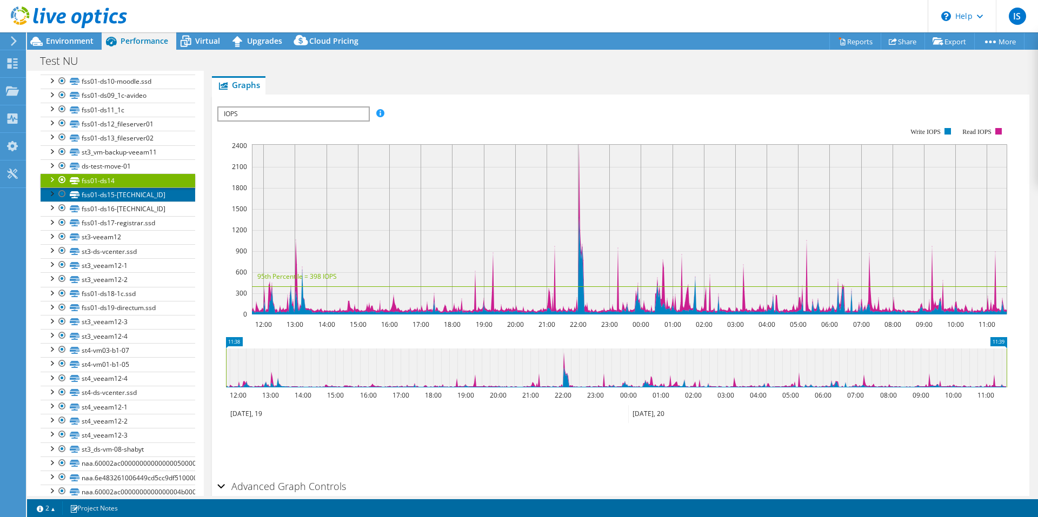
click at [109, 188] on link "fss01-ds15-10.1.1.156" at bounding box center [118, 195] width 155 height 14
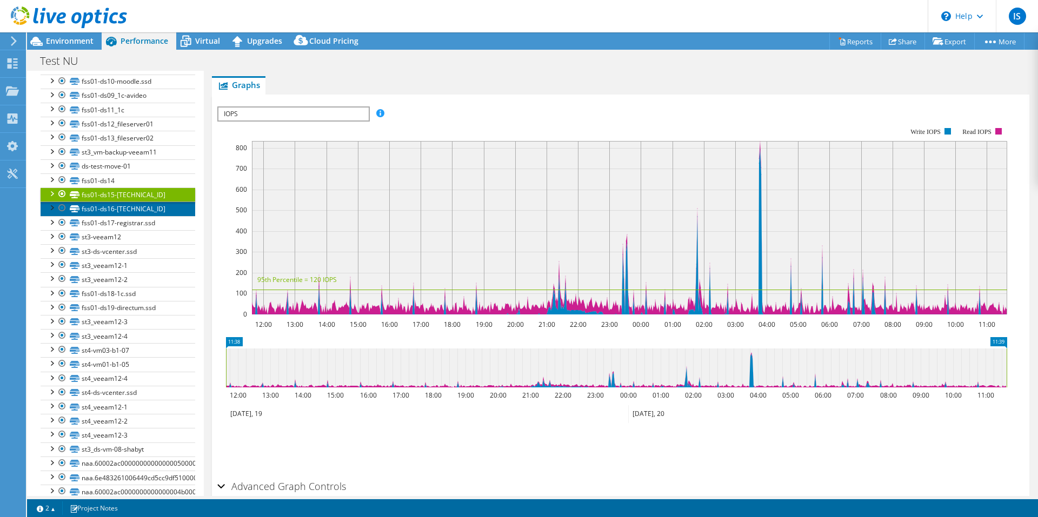
click at [112, 202] on link "fss01-ds16-10.1.1.155" at bounding box center [118, 209] width 155 height 14
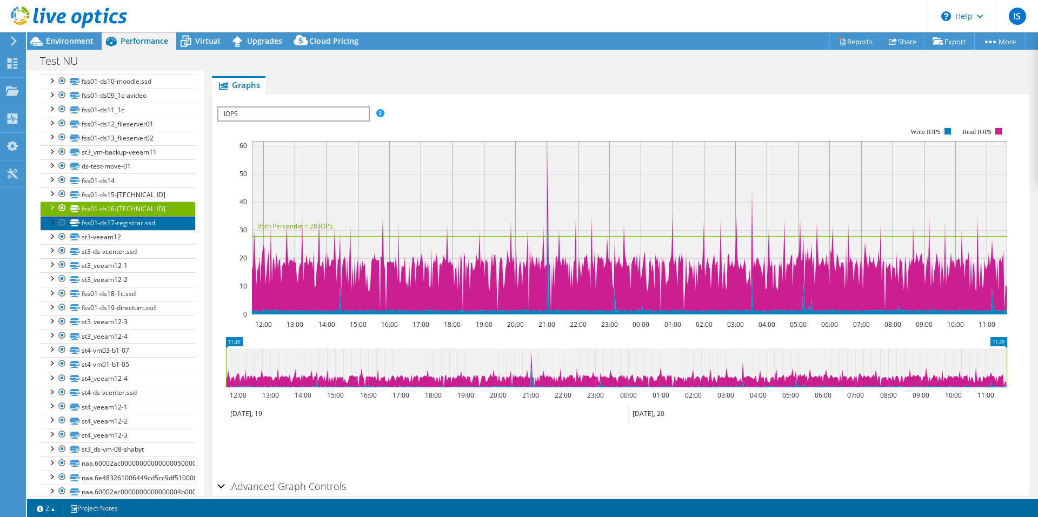
click at [110, 216] on link "fss01-ds17-registrar.ssd" at bounding box center [118, 223] width 155 height 14
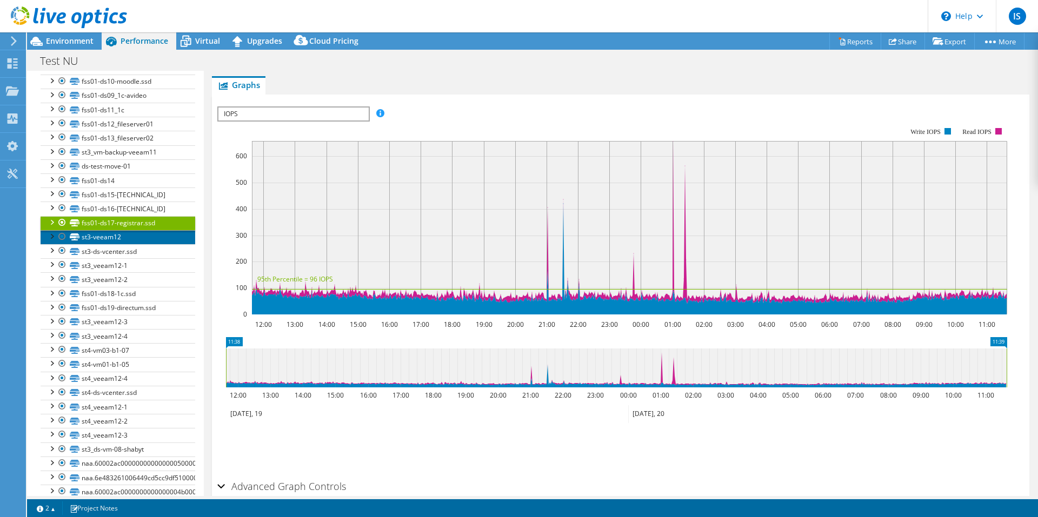
click at [110, 230] on link "st3-veeam12" at bounding box center [118, 237] width 155 height 14
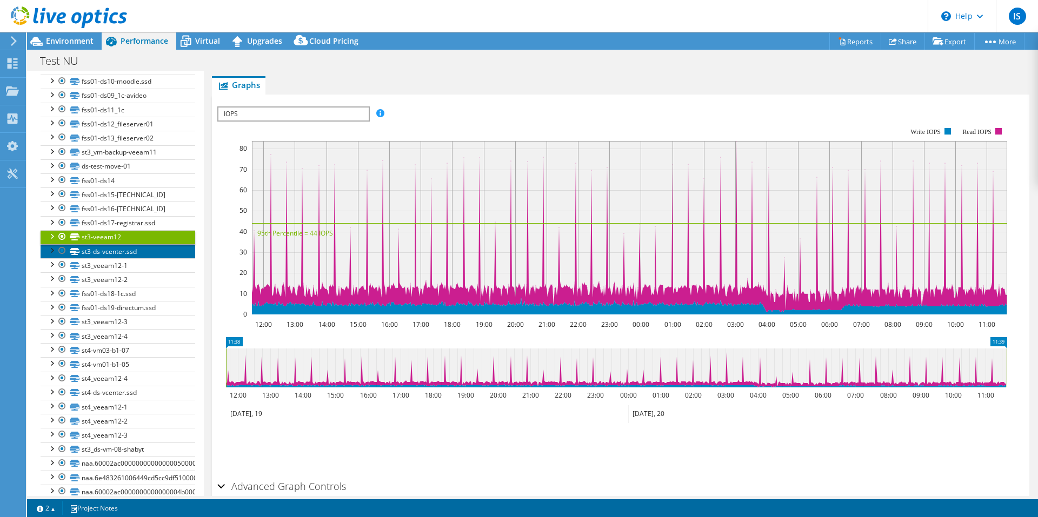
click at [112, 244] on link "st3-ds-vcenter.ssd" at bounding box center [118, 251] width 155 height 14
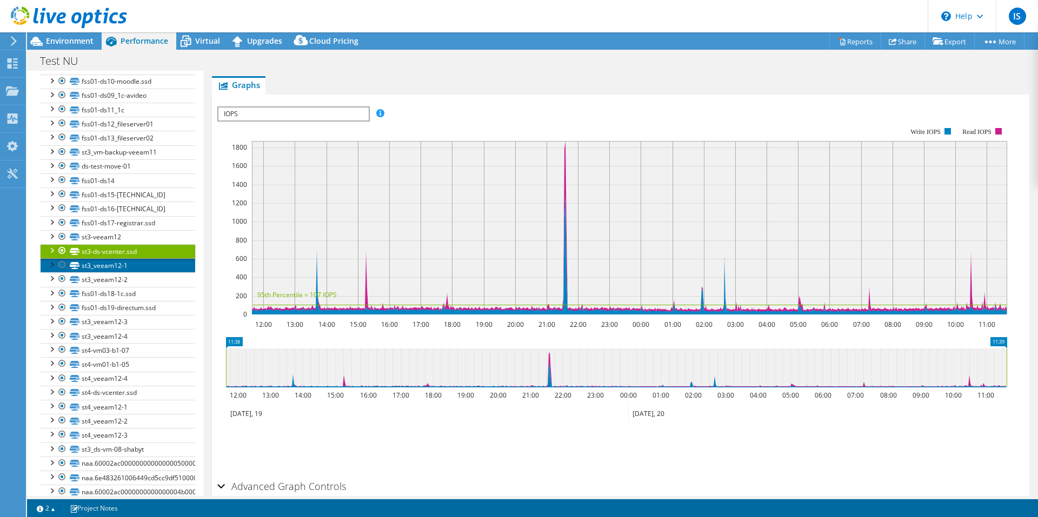
click at [112, 258] on link "st3_veeam12-1" at bounding box center [118, 265] width 155 height 14
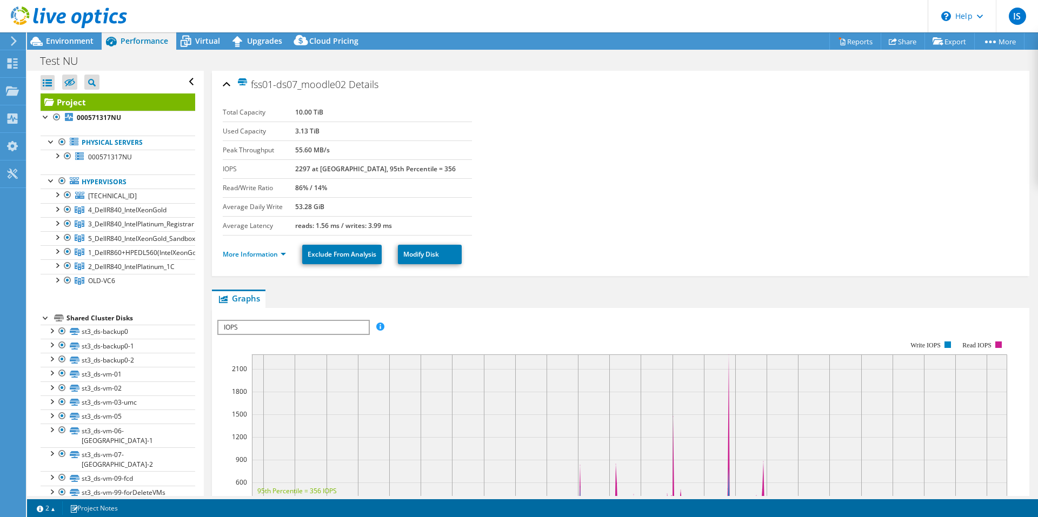
select select "EUFrankfurt"
select select "USD"
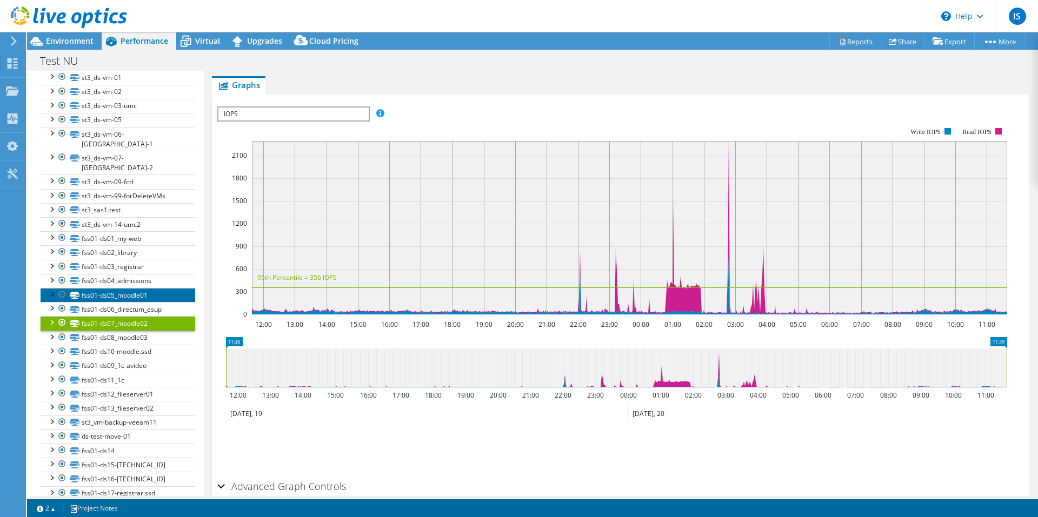
click at [135, 288] on link "fss01-ds05_moodle01" at bounding box center [118, 295] width 155 height 14
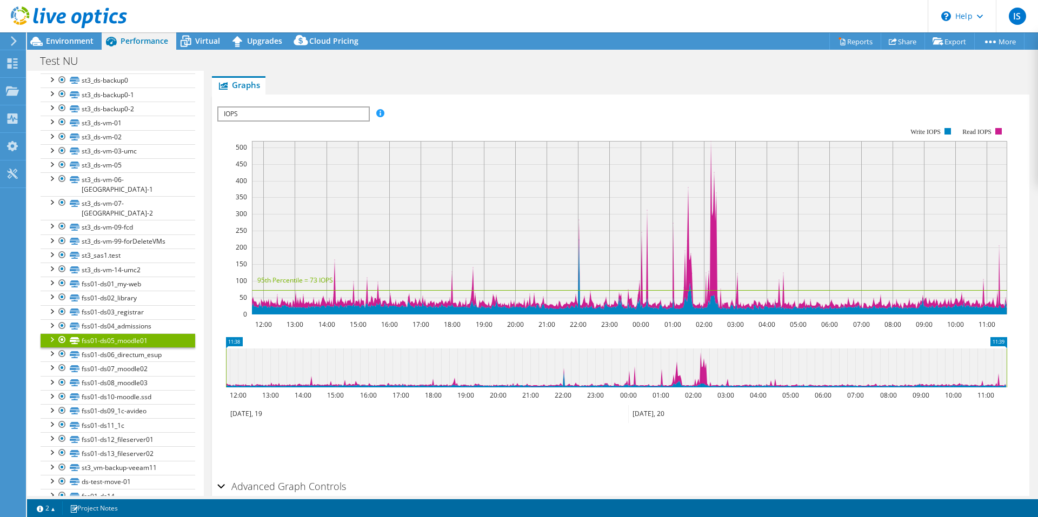
scroll to position [243, 0]
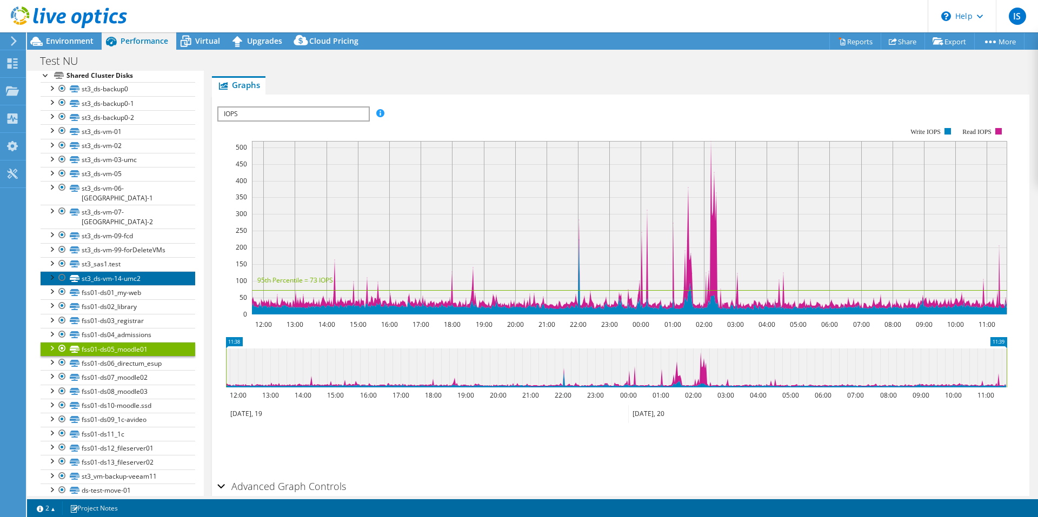
click at [132, 271] on link "st3_ds-vm-14-umc2" at bounding box center [118, 278] width 155 height 14
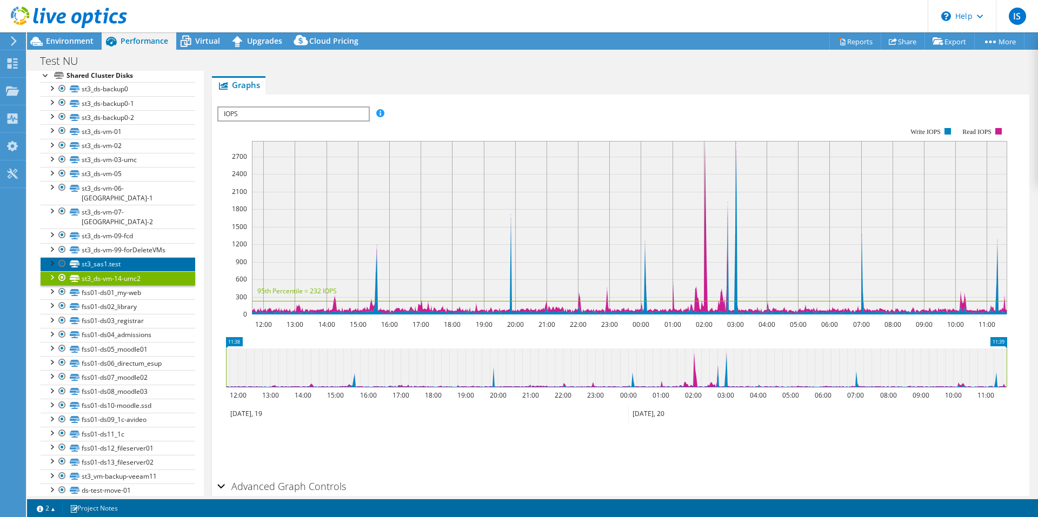
click at [134, 257] on link "st3_sas1.test" at bounding box center [118, 264] width 155 height 14
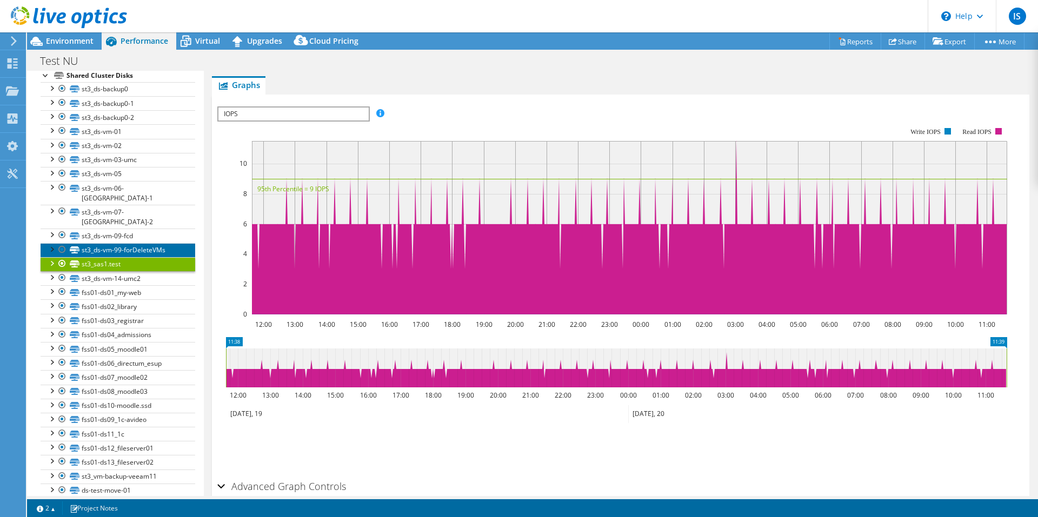
click at [135, 243] on link "st3_ds-vm-99-forDeleteVMs" at bounding box center [118, 250] width 155 height 14
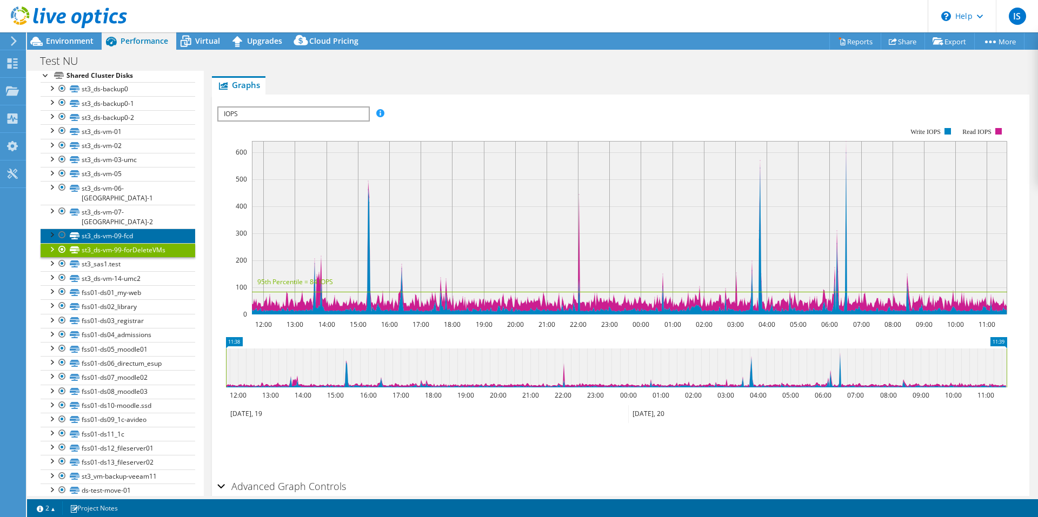
click at [135, 229] on link "st3_ds-vm-09-fcd" at bounding box center [118, 236] width 155 height 14
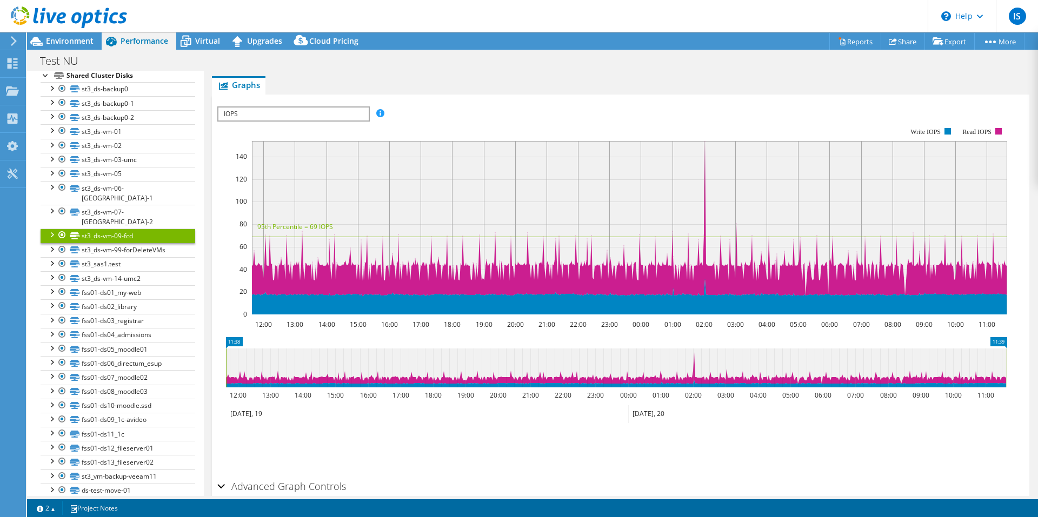
scroll to position [189, 0]
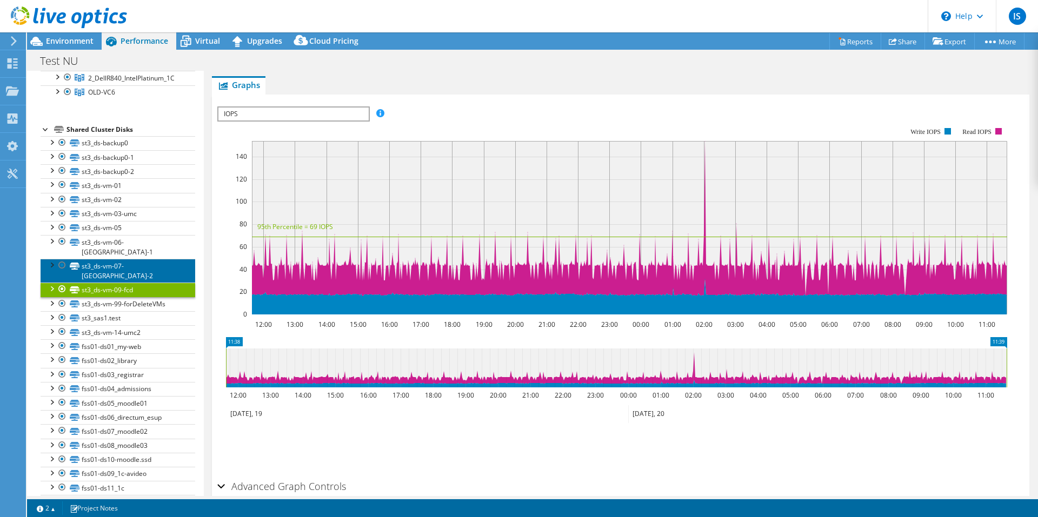
click at [125, 259] on link "st3_ds-vm-07-issai-2" at bounding box center [118, 271] width 155 height 24
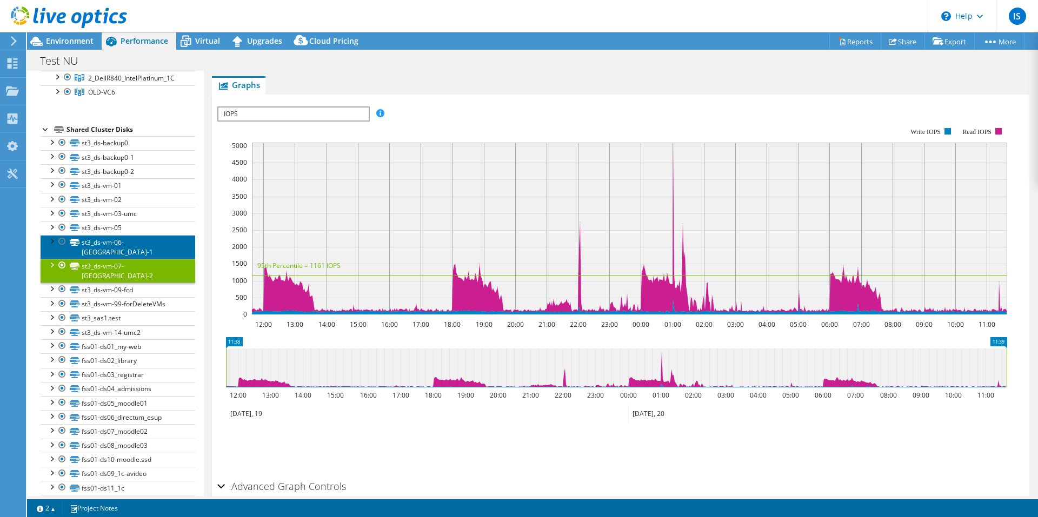
click at [123, 237] on link "st3_ds-vm-06-issai-1" at bounding box center [118, 247] width 155 height 24
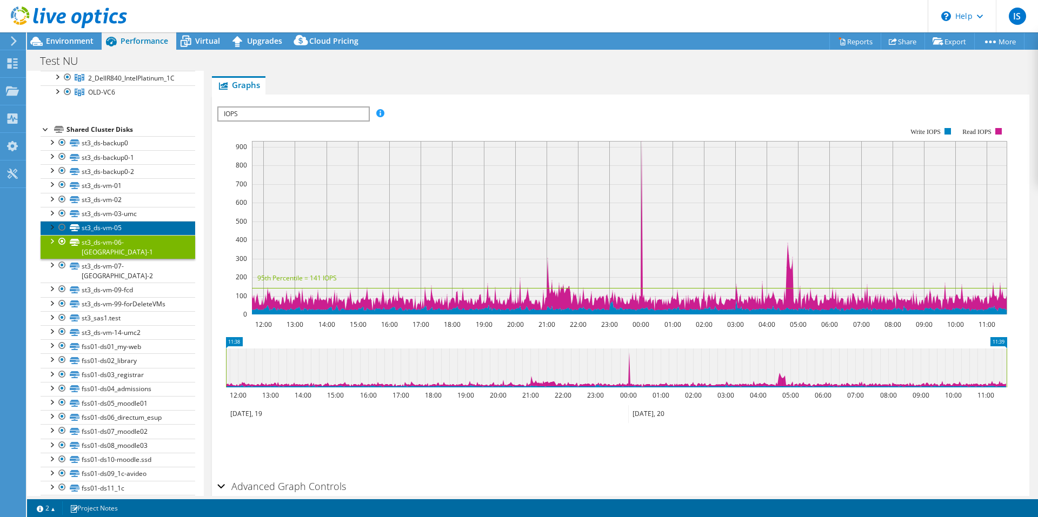
click at [123, 224] on link "st3_ds-vm-05" at bounding box center [118, 228] width 155 height 14
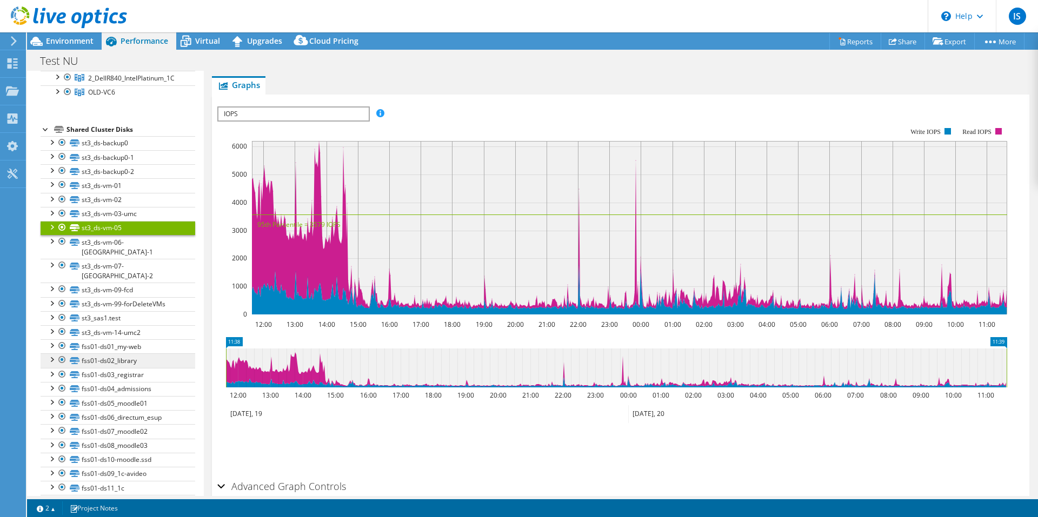
scroll to position [243, 0]
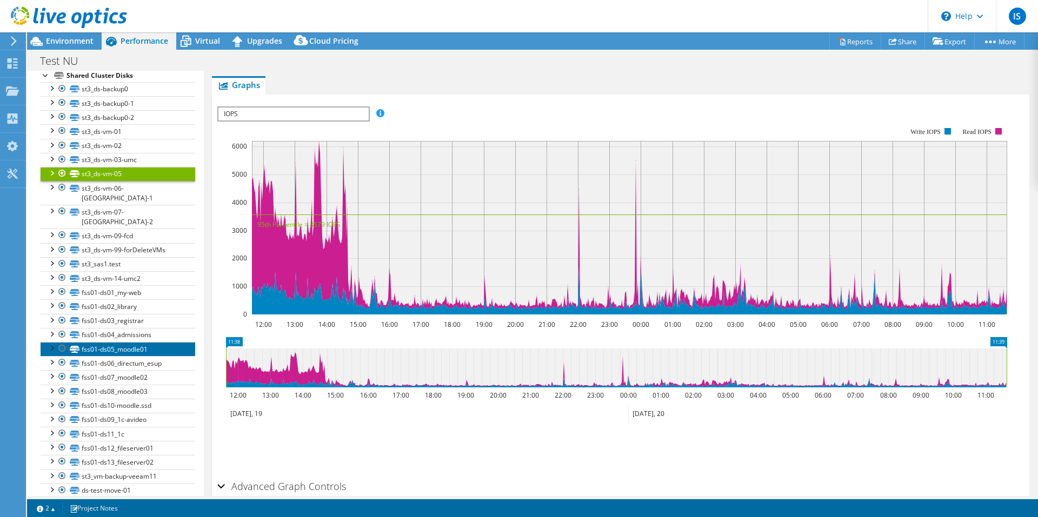
click at [151, 342] on link "fss01-ds05_moodle01" at bounding box center [118, 349] width 155 height 14
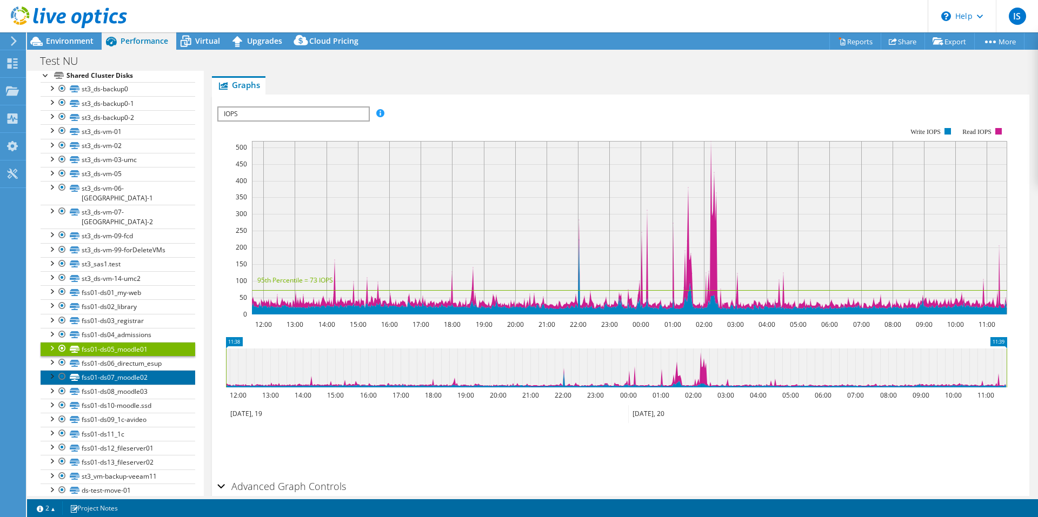
click at [149, 370] on link "fss01-ds07_moodle02" at bounding box center [118, 377] width 155 height 14
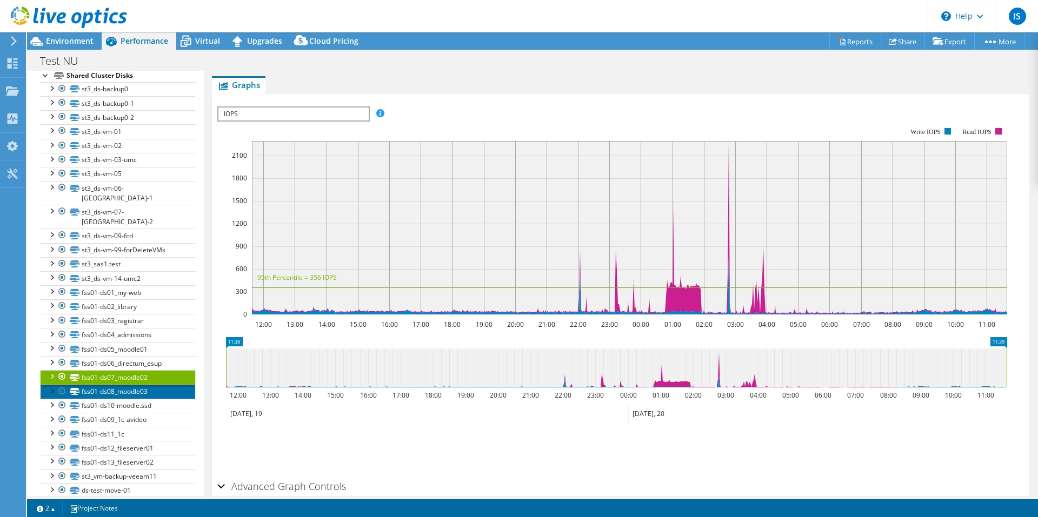
click at [143, 385] on link "fss01-ds08_moodle03" at bounding box center [118, 392] width 155 height 14
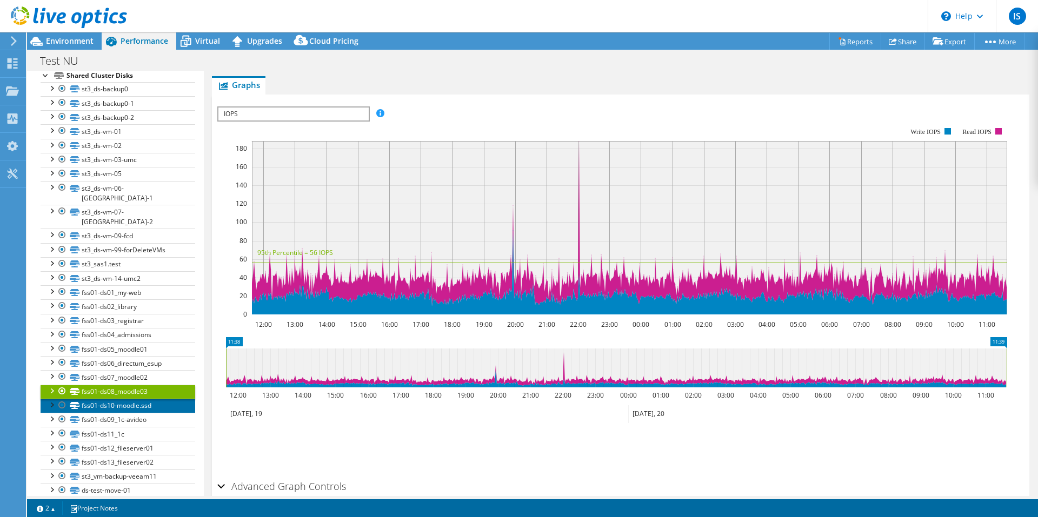
click at [150, 399] on link "fss01-ds10-moodle.ssd" at bounding box center [118, 406] width 155 height 14
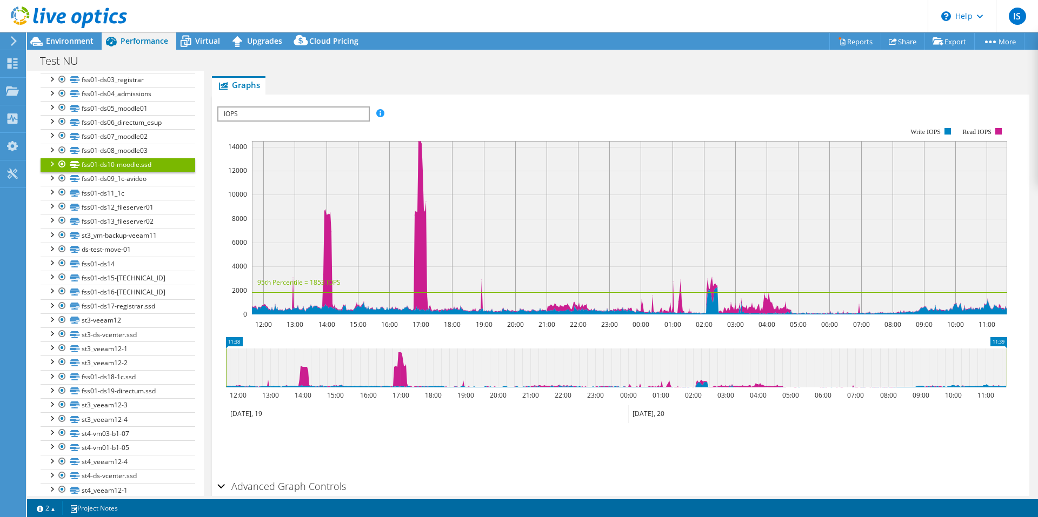
scroll to position [459, 0]
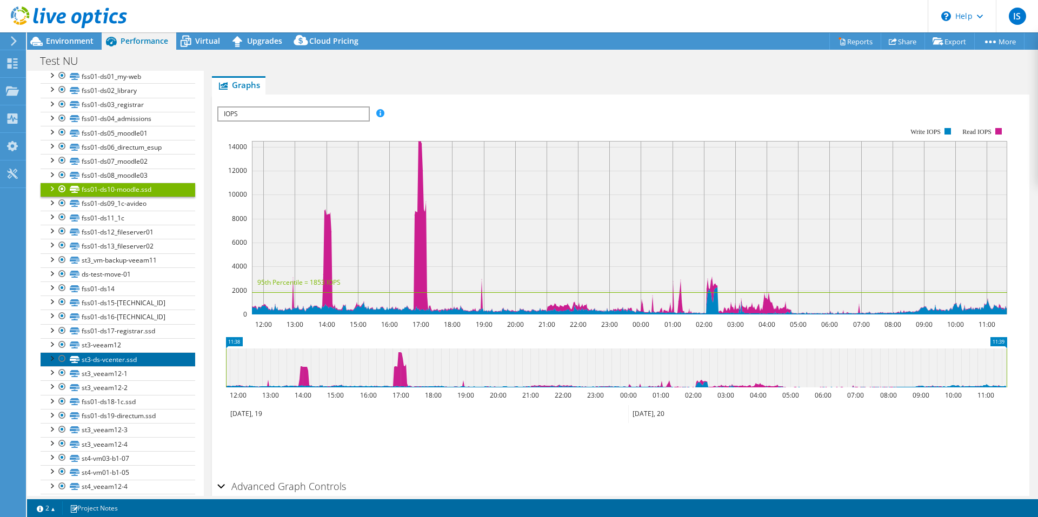
click at [124, 353] on link "st3-ds-vcenter.ssd" at bounding box center [118, 360] width 155 height 14
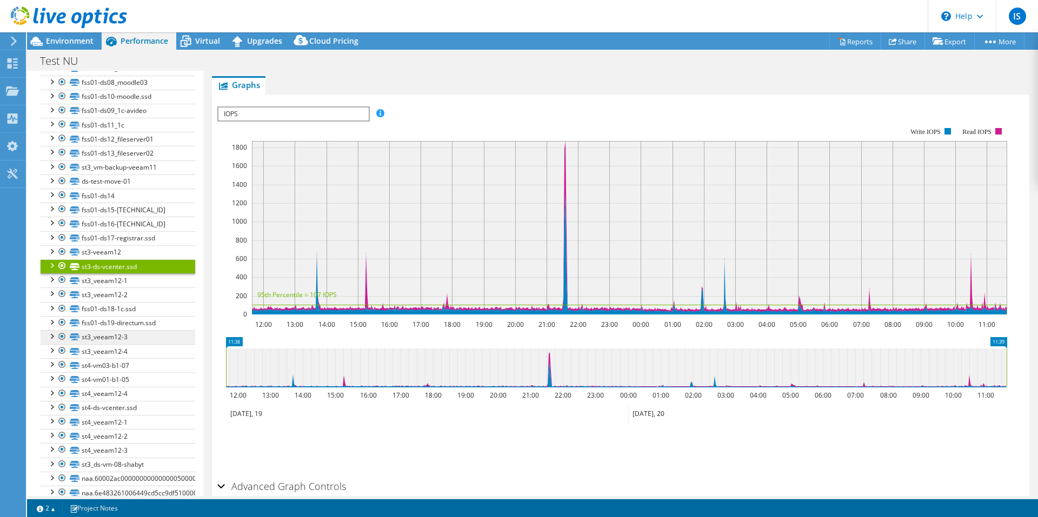
scroll to position [567, 0]
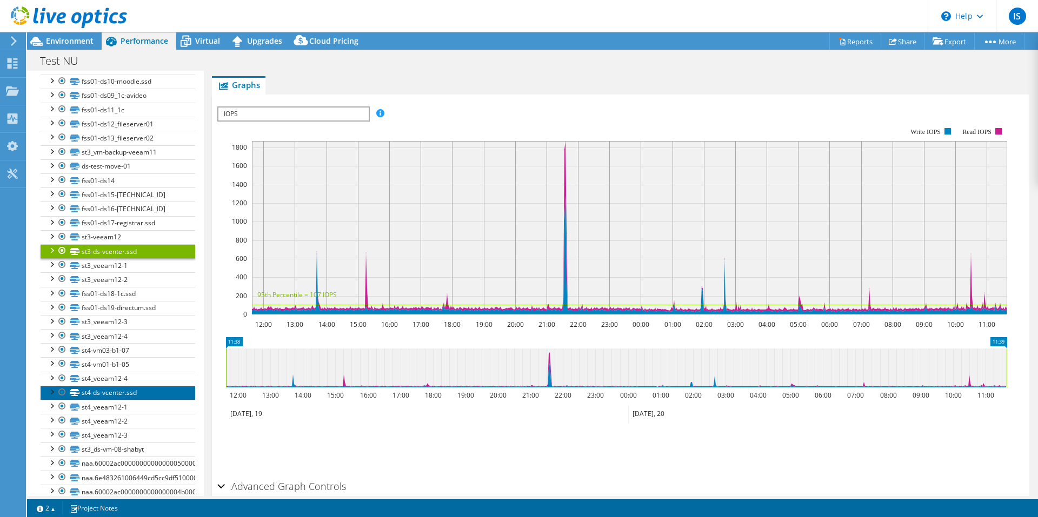
click at [108, 386] on link "st4-ds-vcenter.ssd" at bounding box center [118, 393] width 155 height 14
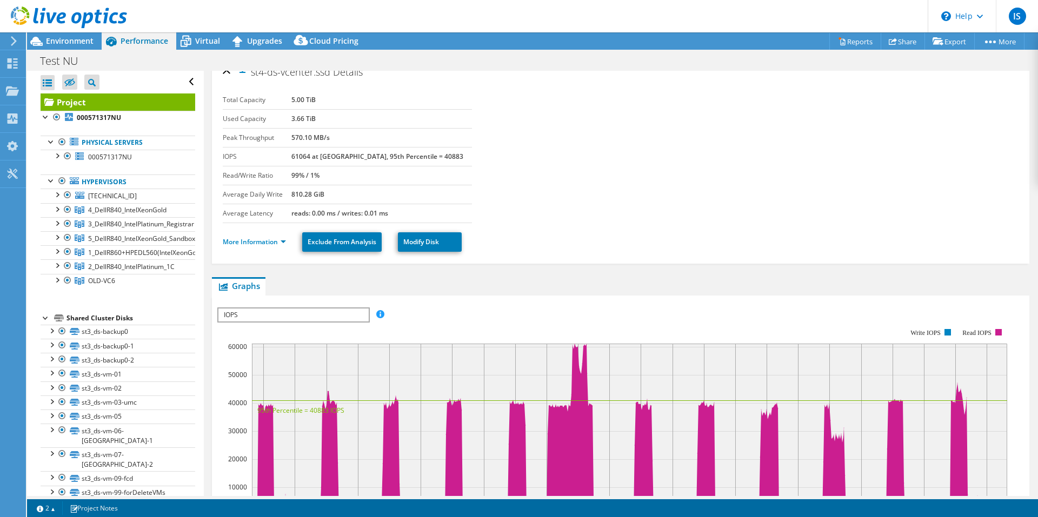
scroll to position [0, 0]
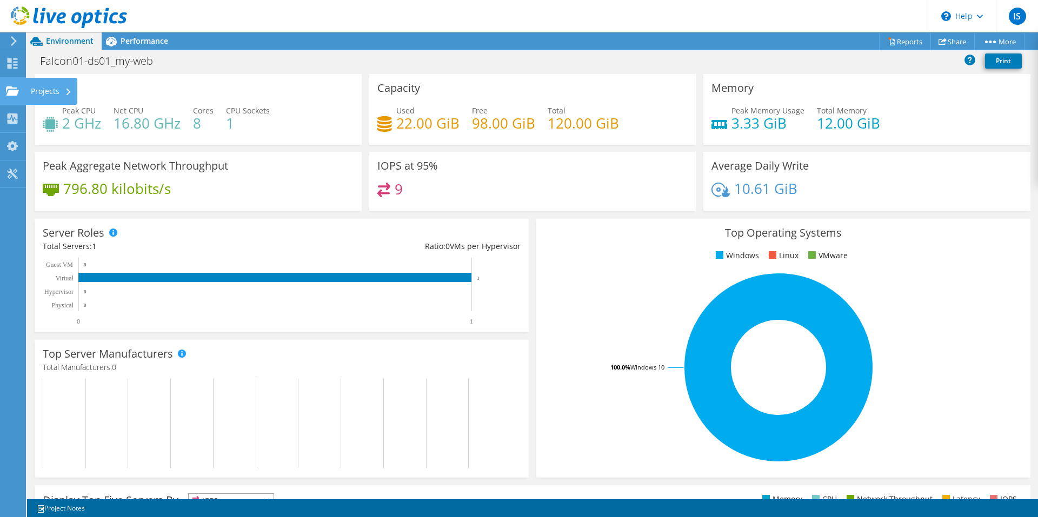
click at [14, 90] on use at bounding box center [12, 90] width 13 height 9
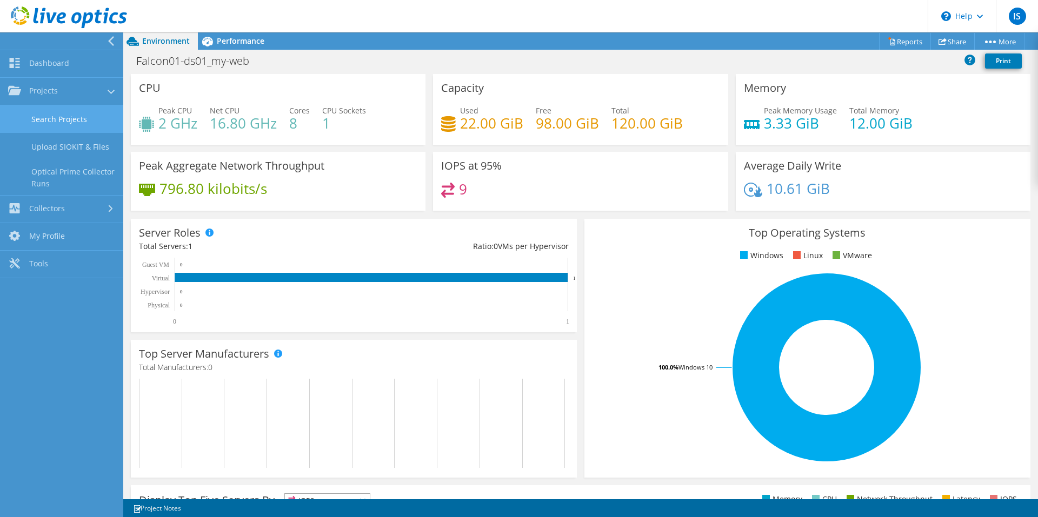
click at [37, 118] on link "Search Projects" at bounding box center [61, 119] width 123 height 28
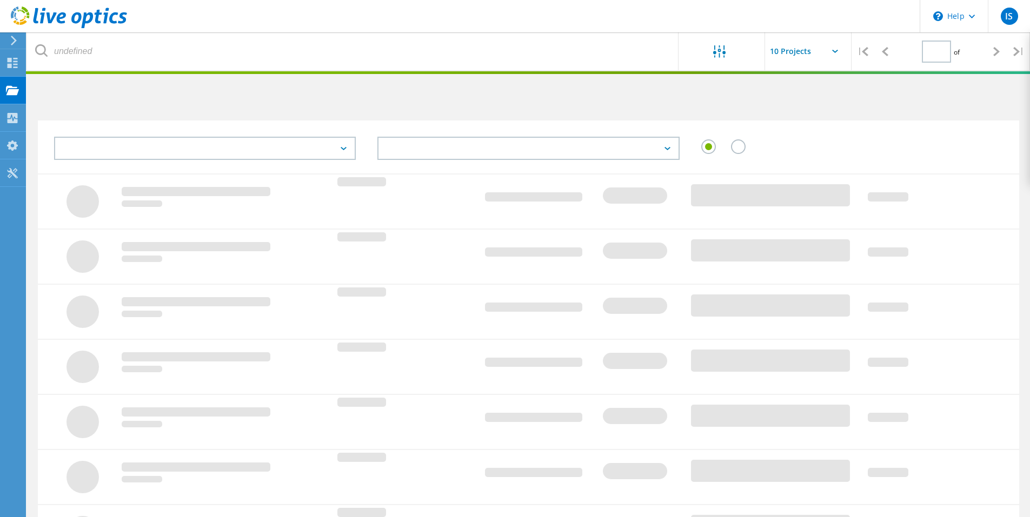
type input "1"
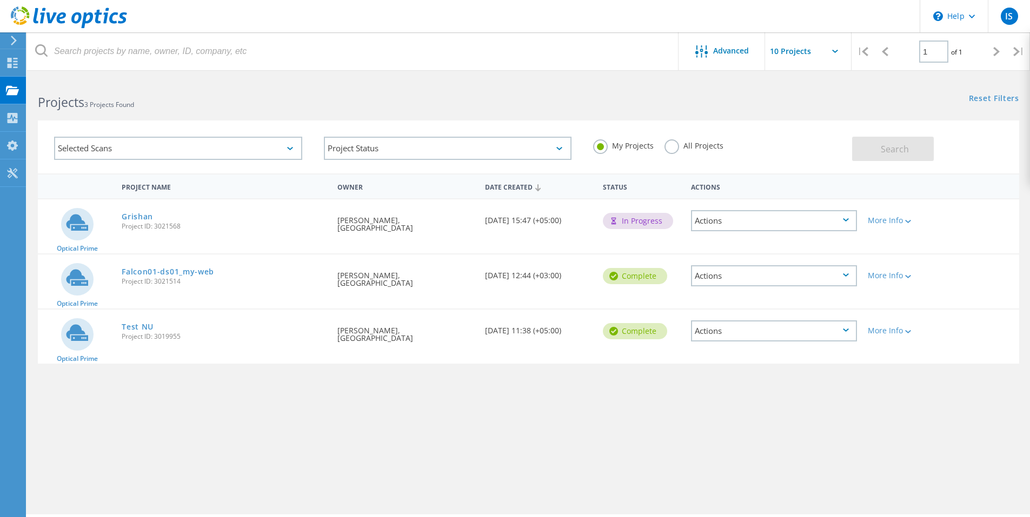
click at [843, 226] on div "Actions" at bounding box center [774, 220] width 166 height 21
click at [779, 199] on div "View Project" at bounding box center [774, 196] width 164 height 17
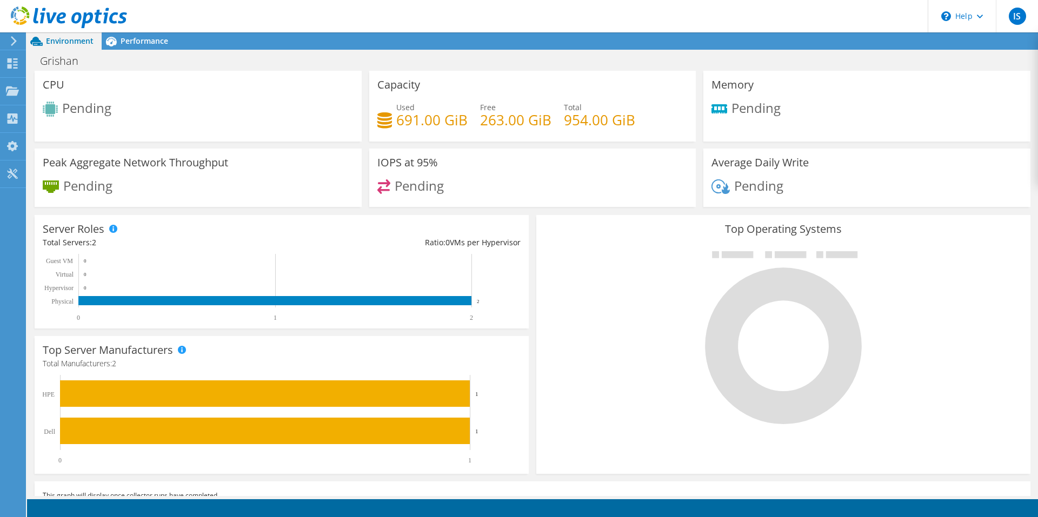
scroll to position [108, 0]
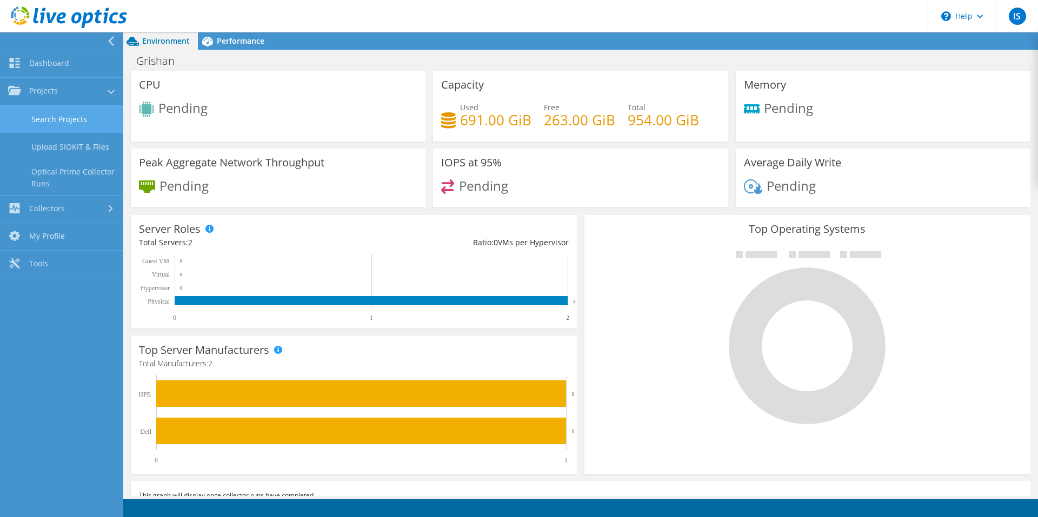
click at [79, 119] on link "Search Projects" at bounding box center [61, 119] width 123 height 28
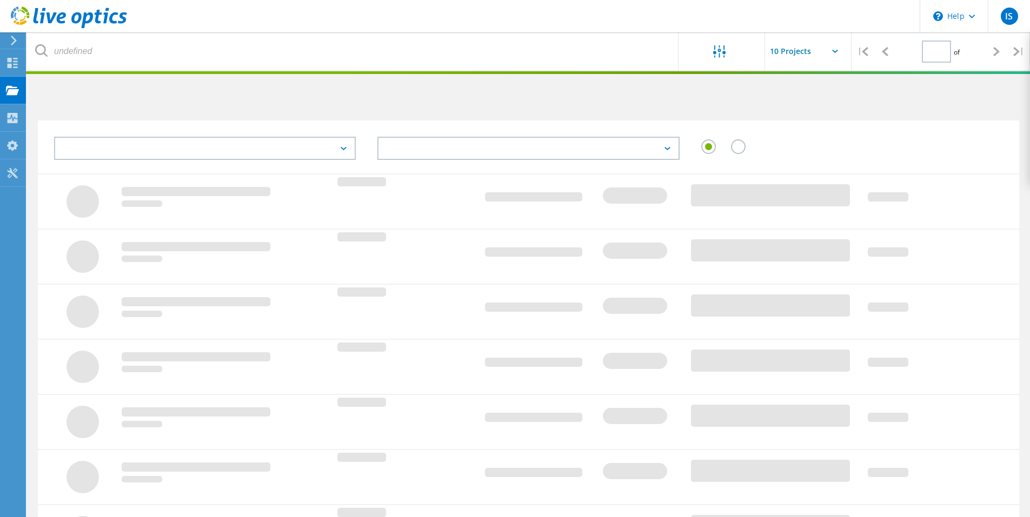
type input "1"
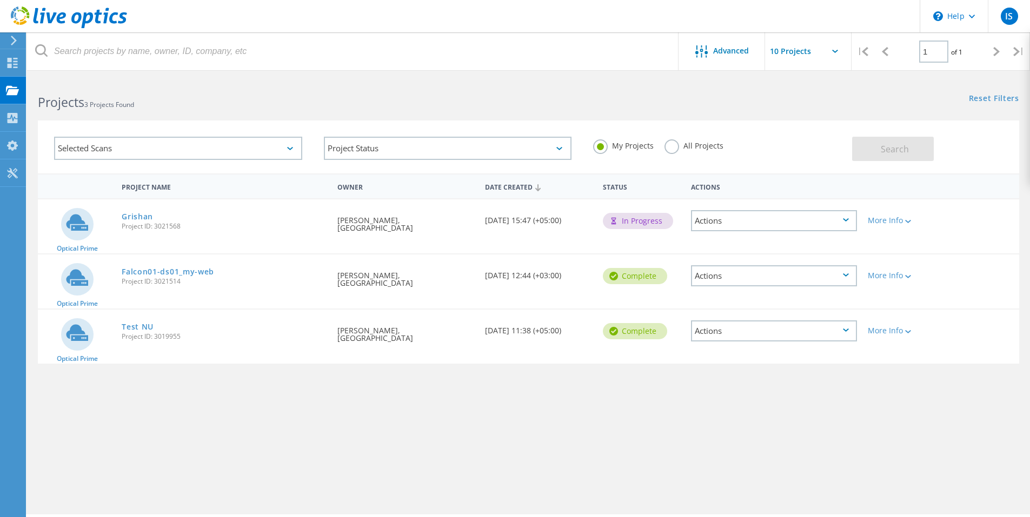
click at [747, 273] on div "Actions" at bounding box center [774, 275] width 166 height 21
click at [725, 254] on div "View Project" at bounding box center [774, 251] width 164 height 17
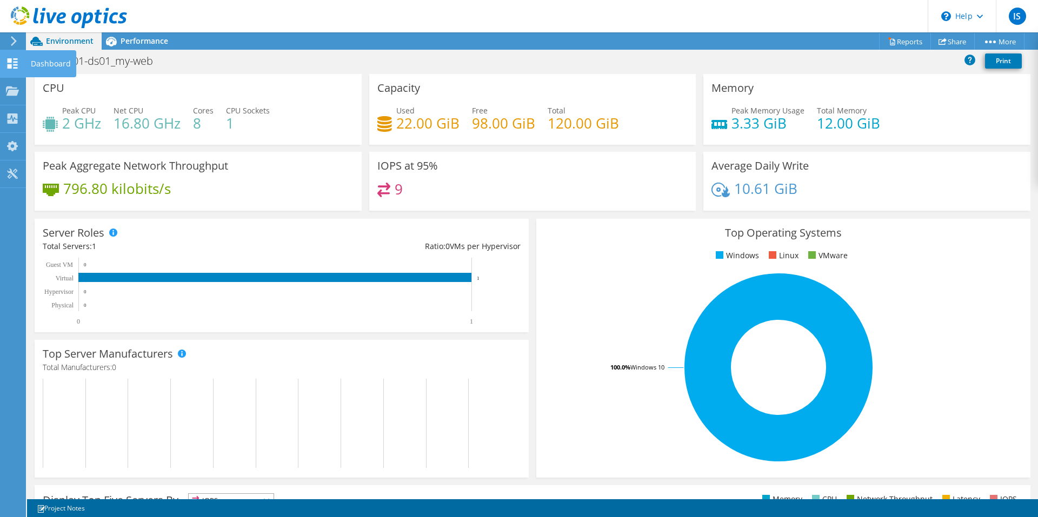
click at [12, 70] on div at bounding box center [12, 65] width 13 height 12
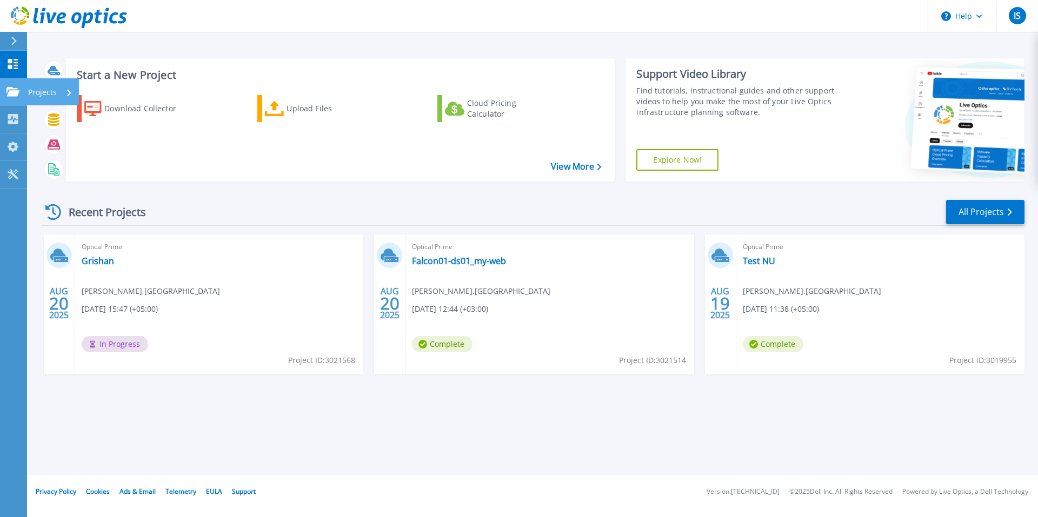
click at [32, 92] on p "Projects" at bounding box center [42, 92] width 29 height 28
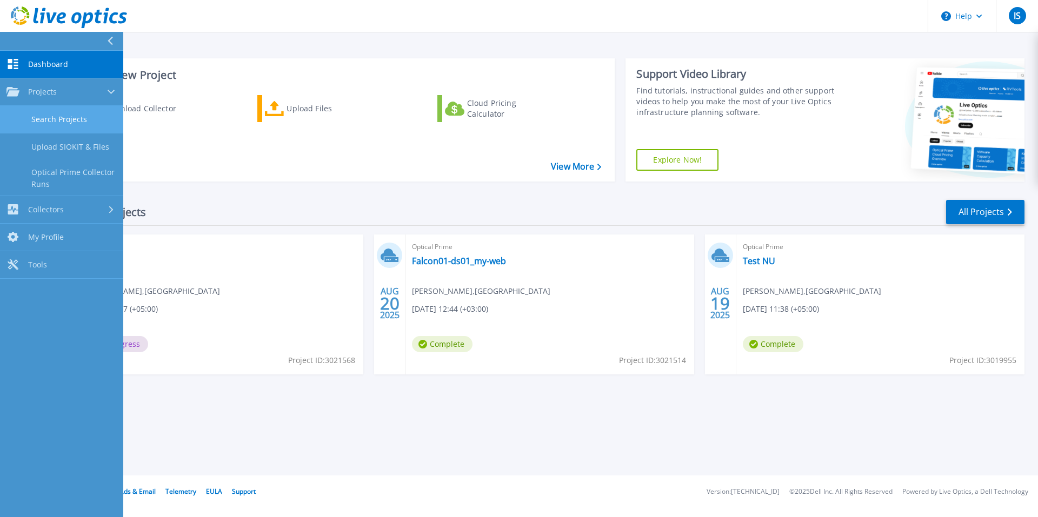
click at [76, 117] on link "Search Projects" at bounding box center [61, 120] width 123 height 28
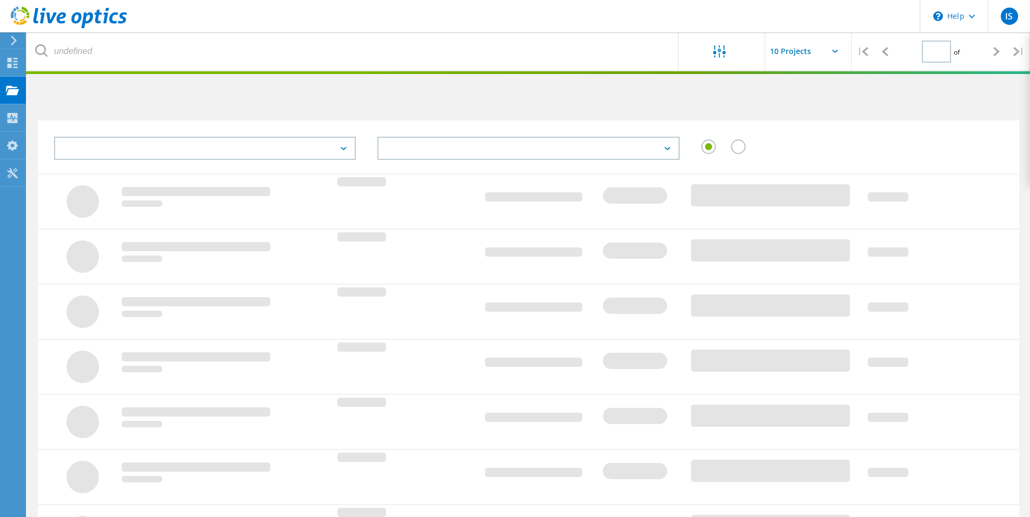
type input "1"
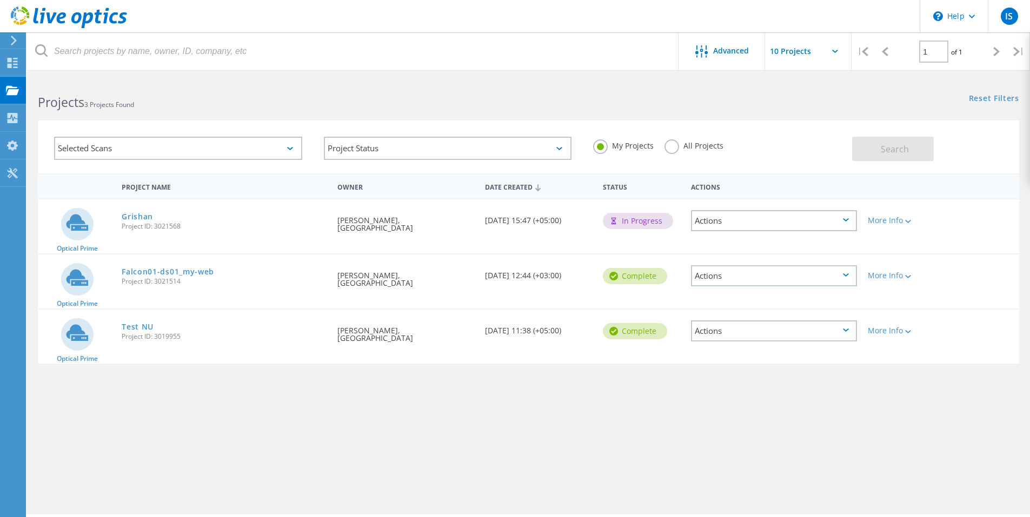
click at [736, 220] on div "Actions" at bounding box center [774, 220] width 166 height 21
click at [720, 231] on div "Share" at bounding box center [774, 229] width 164 height 17
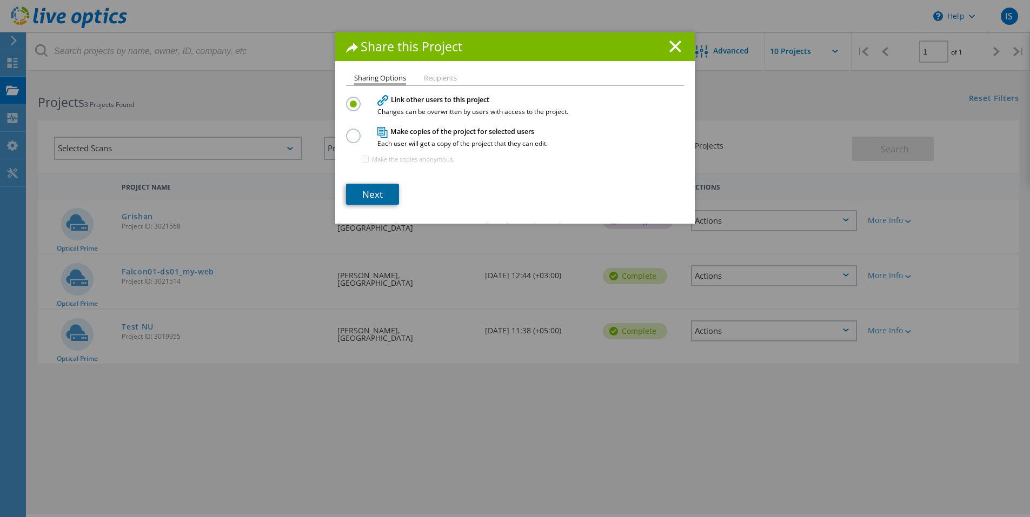
click at [380, 196] on link "Next" at bounding box center [372, 194] width 53 height 21
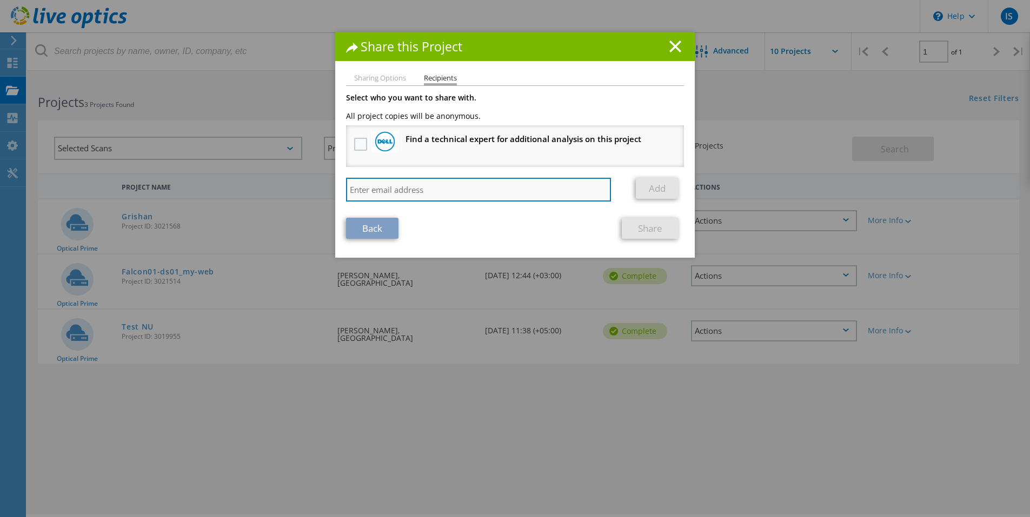
click at [451, 192] on input "search" at bounding box center [478, 190] width 265 height 24
type input "в"
type input "[PERSON_NAME][EMAIL_ADDRESS][DOMAIN_NAME]"
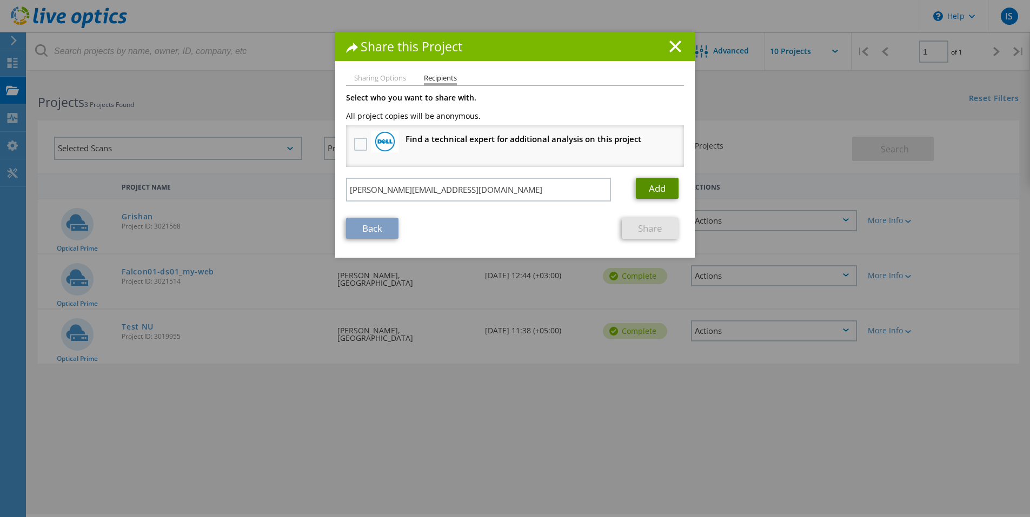
click at [650, 192] on link "Add" at bounding box center [657, 188] width 43 height 21
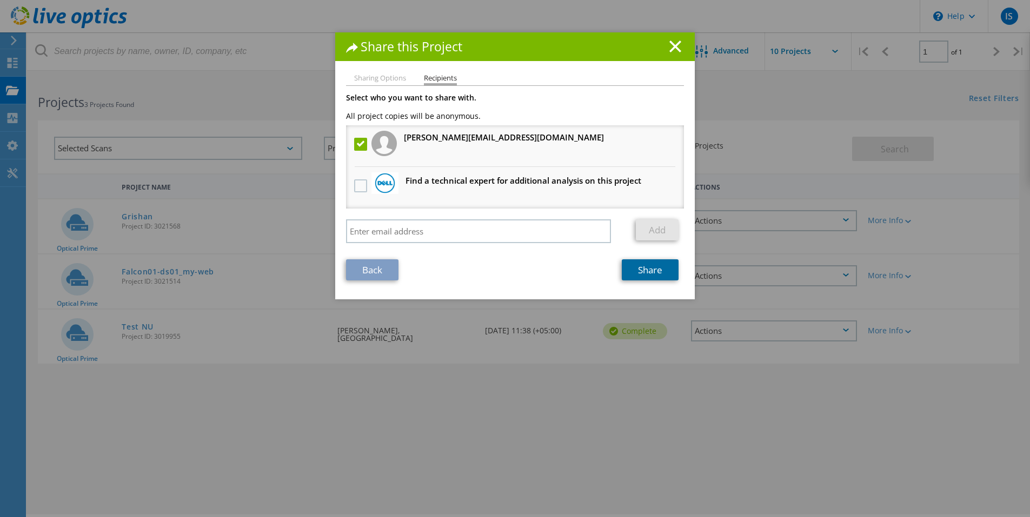
click at [631, 274] on link "Share" at bounding box center [650, 270] width 57 height 21
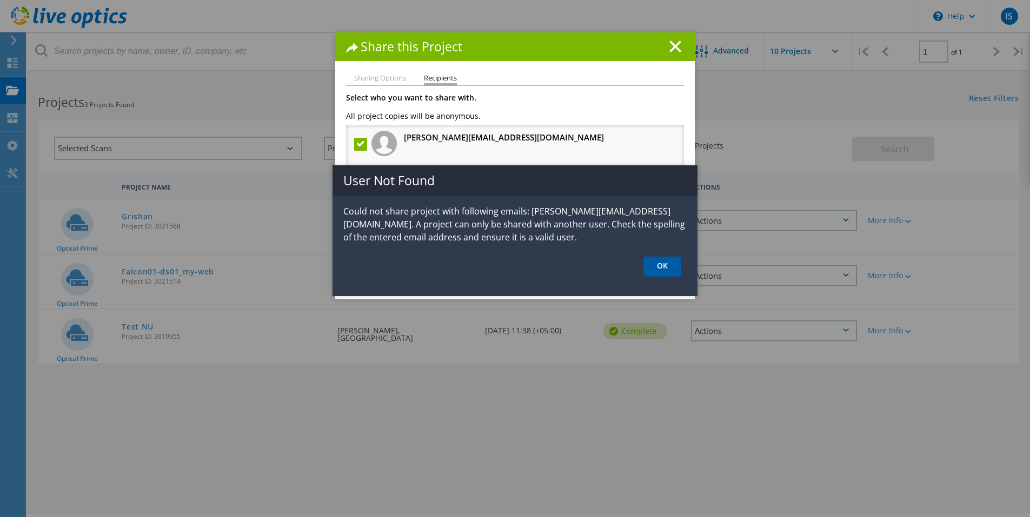
click at [655, 269] on link "OK" at bounding box center [662, 267] width 38 height 20
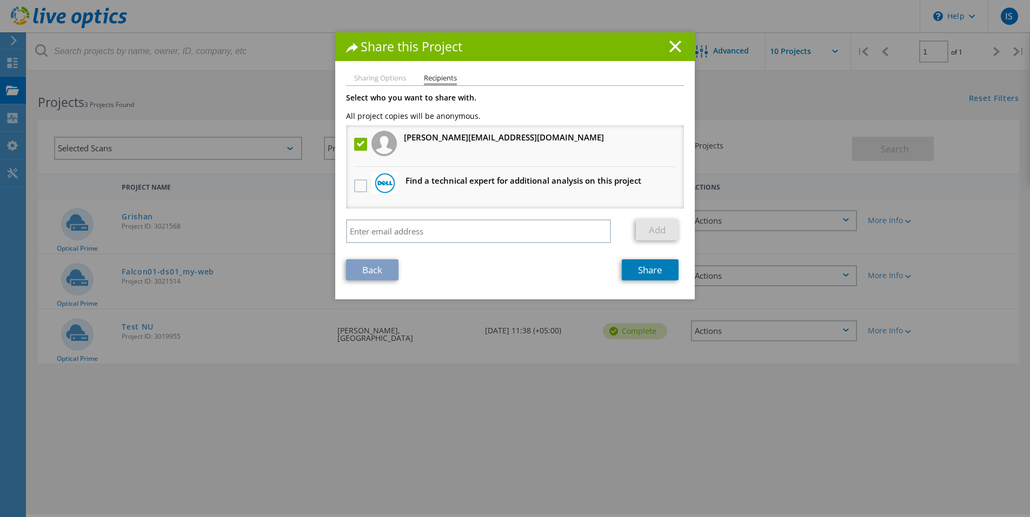
click at [387, 83] on li "Sharing Options" at bounding box center [380, 79] width 52 height 9
click at [387, 81] on li "Sharing Options" at bounding box center [380, 79] width 52 height 9
click at [670, 44] on line at bounding box center [675, 46] width 11 height 11
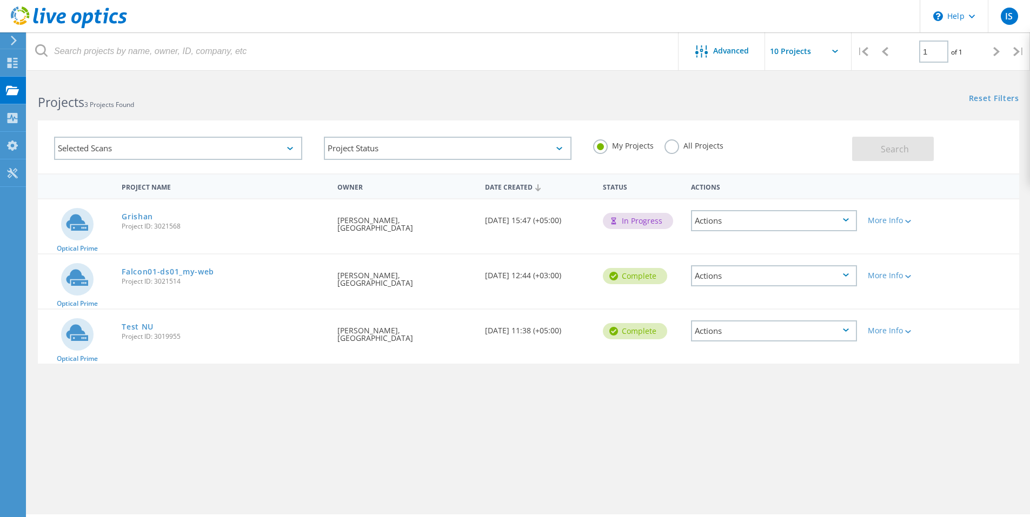
click at [723, 222] on div "Actions" at bounding box center [774, 220] width 166 height 21
click at [774, 228] on div "Share" at bounding box center [774, 229] width 164 height 17
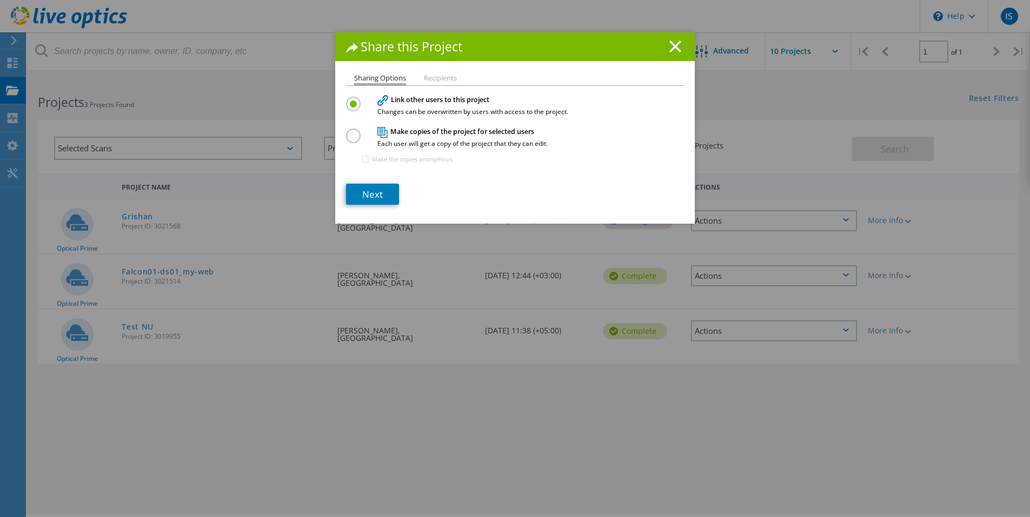
click at [353, 131] on label at bounding box center [355, 130] width 19 height 3
click at [0, 0] on input "radio" at bounding box center [0, 0] width 0 height 0
drag, startPoint x: 434, startPoint y: 74, endPoint x: 634, endPoint y: 84, distance: 200.3
click at [434, 75] on li "Recipients" at bounding box center [440, 79] width 33 height 9
click at [670, 54] on div "Share this Project" at bounding box center [515, 46] width 360 height 29
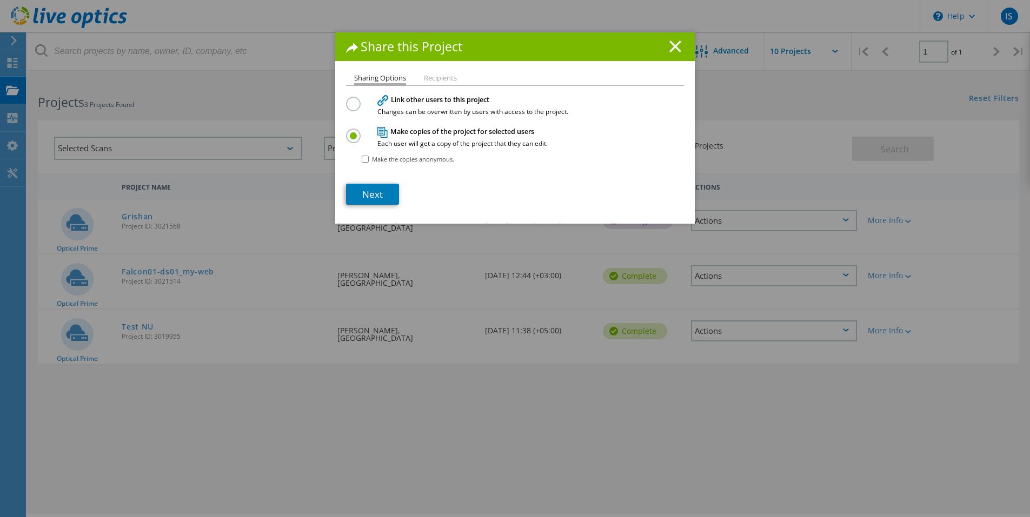
click at [674, 49] on line at bounding box center [675, 46] width 11 height 11
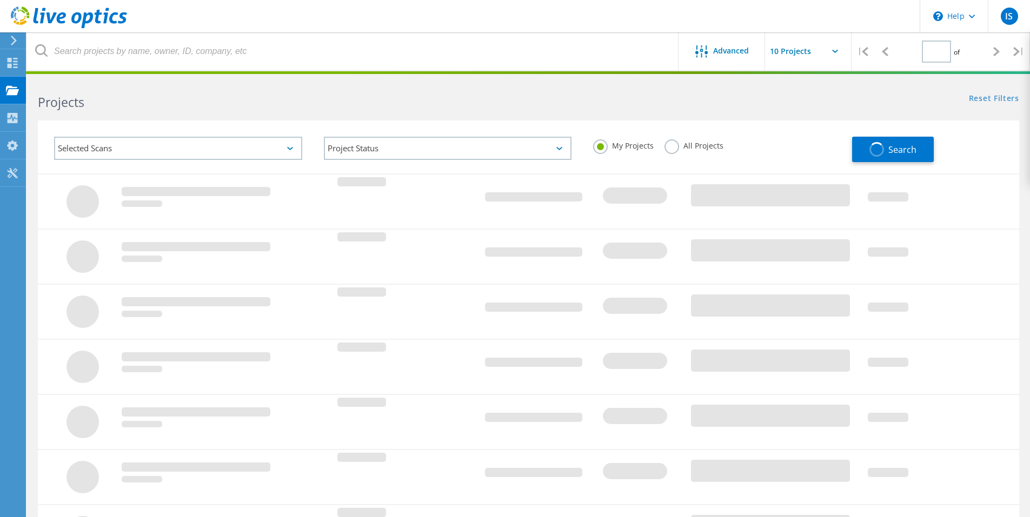
type input "1"
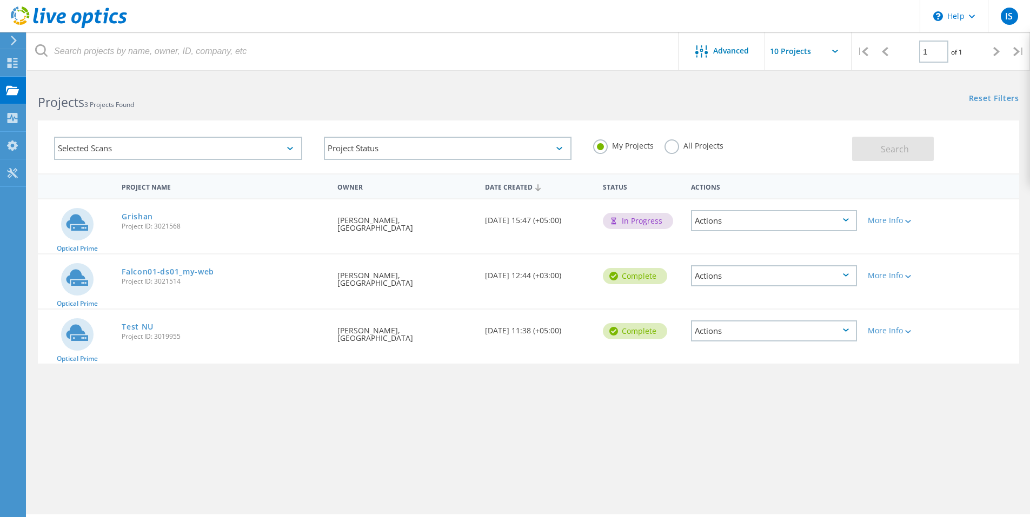
click at [721, 219] on div "Actions" at bounding box center [774, 220] width 166 height 21
click at [734, 196] on div "View Project" at bounding box center [774, 196] width 164 height 17
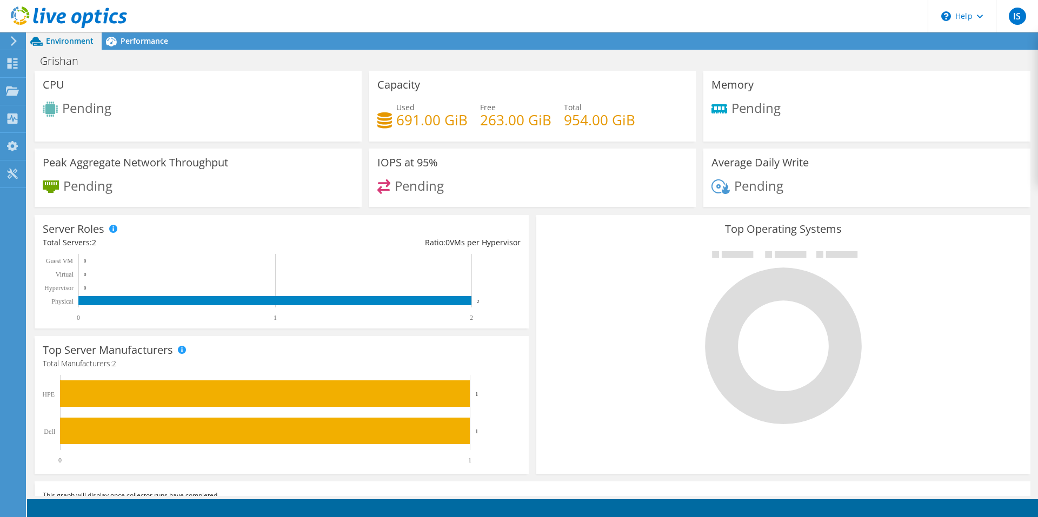
scroll to position [54, 0]
